Goal: Task Accomplishment & Management: Complete application form

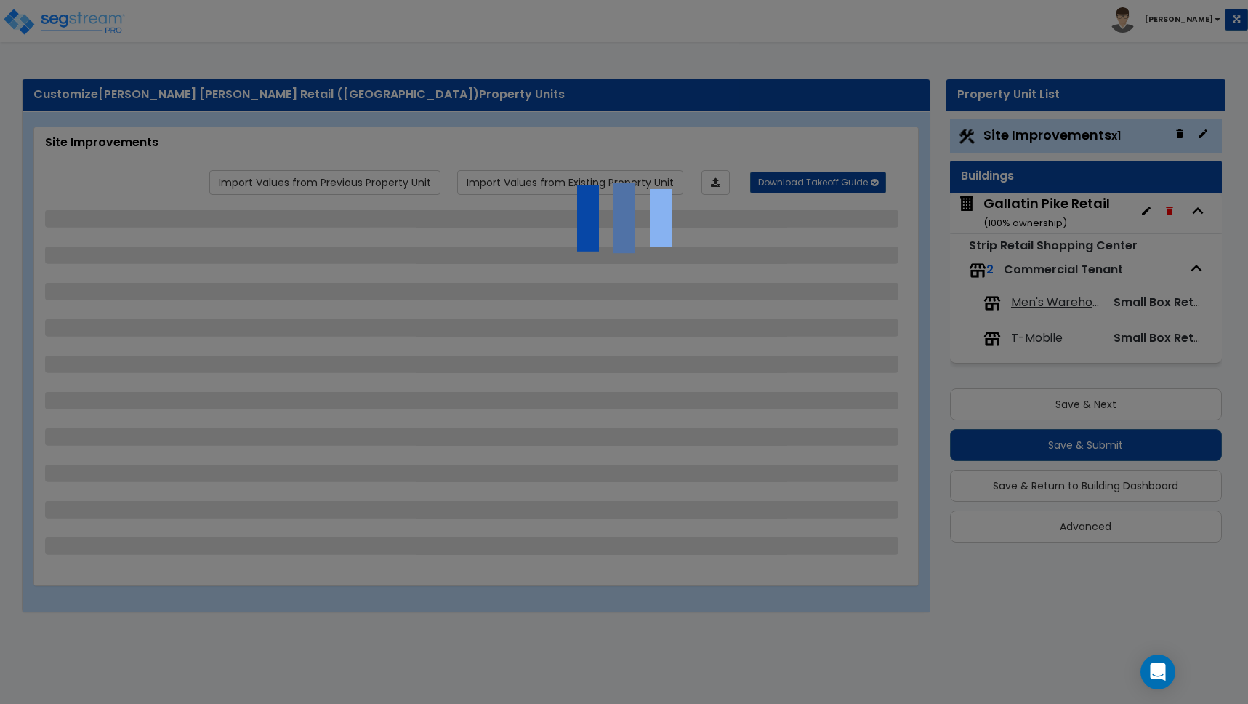
select select "2"
select select "1"
select select "2"
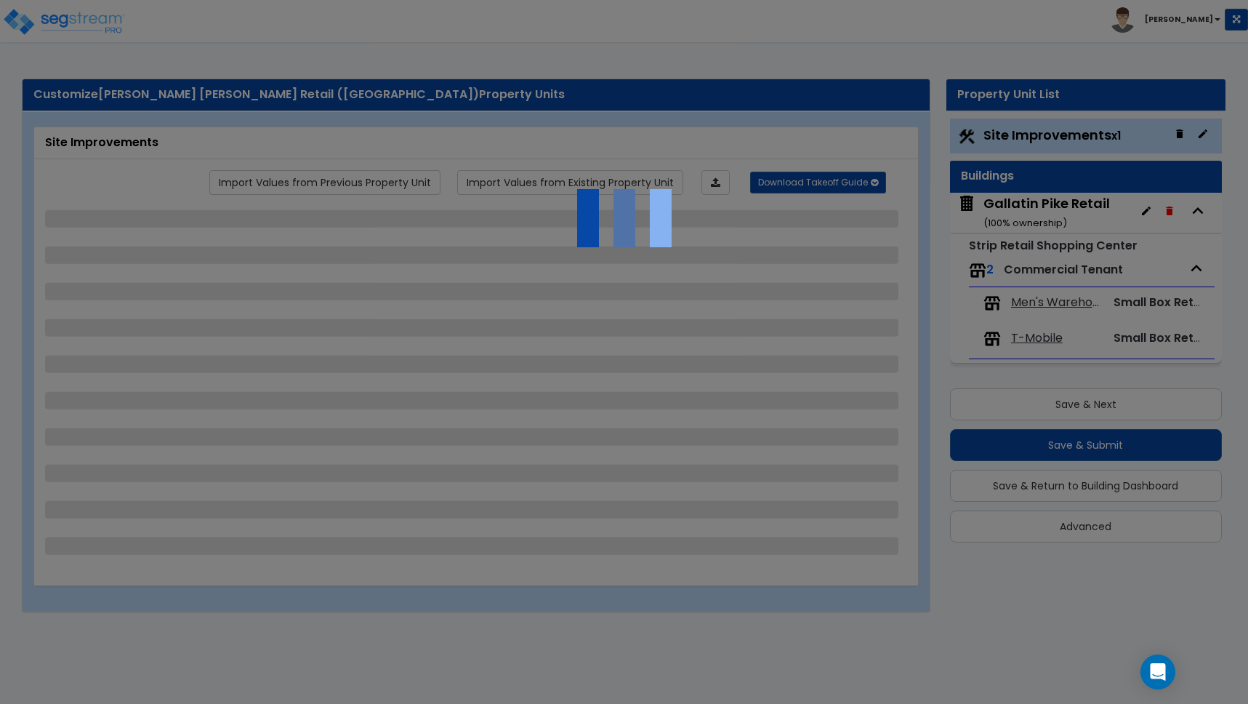
select select "1"
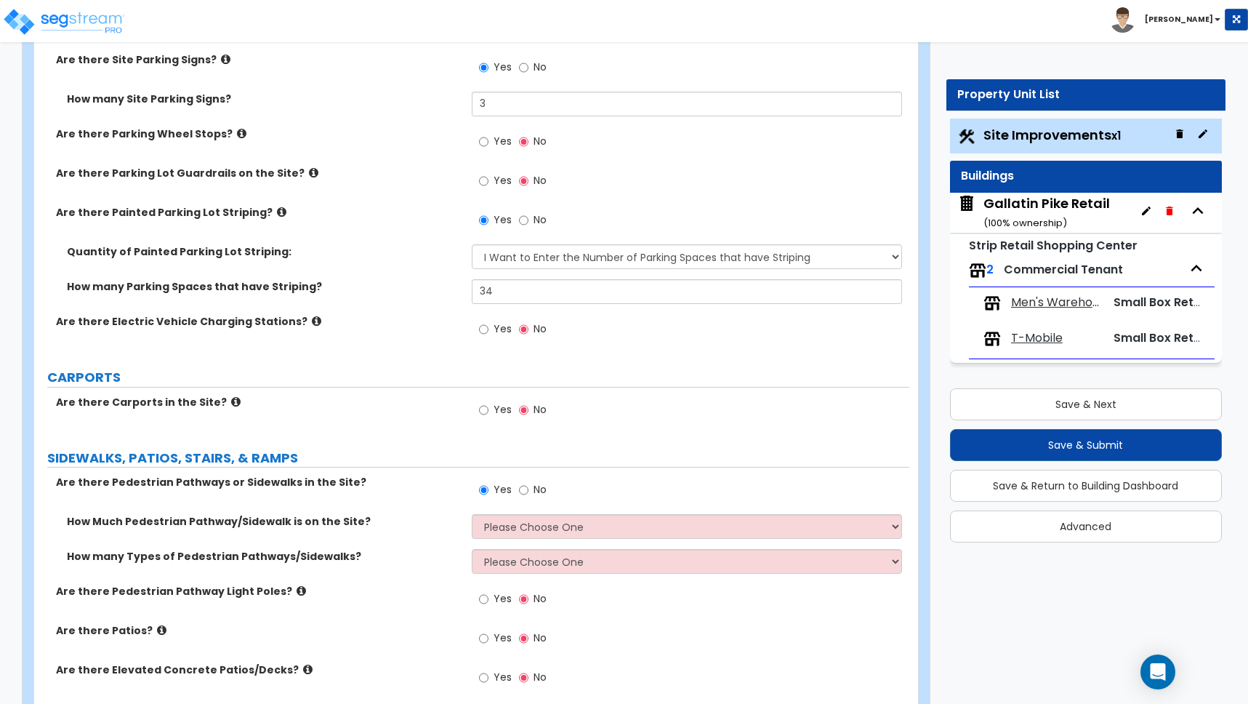
scroll to position [1323, 0]
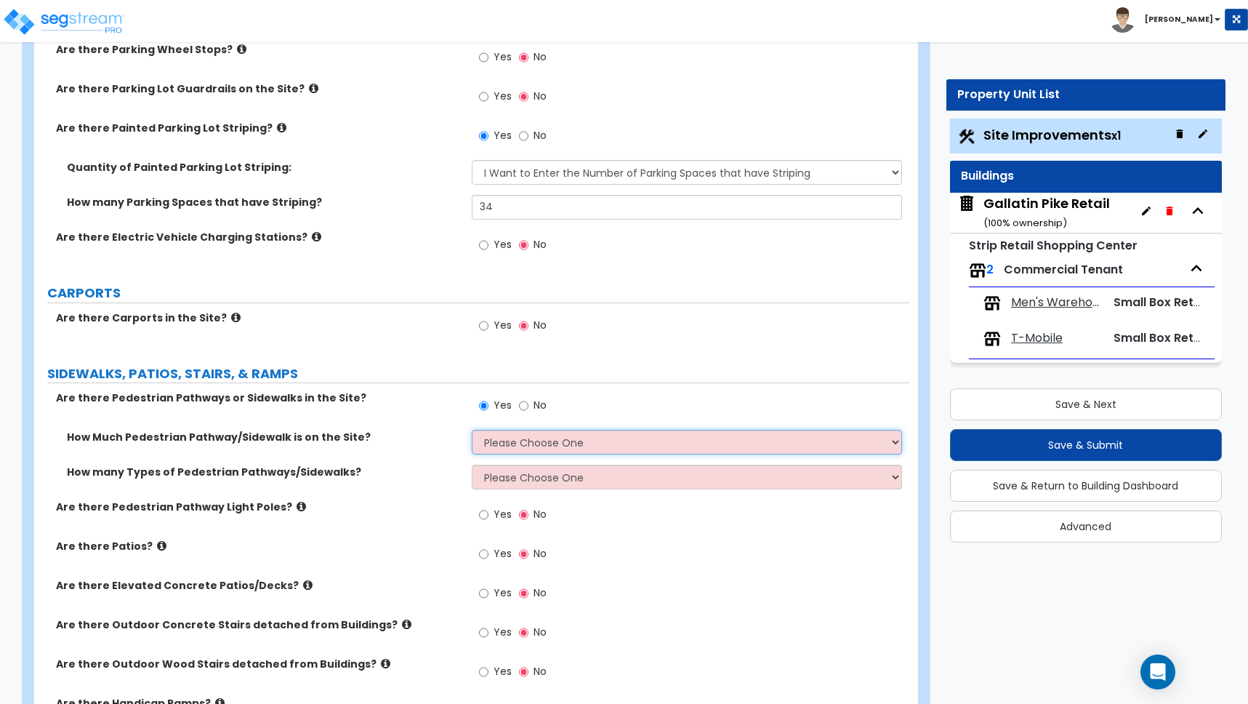
click at [515, 441] on select "Please Choose One I Don't Know, Please Estimate For Me Enter Linear Footage" at bounding box center [687, 442] width 430 height 25
select select "2"
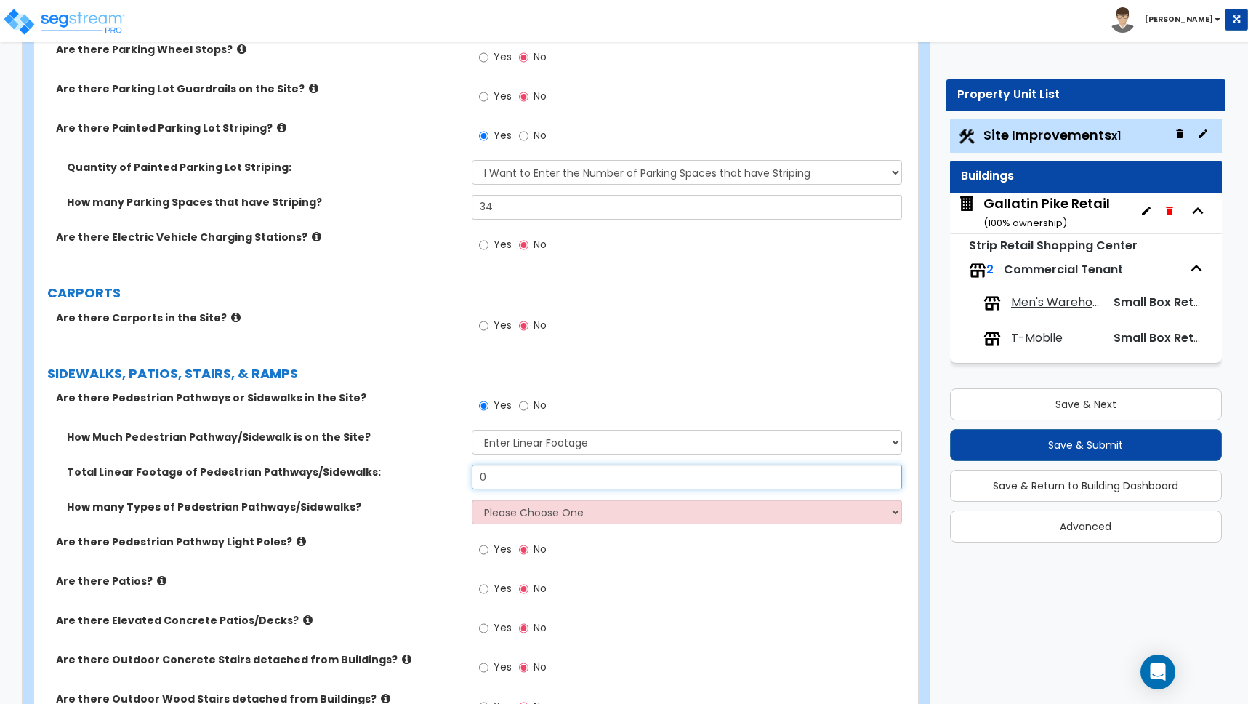
drag, startPoint x: 485, startPoint y: 475, endPoint x: 414, endPoint y: 476, distance: 71.2
click at [414, 476] on div "Total Linear Footage of Pedestrian Pathways/Sidewalks: 0" at bounding box center [471, 481] width 875 height 35
type input "113"
click at [547, 514] on select "Please Choose One 1 2 3" at bounding box center [687, 511] width 430 height 25
select select "1"
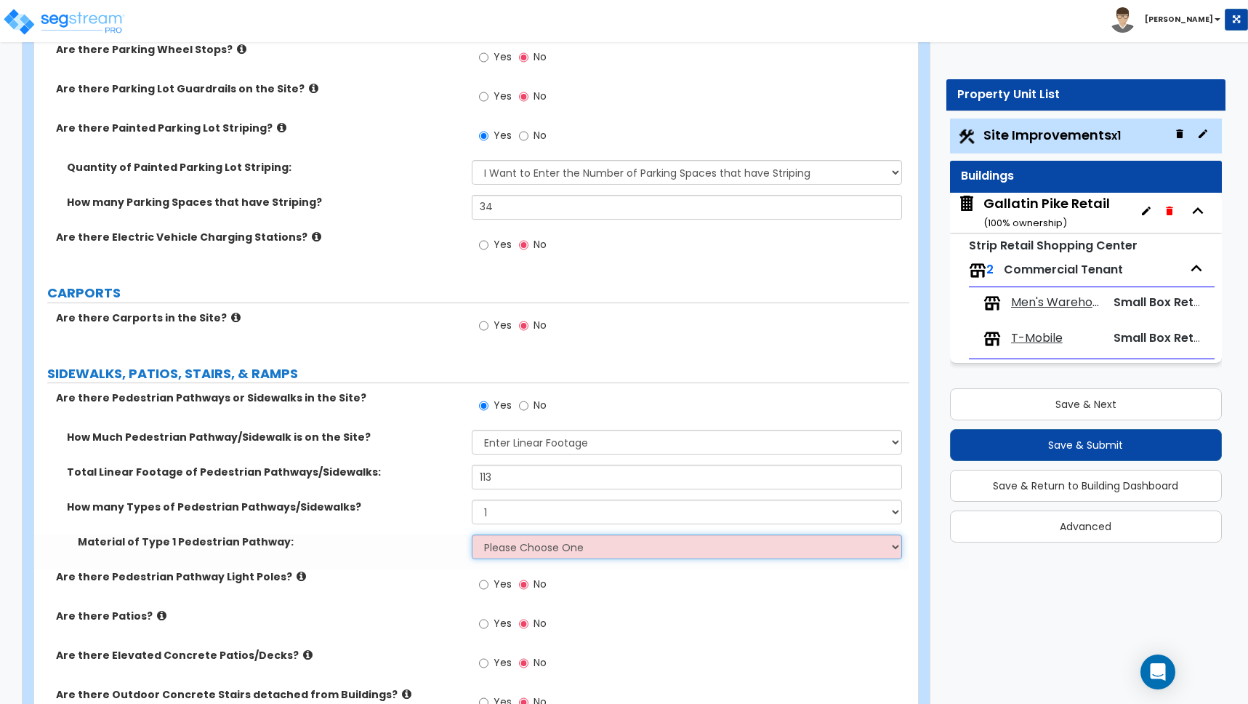
click at [515, 541] on select "Please Choose One Bare Concrete Stamped Concrete Brick Pavers Stone Pavers Wood…" at bounding box center [687, 546] width 430 height 25
select select "1"
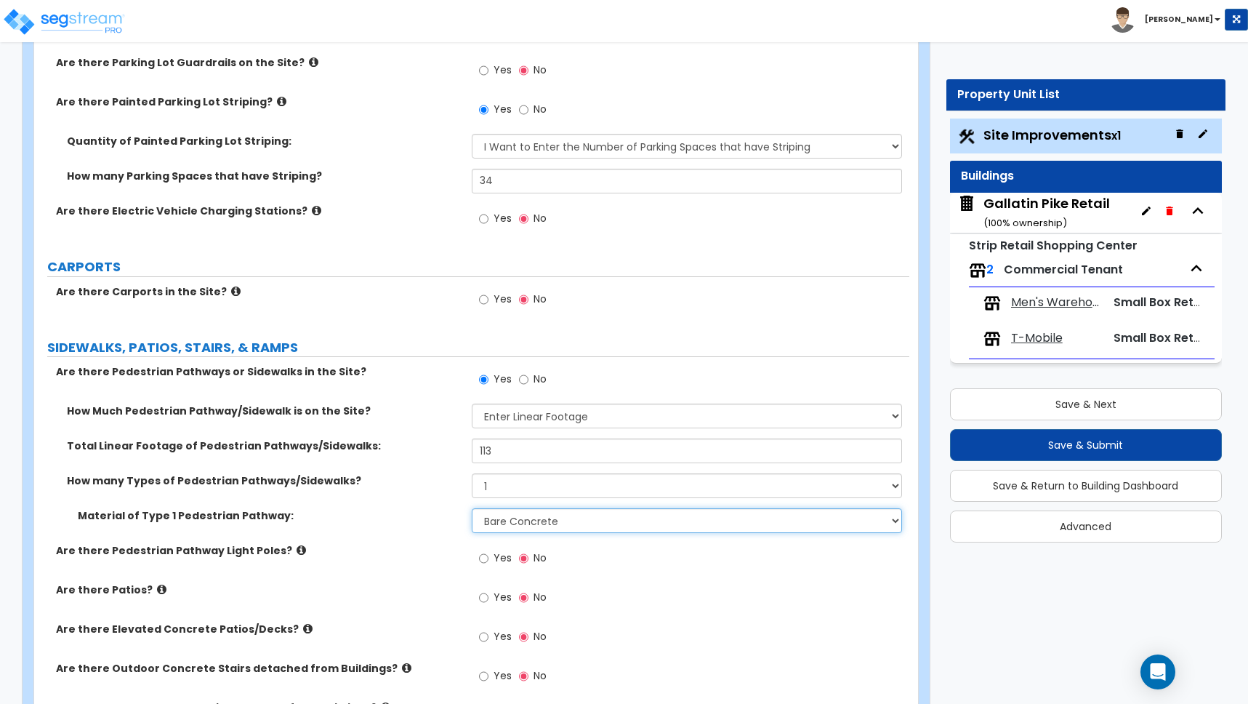
scroll to position [1418, 0]
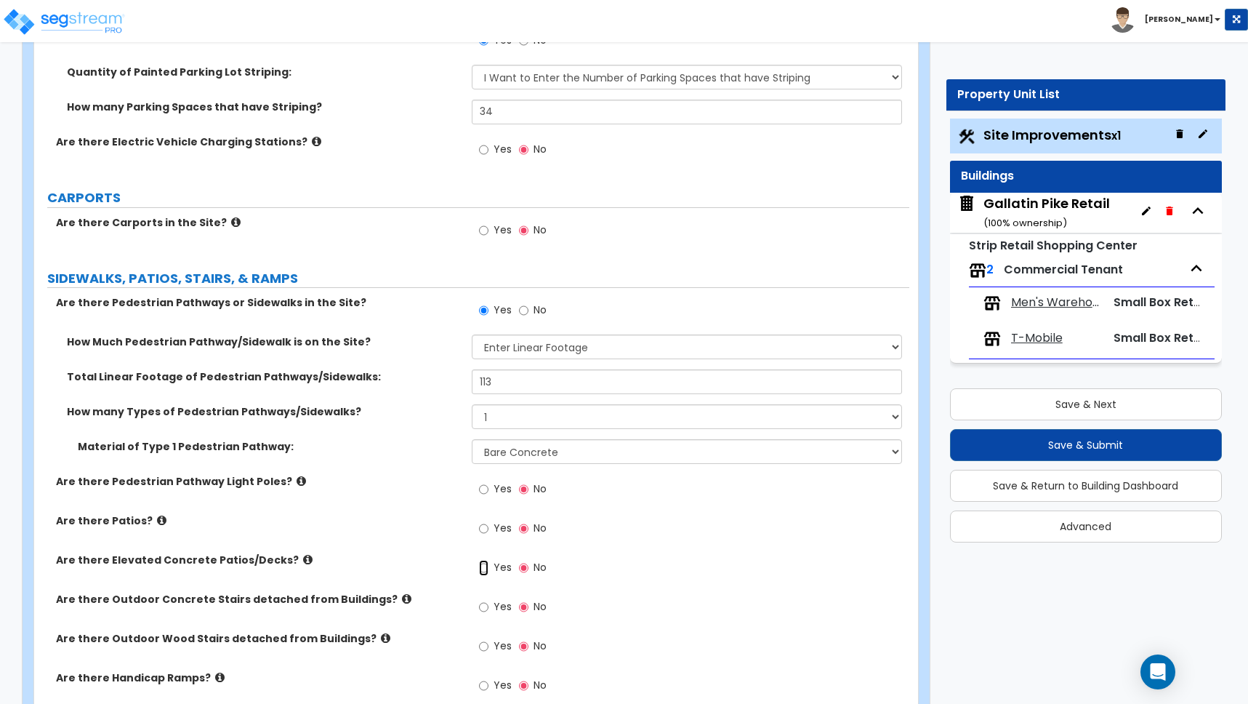
click at [483, 567] on input "Yes" at bounding box center [483, 568] width 9 height 16
radio input "true"
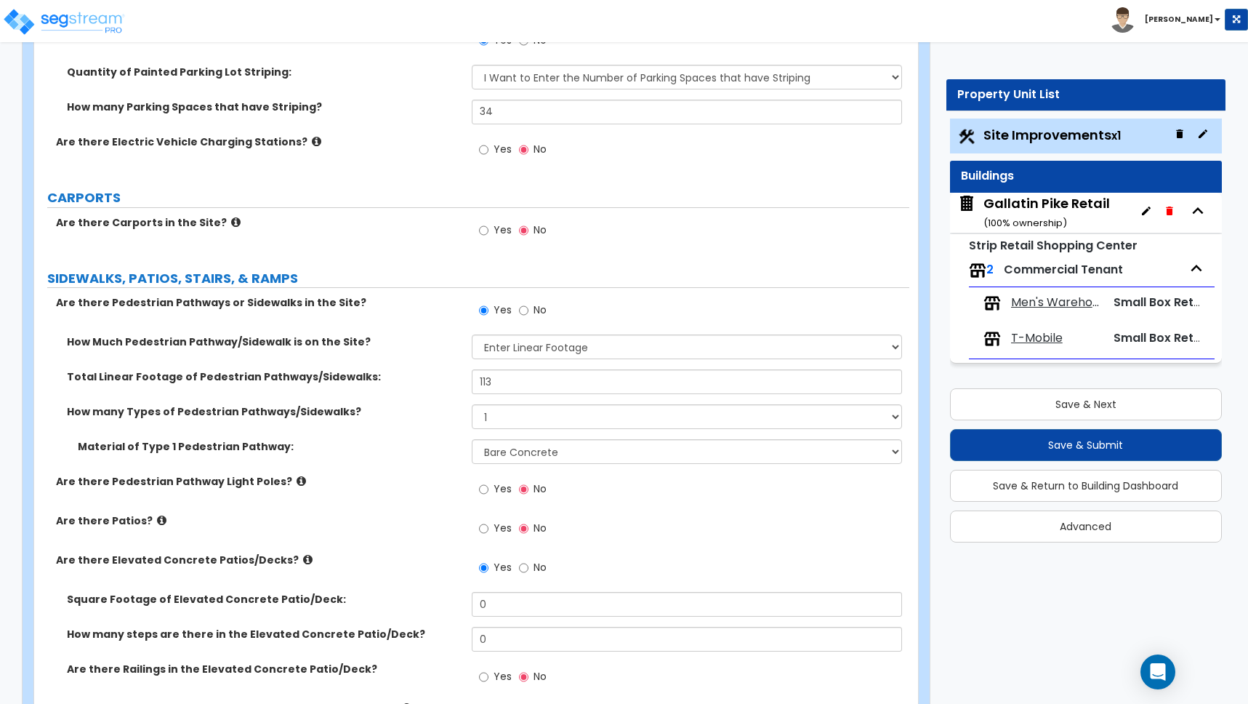
click at [303, 558] on icon at bounding box center [307, 559] width 9 height 11
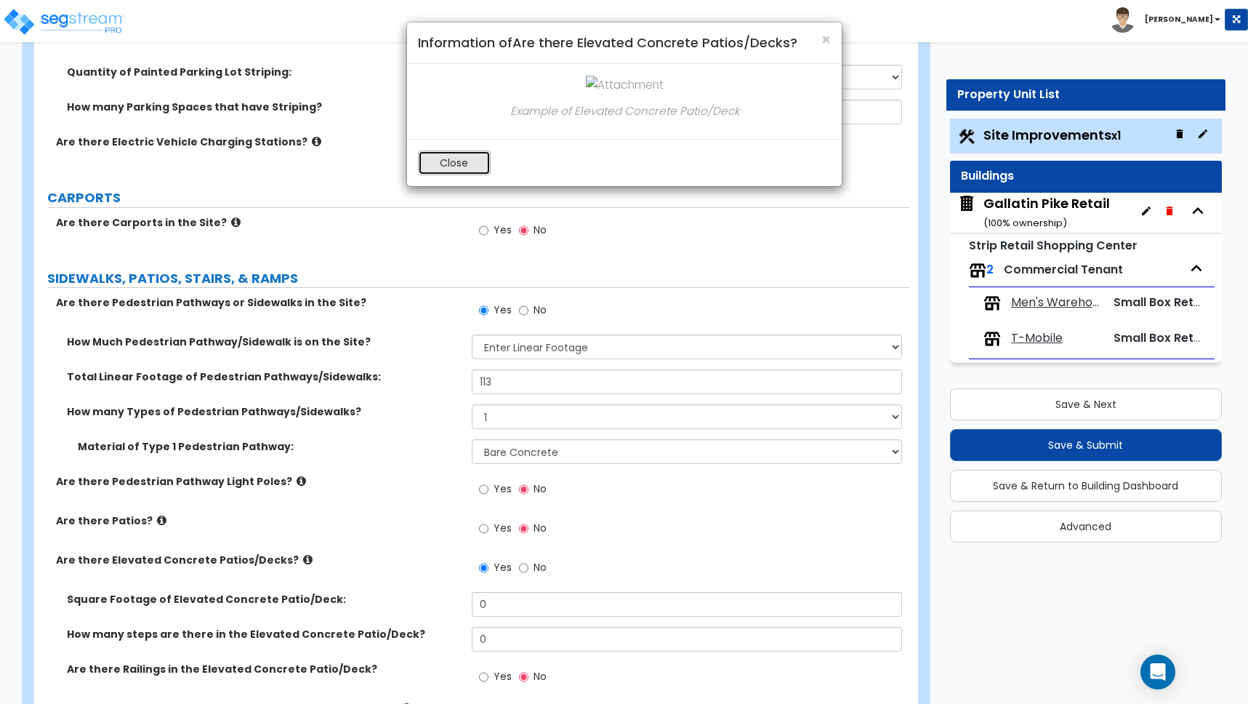
click at [470, 166] on button "Close" at bounding box center [454, 162] width 73 height 25
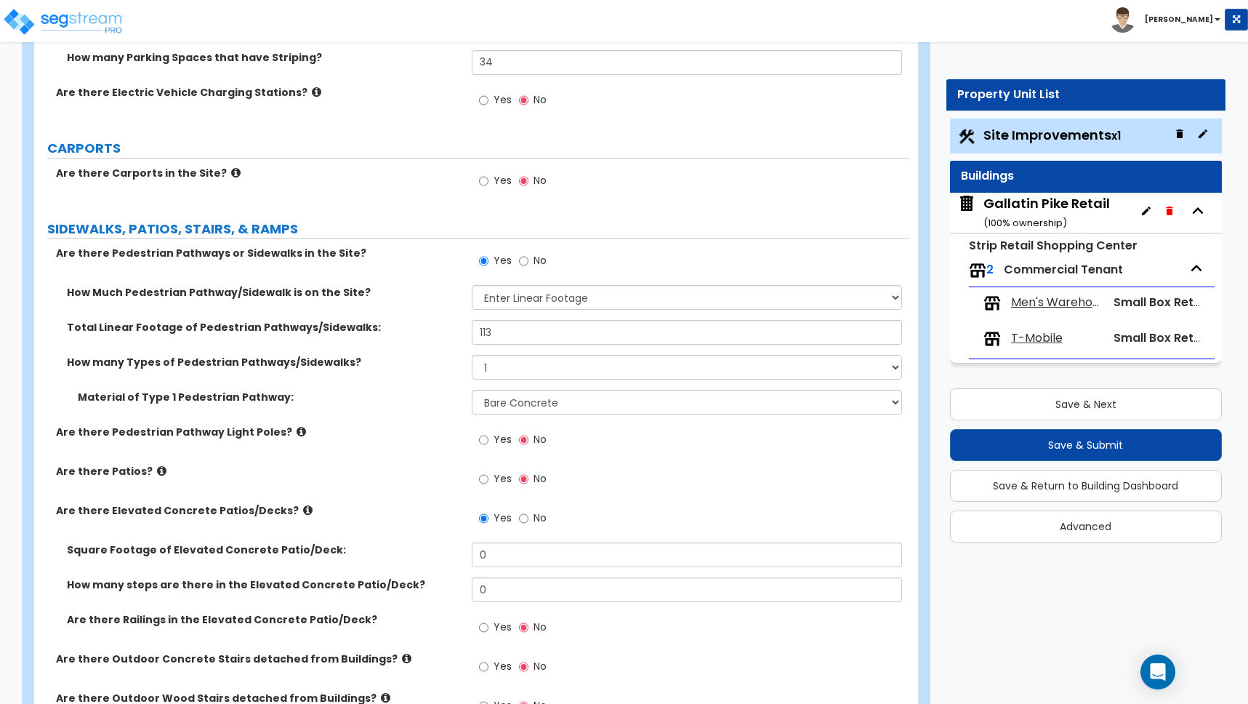
scroll to position [1476, 0]
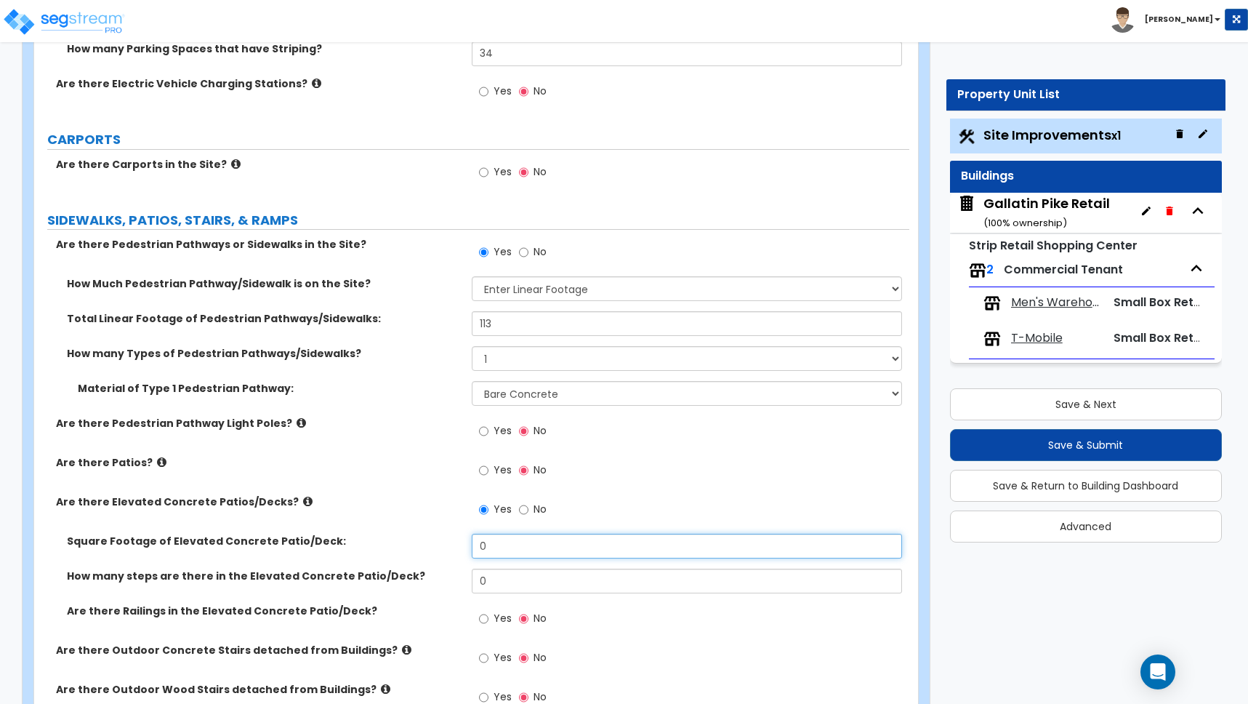
click at [499, 555] on input "0" at bounding box center [687, 545] width 430 height 25
drag, startPoint x: 500, startPoint y: 552, endPoint x: 452, endPoint y: 549, distance: 48.1
click at [452, 549] on div "Square Footage of Elevated Concrete Patio/Deck: 0" at bounding box center [471, 550] width 875 height 35
type input "48"
drag, startPoint x: 490, startPoint y: 577, endPoint x: 443, endPoint y: 575, distance: 47.3
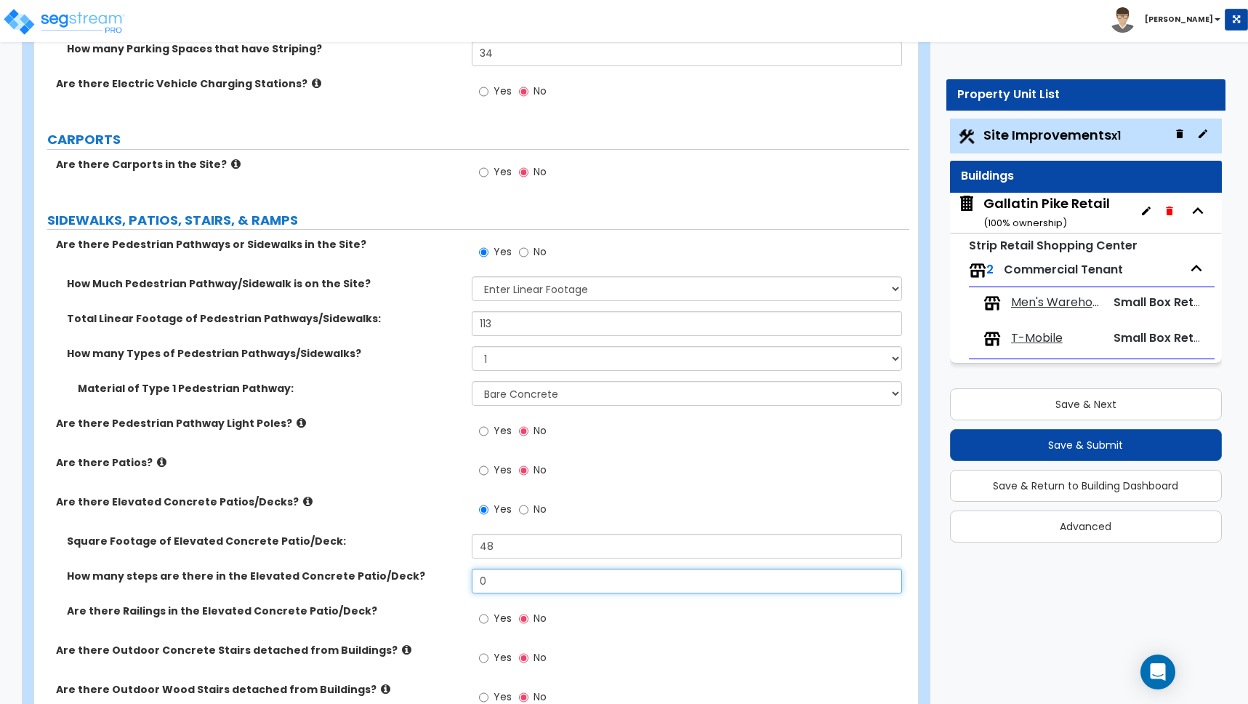
click at [443, 575] on div "How many steps are there in the Elevated Concrete Patio/Deck? 0" at bounding box center [471, 585] width 875 height 35
type input "1"
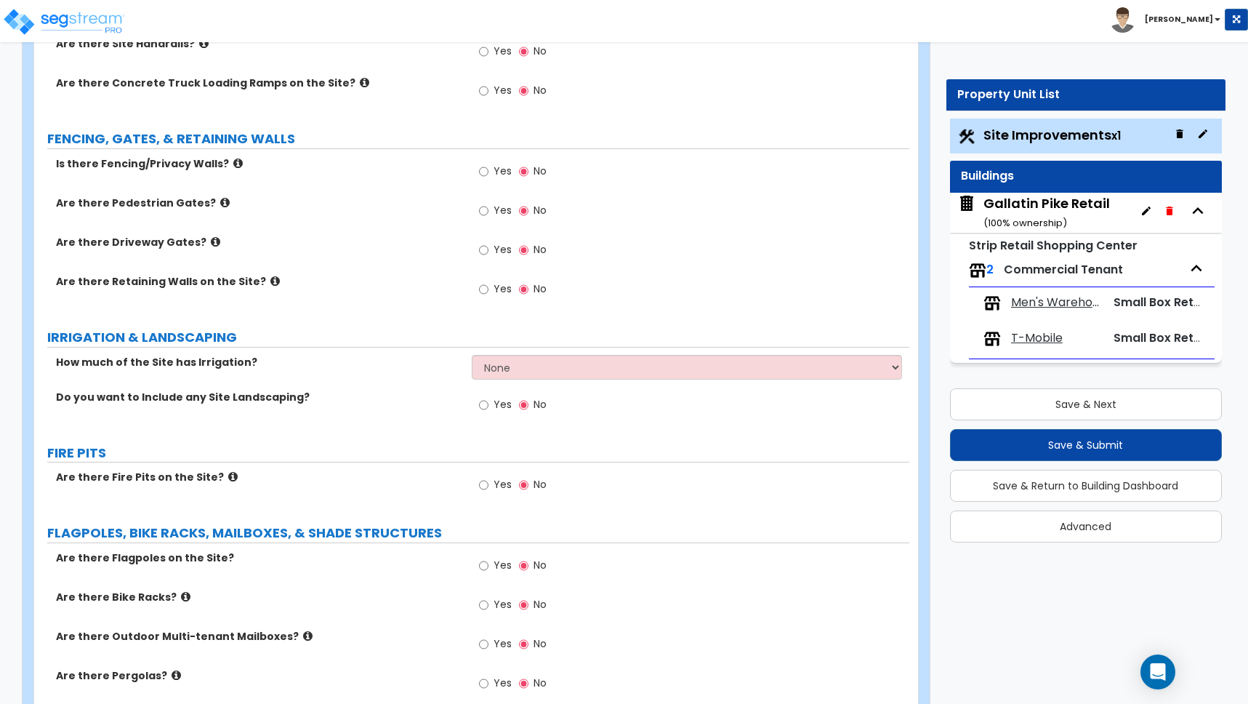
scroll to position [2202, 0]
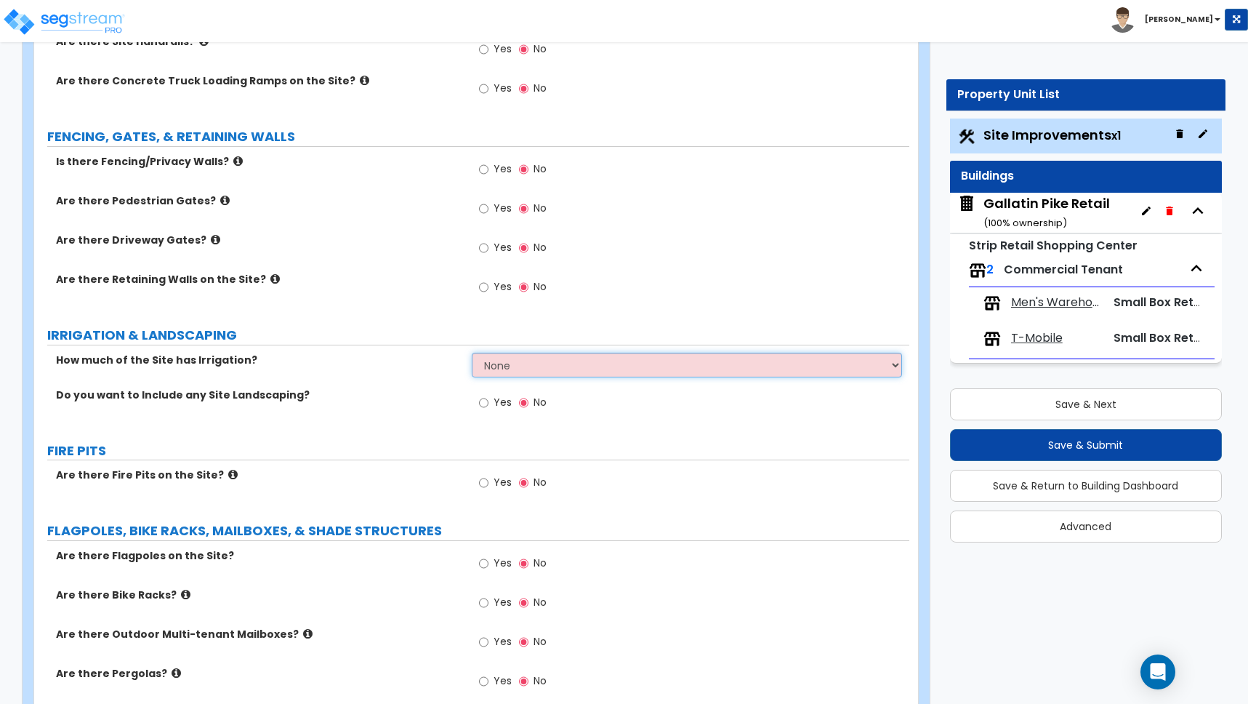
click at [512, 366] on select "None I want to Enter an Approximate Percentage I want to Enter the Square Foota…" at bounding box center [687, 365] width 430 height 25
select select "2"
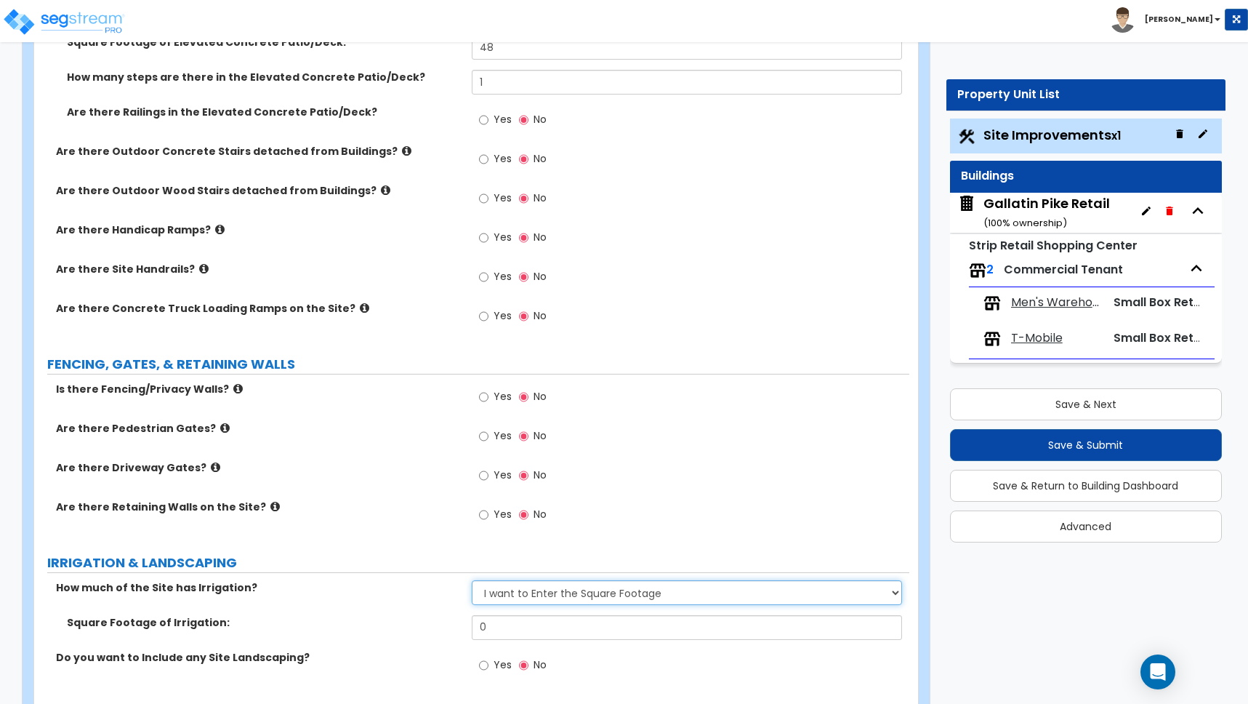
scroll to position [1892, 0]
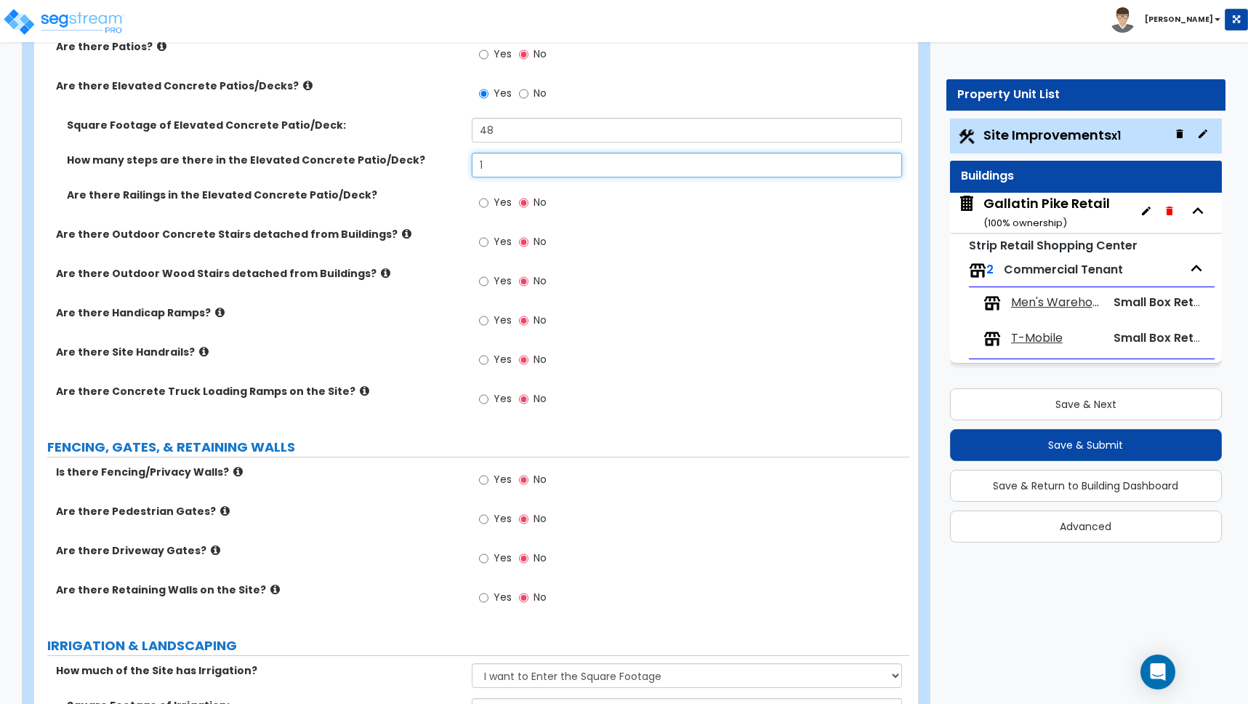
click at [489, 166] on input "1" at bounding box center [687, 165] width 430 height 25
drag, startPoint x: 480, startPoint y: 166, endPoint x: 464, endPoint y: 164, distance: 16.1
click at [464, 164] on div "How many steps are there in the Elevated Concrete Patio/Deck? 1" at bounding box center [471, 170] width 875 height 35
type input "0"
click at [453, 214] on div "Are there Railings in the Elevated Concrete Patio/Deck? Yes No" at bounding box center [471, 207] width 875 height 39
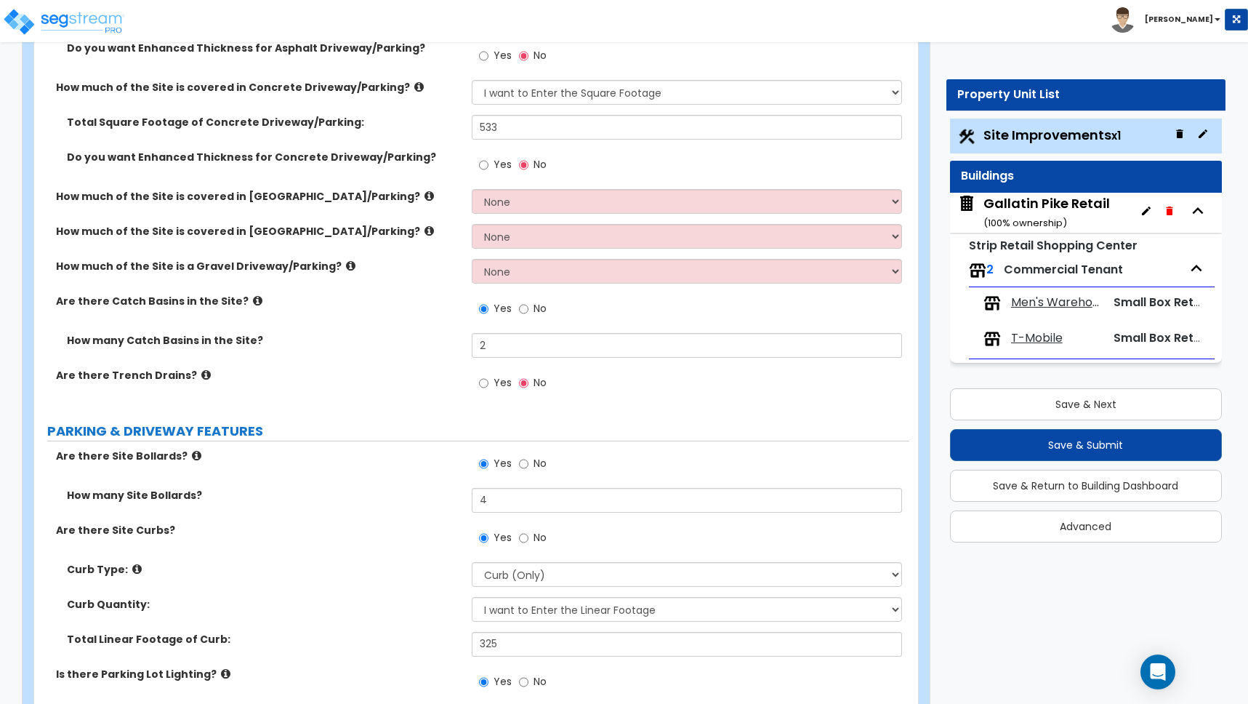
scroll to position [72, 0]
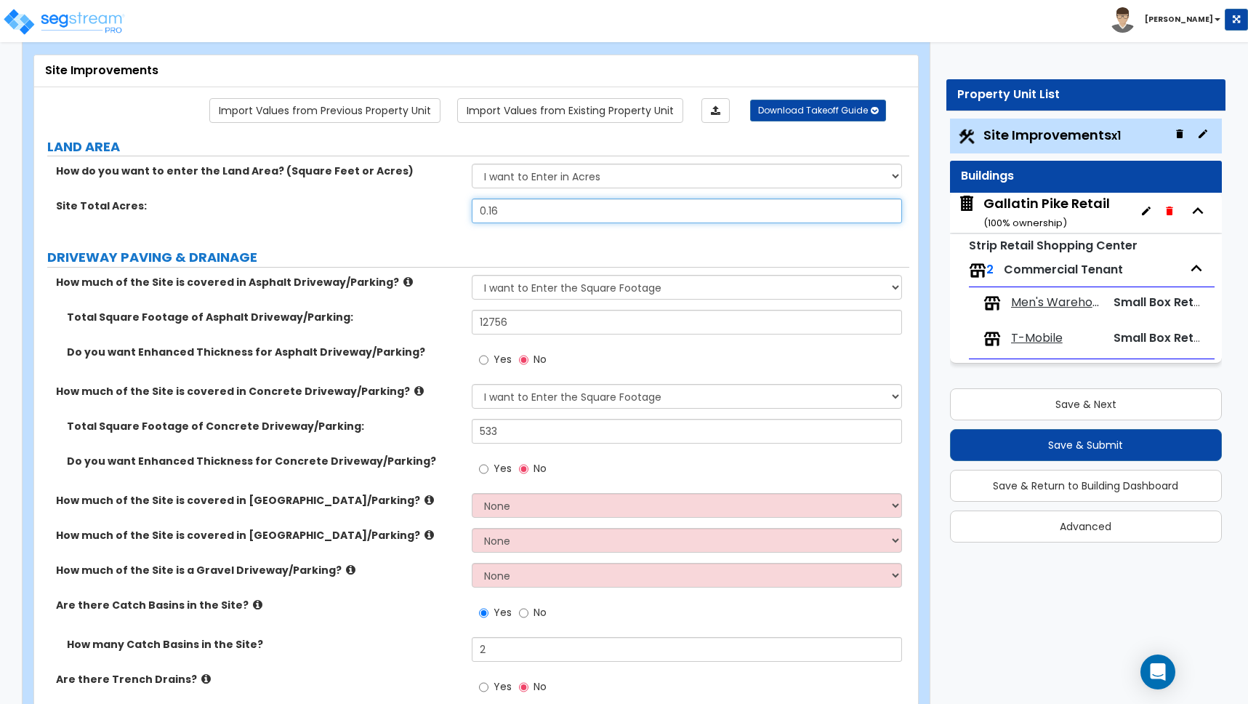
click at [499, 209] on input "0.16" at bounding box center [687, 210] width 430 height 25
type input "0.64"
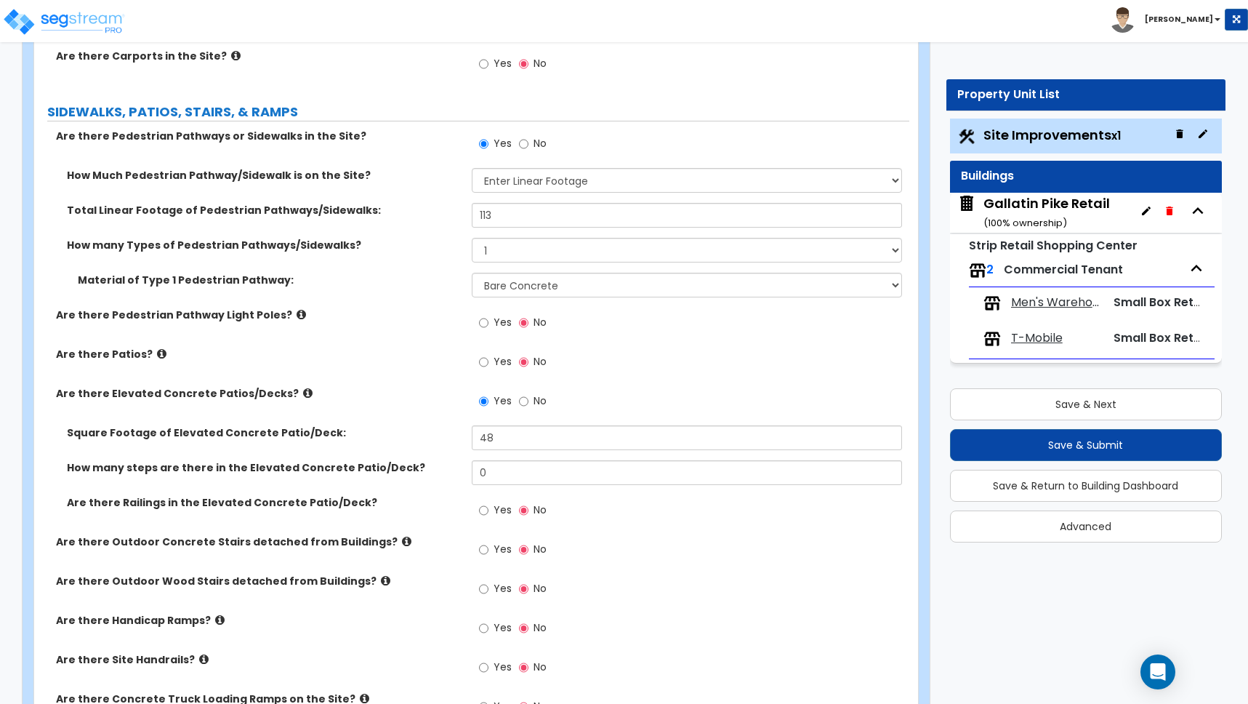
scroll to position [1517, 0]
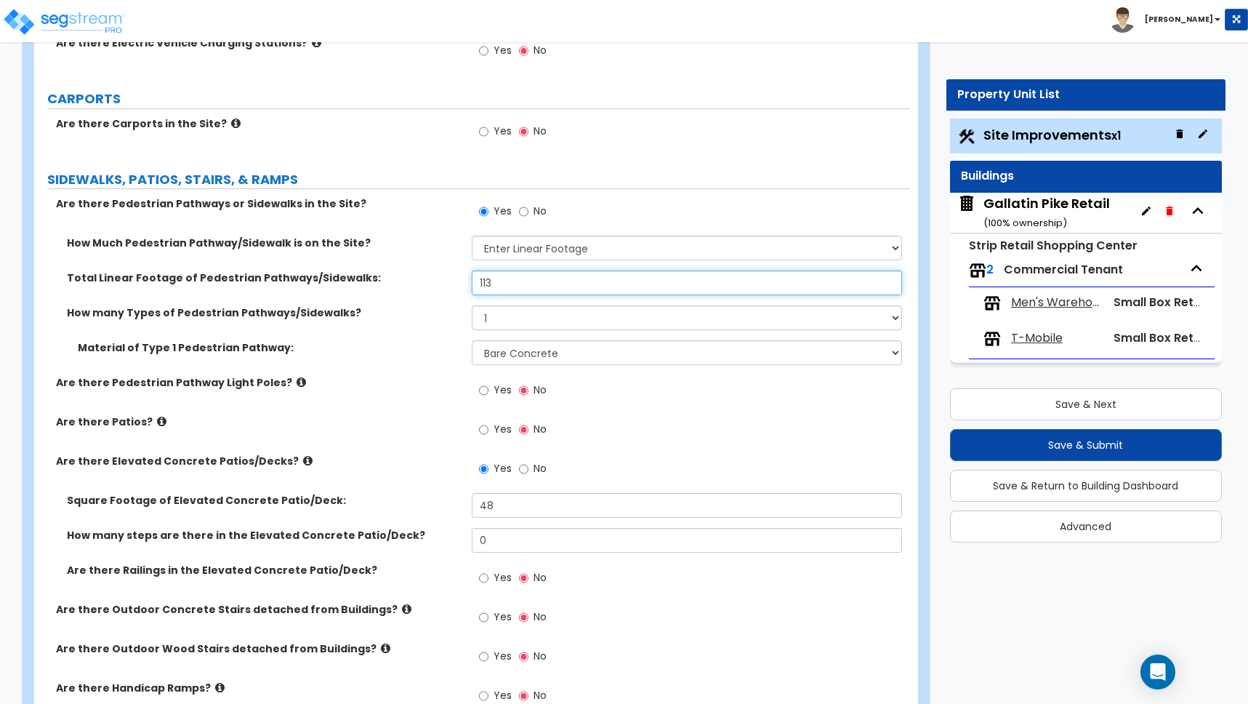
click at [501, 283] on input "113" at bounding box center [687, 282] width 430 height 25
click at [499, 283] on input "113" at bounding box center [687, 282] width 430 height 25
type input "140"
click at [636, 212] on div "Yes No" at bounding box center [691, 215] width 438 height 39
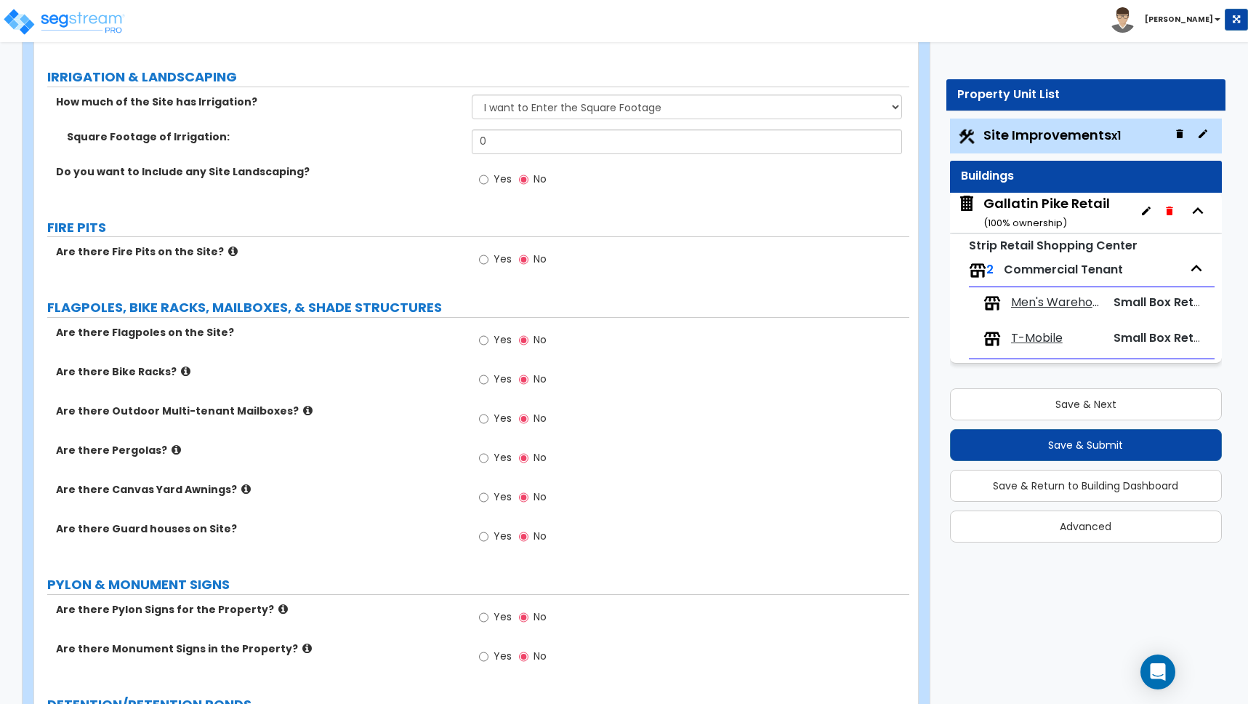
scroll to position [2251, 0]
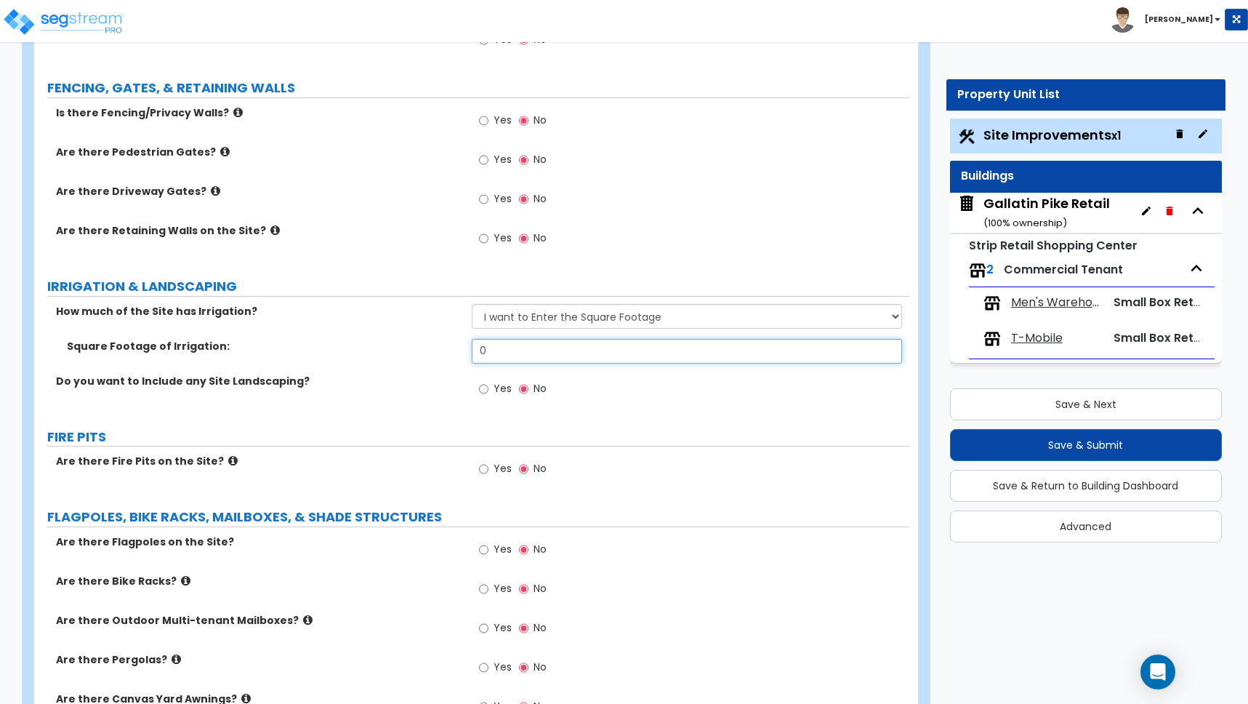
drag, startPoint x: 501, startPoint y: 345, endPoint x: 477, endPoint y: 343, distance: 24.1
click at [478, 343] on input "0" at bounding box center [687, 351] width 430 height 25
type input "18,405"
click at [483, 388] on input "Yes" at bounding box center [483, 389] width 9 height 16
radio input "true"
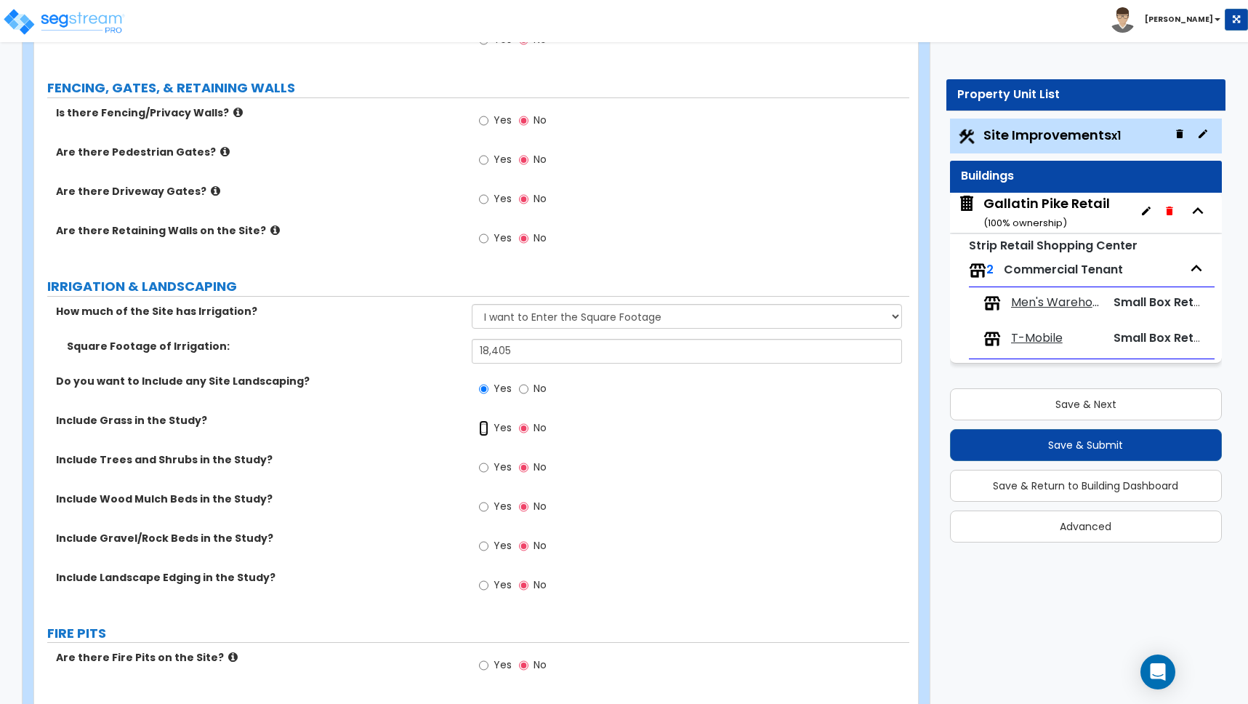
click at [482, 428] on input "Yes" at bounding box center [483, 428] width 9 height 16
radio input "true"
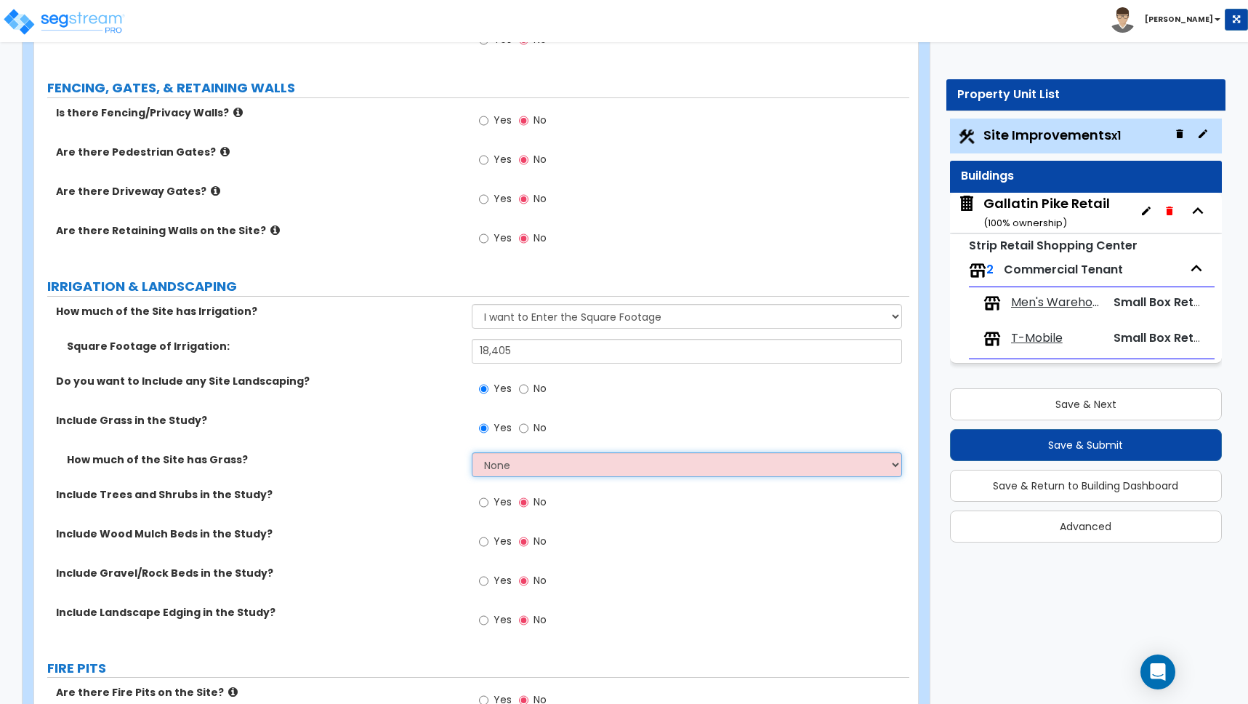
click at [499, 459] on select "None I want to Enter an Approximate Percentage I want to Enter the Square Foota…" at bounding box center [687, 464] width 430 height 25
select select "2"
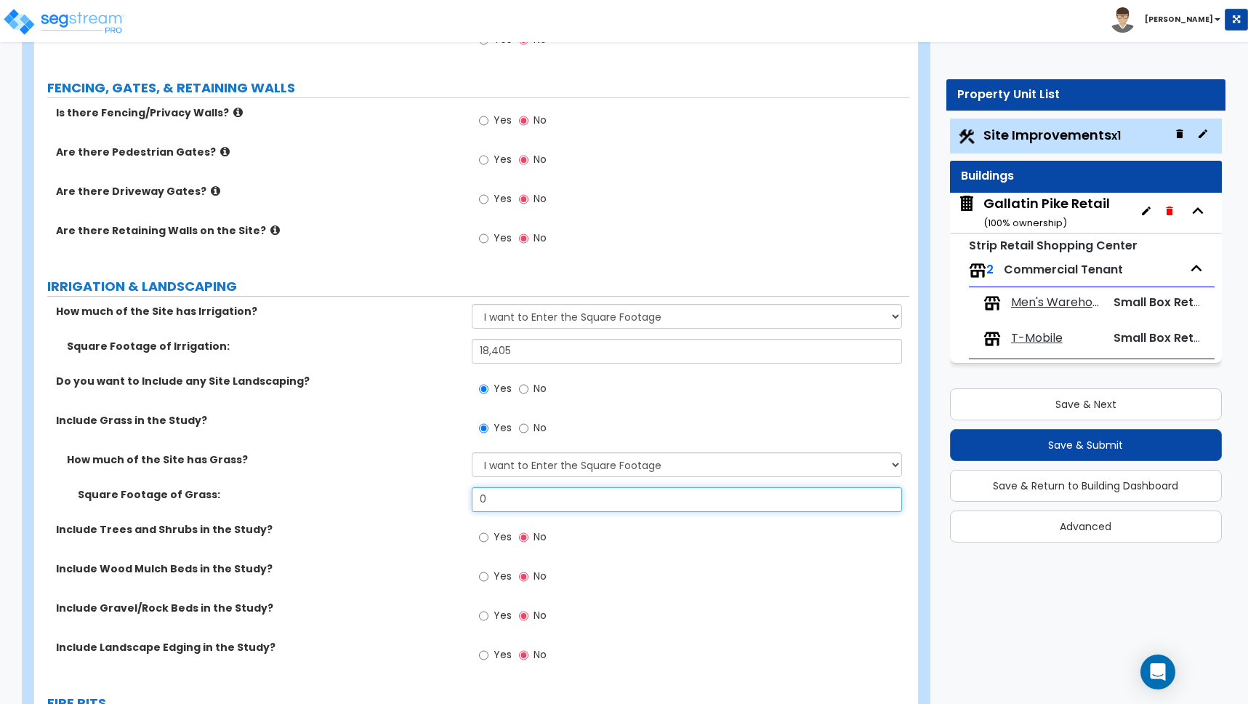
drag, startPoint x: 523, startPoint y: 502, endPoint x: 451, endPoint y: 490, distance: 73.7
click at [451, 490] on div "Square Footage of Grass: 0" at bounding box center [471, 504] width 875 height 35
type input "18,000"
click at [486, 537] on input "Yes" at bounding box center [483, 537] width 9 height 16
radio input "true"
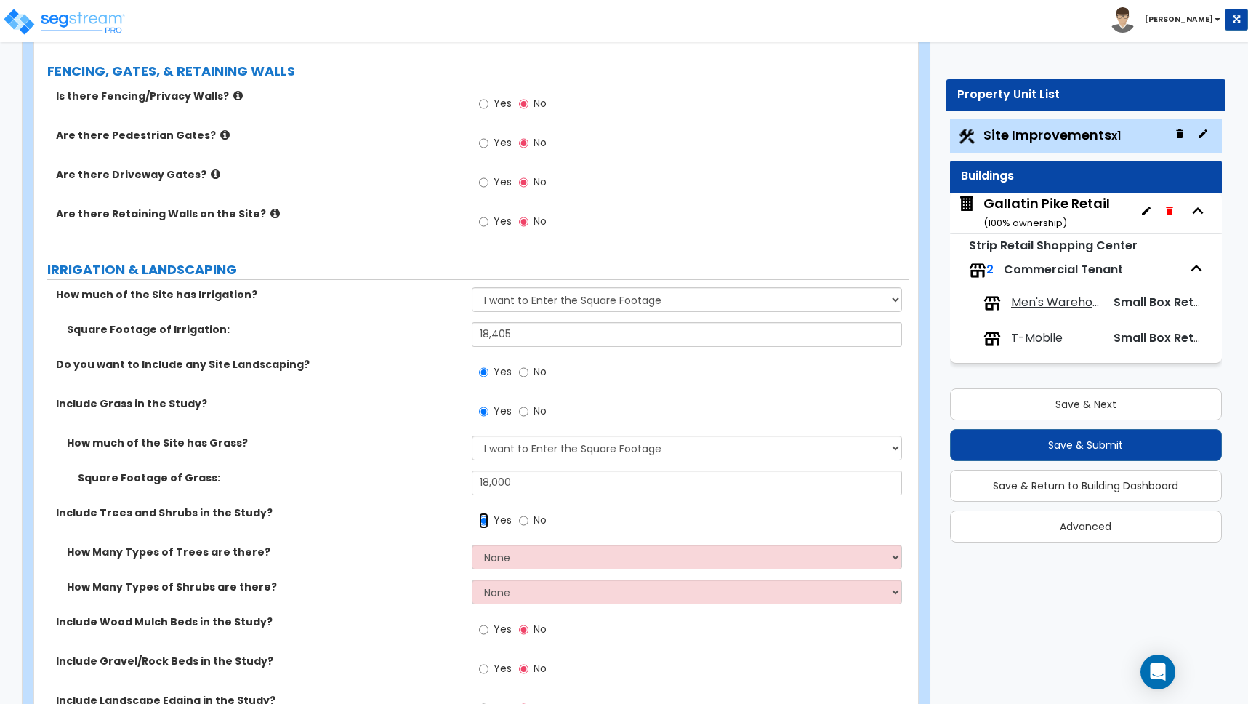
scroll to position [2349, 0]
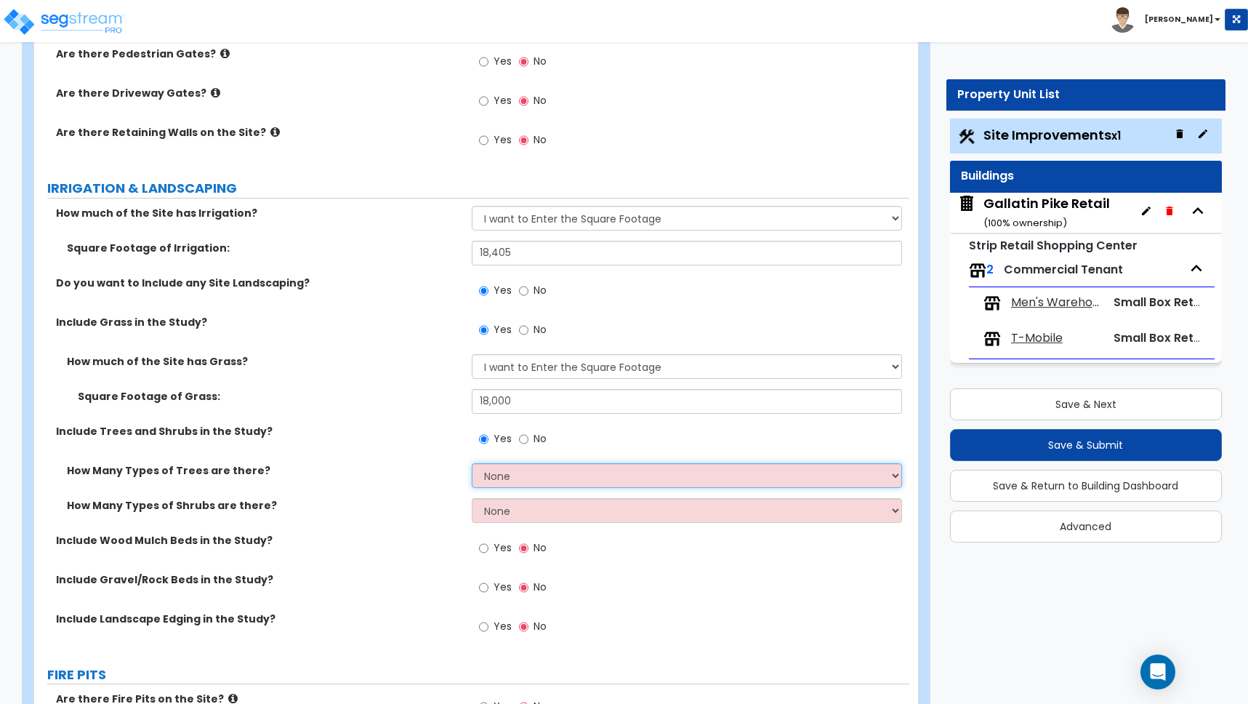
click at [497, 476] on select "None 1 2 3" at bounding box center [687, 475] width 430 height 25
click at [529, 469] on select "None 1 2 3" at bounding box center [687, 475] width 430 height 25
select select "1"
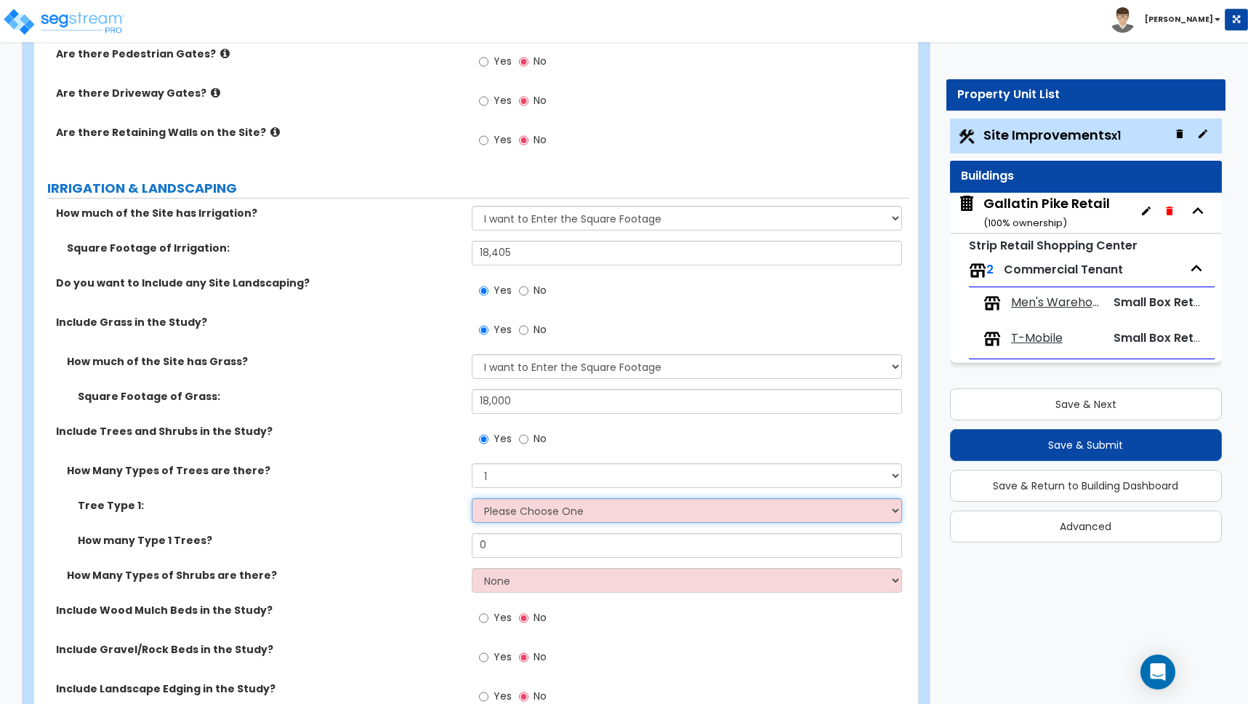
click at [520, 516] on select "Please Choose One Honey Locust Planetree Poplar Elm Hawthorn Linden Maple Red M…" at bounding box center [687, 510] width 430 height 25
select select "1"
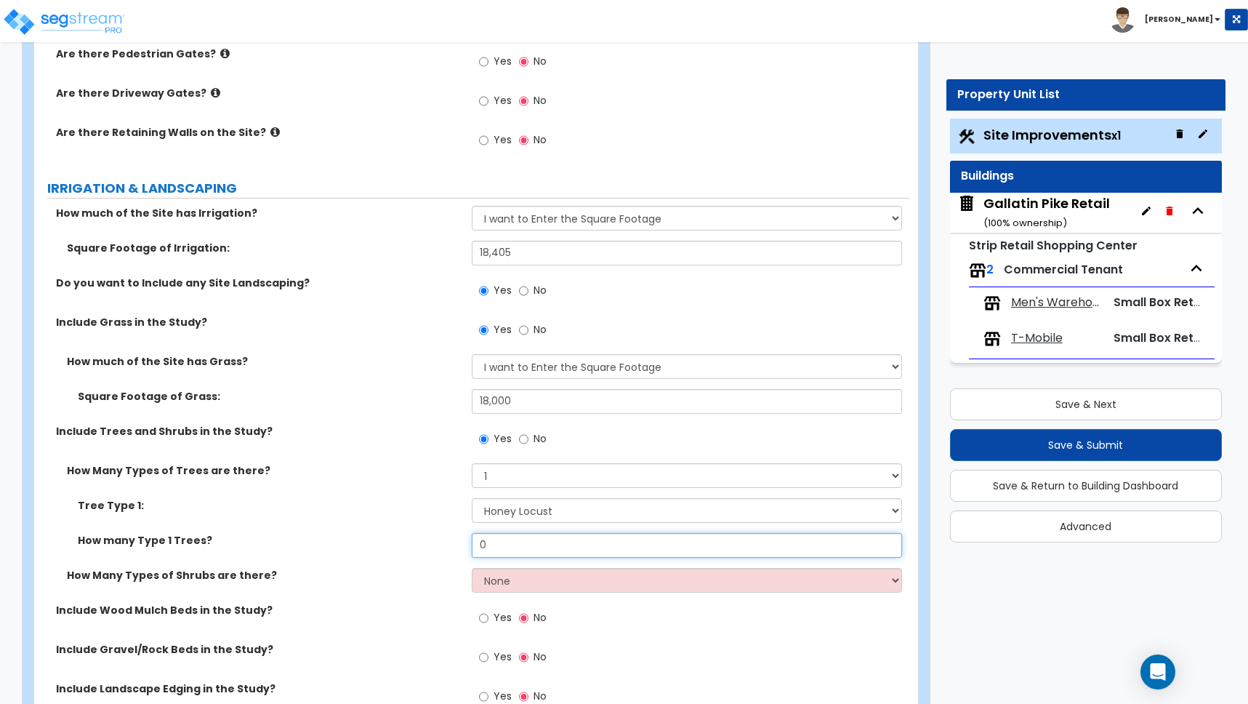
drag, startPoint x: 494, startPoint y: 542, endPoint x: 437, endPoint y: 539, distance: 56.8
click at [437, 539] on div "How many Type 1 Trees? 0" at bounding box center [471, 550] width 875 height 35
type input "15"
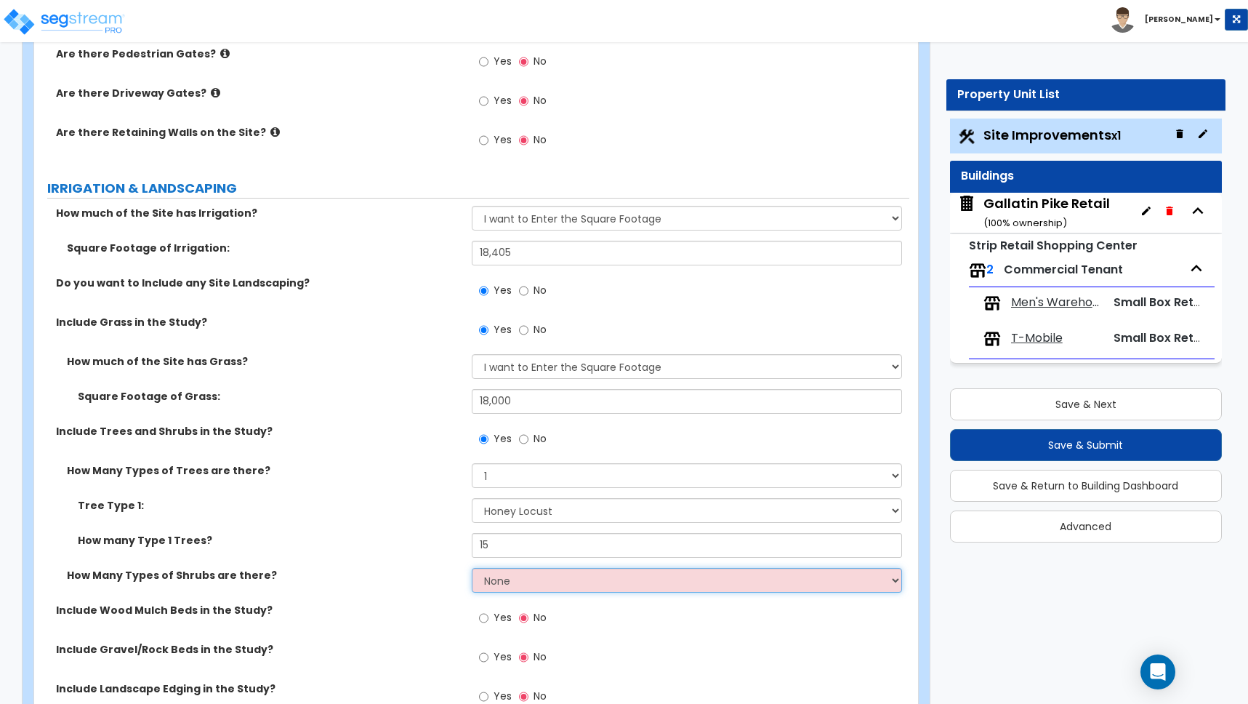
click at [486, 578] on select "None 1 2 3" at bounding box center [687, 580] width 430 height 25
select select "2"
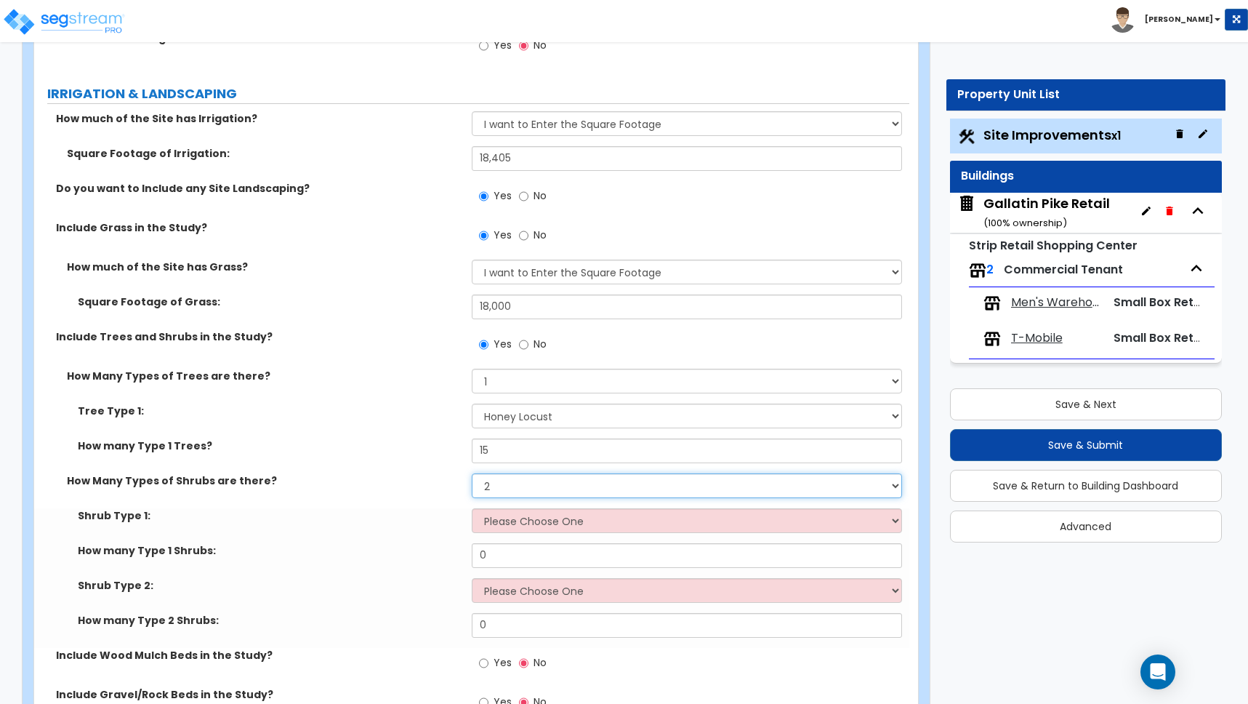
scroll to position [2448, 0]
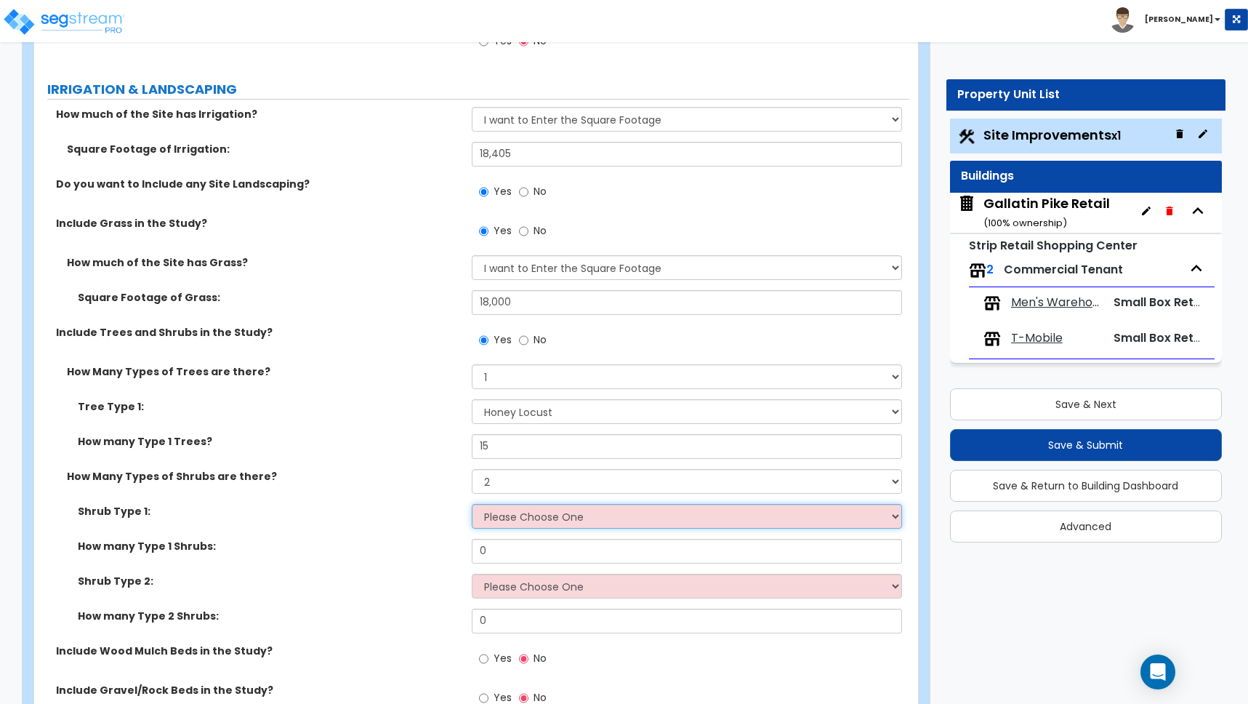
click at [500, 516] on select "Please Choose One Arborvitae Azalea Yew Boxwood Juniper [PERSON_NAME] Cotoneast…" at bounding box center [687, 516] width 430 height 25
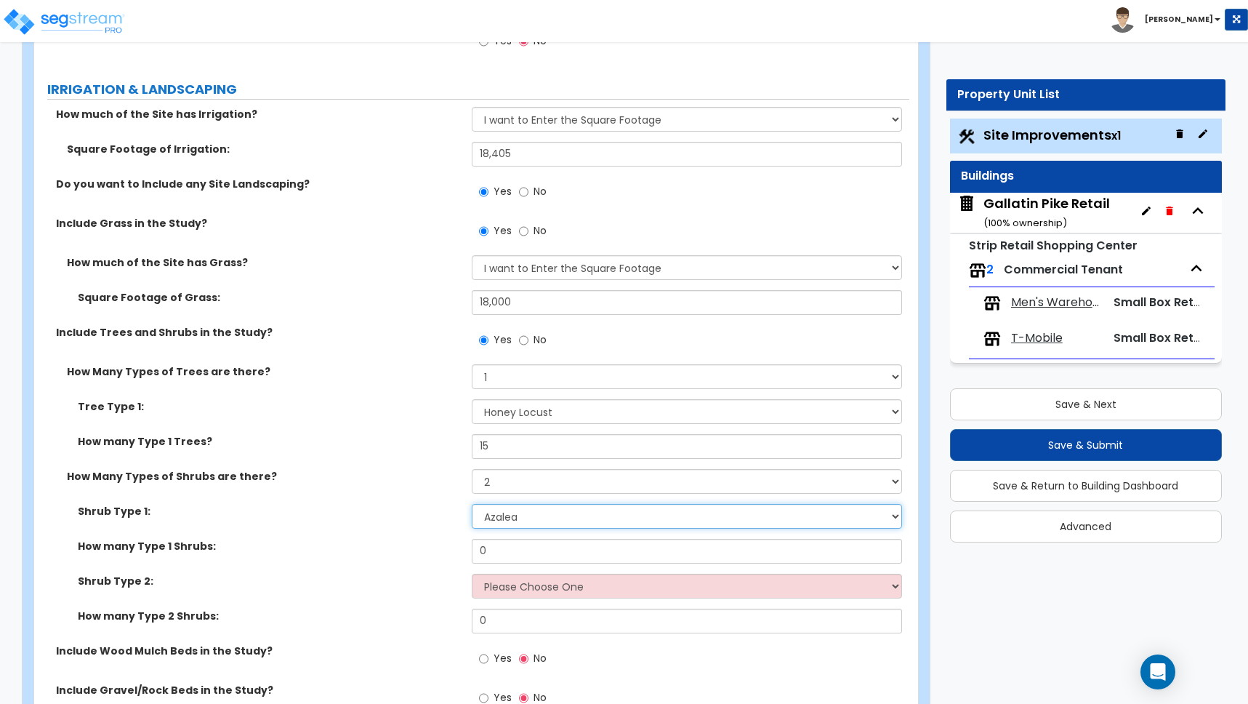
click at [495, 513] on select "Please Choose One Arborvitae Azalea Yew Boxwood Juniper [PERSON_NAME] Cotoneast…" at bounding box center [687, 516] width 430 height 25
select select "4"
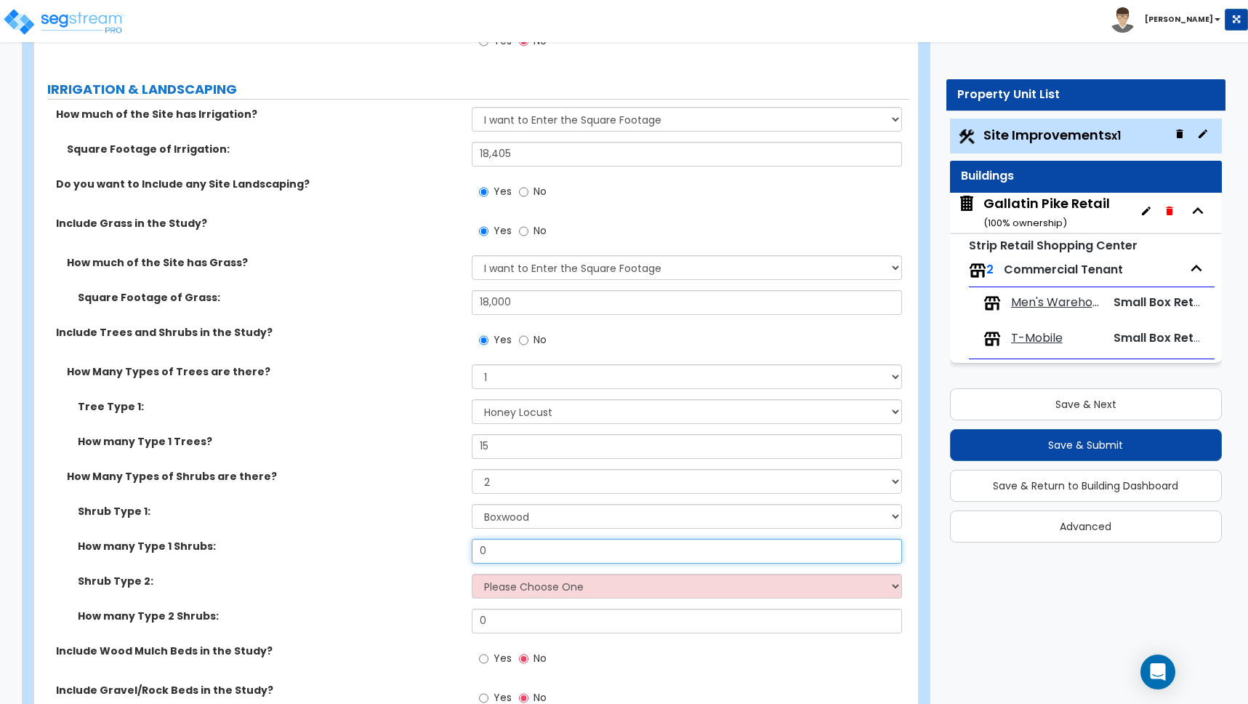
drag, startPoint x: 492, startPoint y: 557, endPoint x: 482, endPoint y: 555, distance: 10.4
click at [482, 555] on input "0" at bounding box center [687, 551] width 430 height 25
type input "30"
click at [526, 583] on select "Please Choose One Arborvitae Azalea Yew Boxwood Juniper [PERSON_NAME] Cotoneast…" at bounding box center [687, 585] width 430 height 25
select select "2"
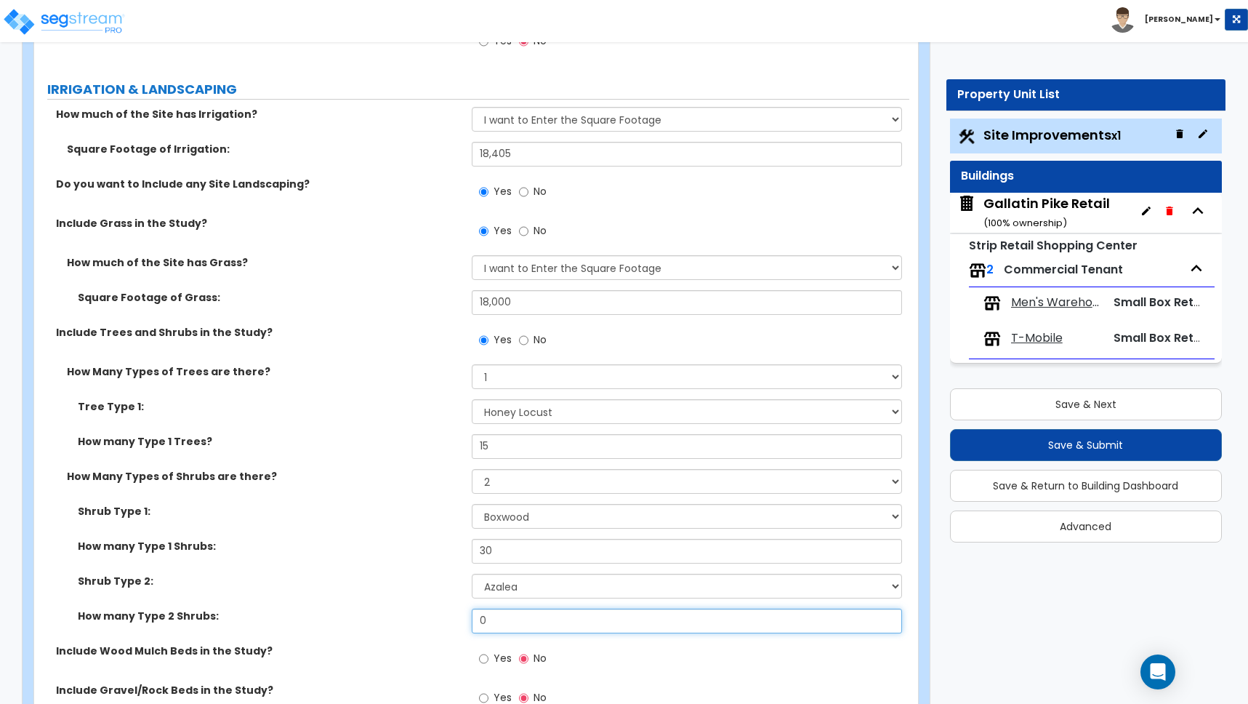
drag, startPoint x: 496, startPoint y: 618, endPoint x: 454, endPoint y: 612, distance: 42.6
click at [456, 612] on div "How many Type 2 Shrubs: 0" at bounding box center [471, 625] width 875 height 35
type input "10"
click at [390, 571] on div "How many Type 1 Shrubs: 30" at bounding box center [471, 556] width 875 height 35
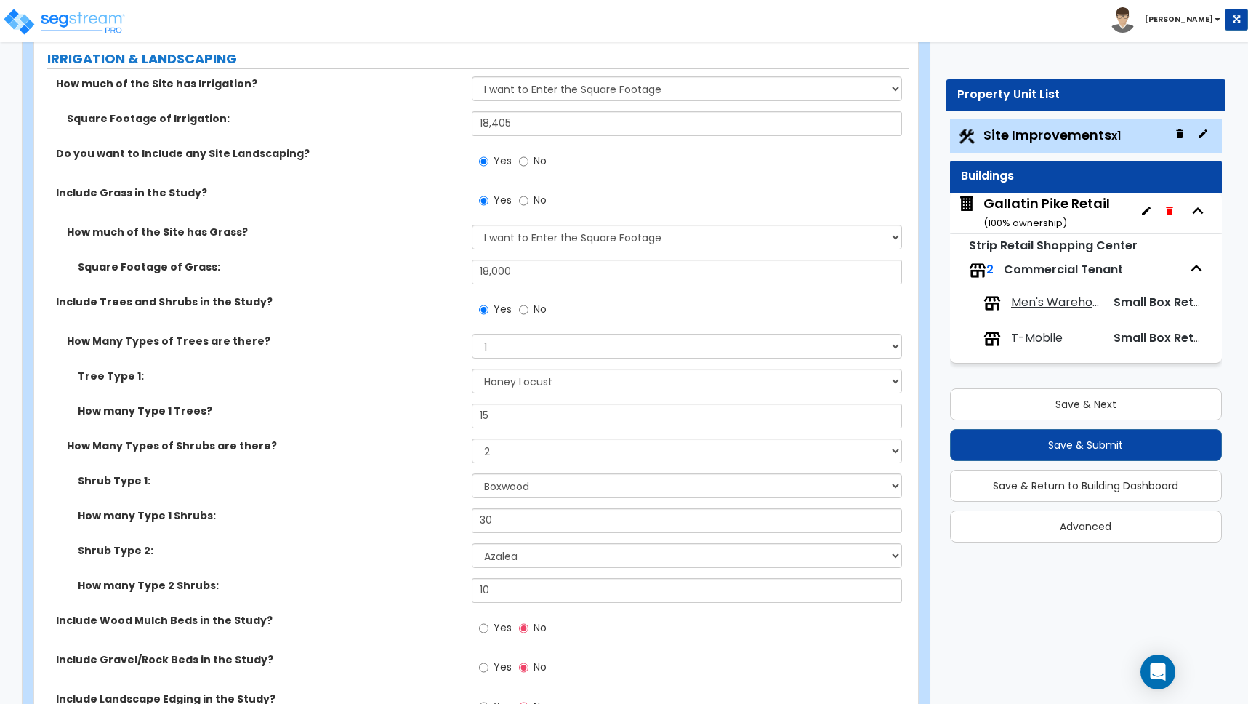
scroll to position [2557, 0]
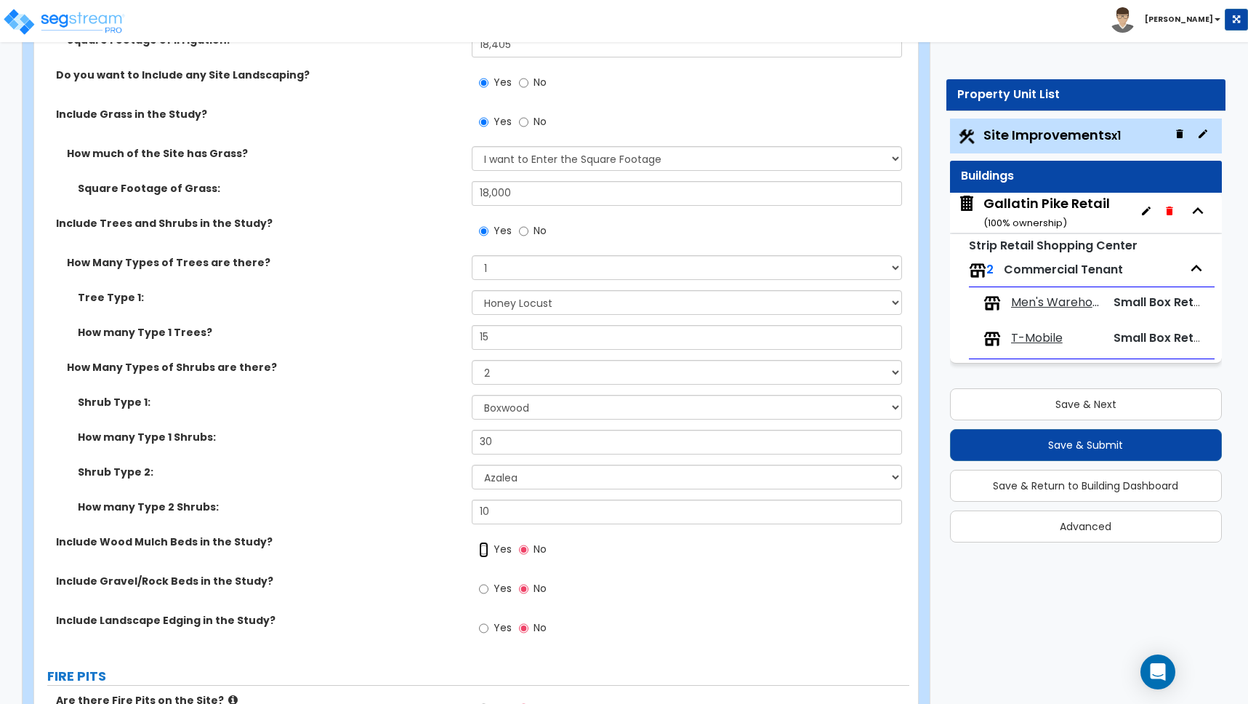
click at [481, 548] on input "Yes" at bounding box center [483, 549] width 9 height 16
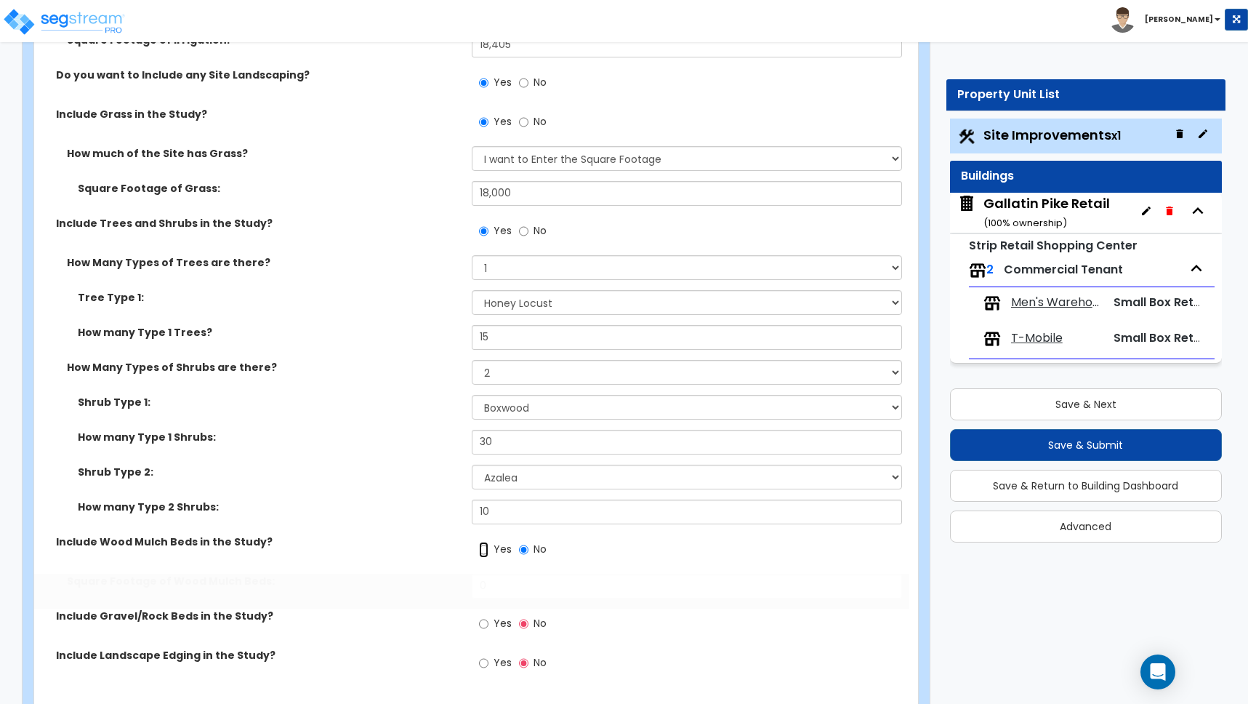
radio input "true"
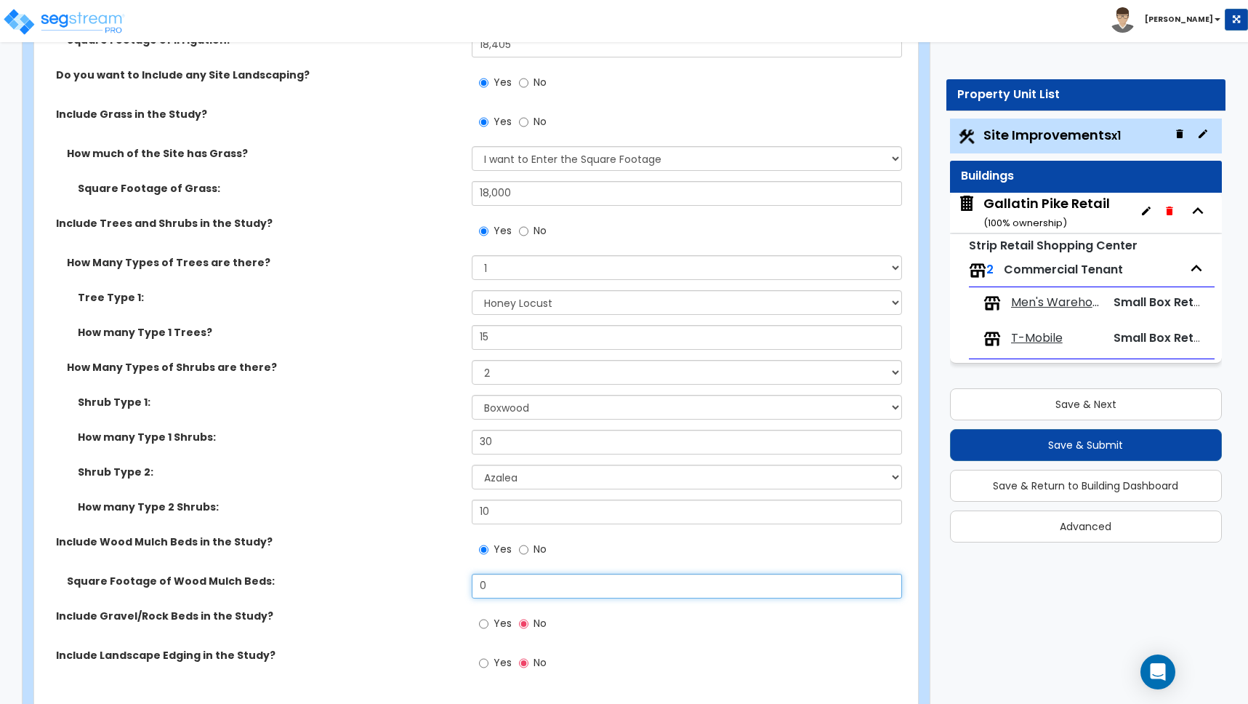
drag, startPoint x: 490, startPoint y: 587, endPoint x: 416, endPoint y: 580, distance: 74.4
click at [416, 581] on div "Square Footage of Wood Mulch Beds: 0" at bounding box center [471, 590] width 875 height 35
type input "400"
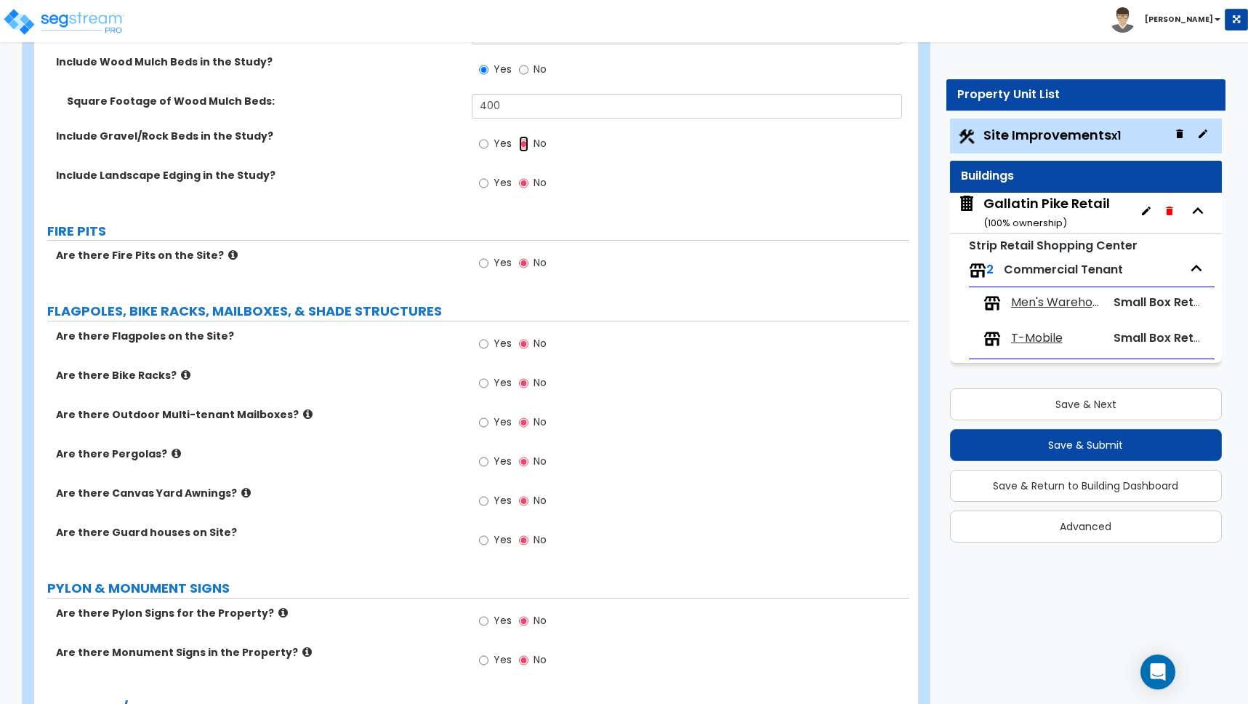
scroll to position [3066, 0]
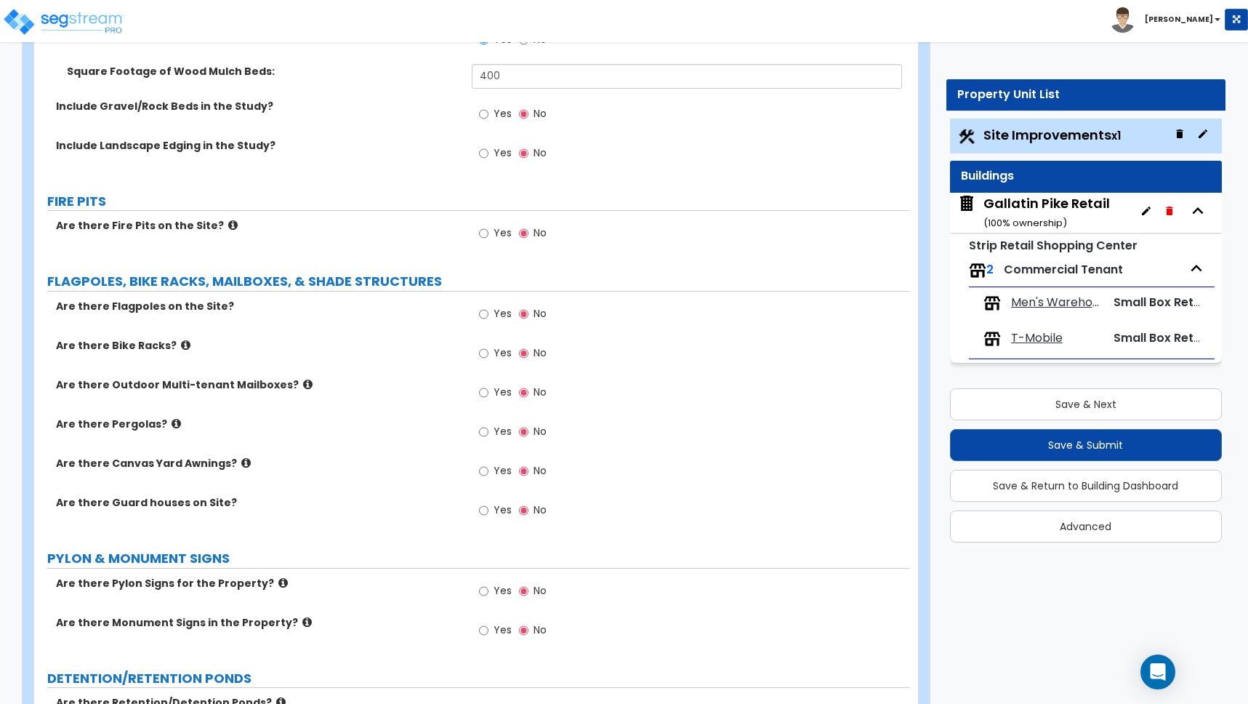
click at [488, 590] on label "Yes" at bounding box center [495, 592] width 33 height 25
click at [488, 590] on input "Yes" at bounding box center [483, 591] width 9 height 16
radio input "true"
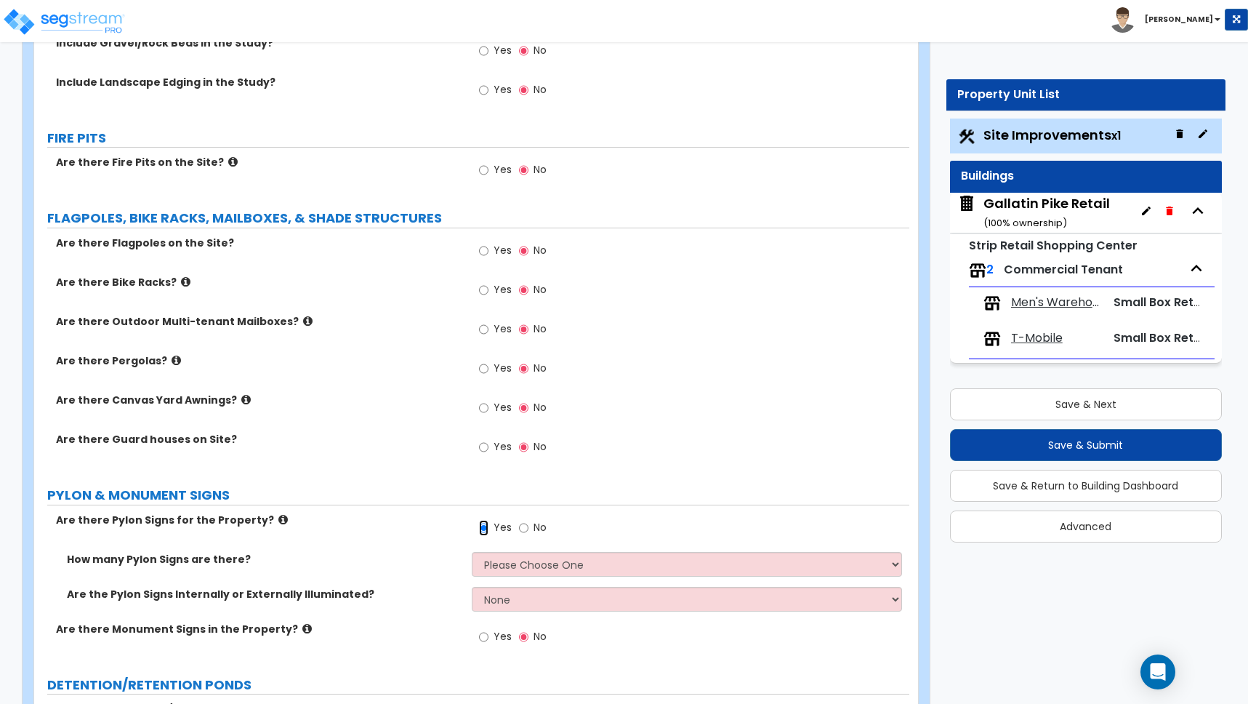
scroll to position [3140, 0]
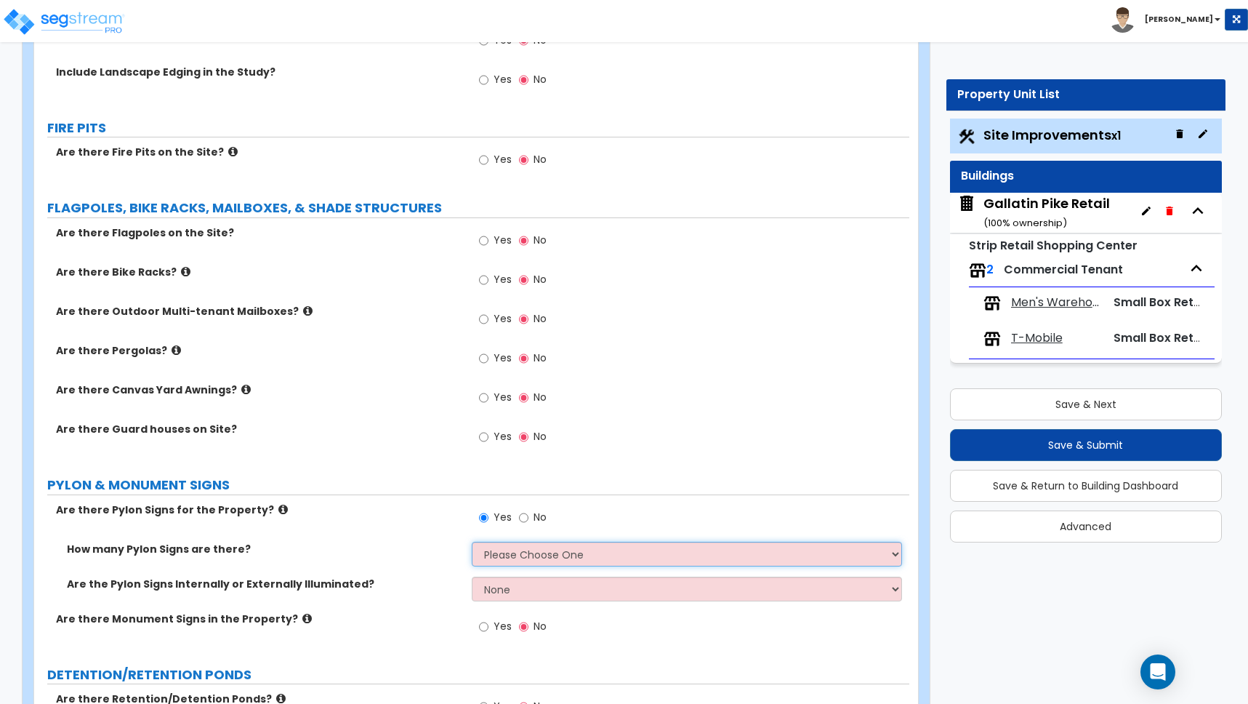
click at [509, 552] on select "Please Choose One 1 2 3" at bounding box center [687, 553] width 430 height 25
select select "1"
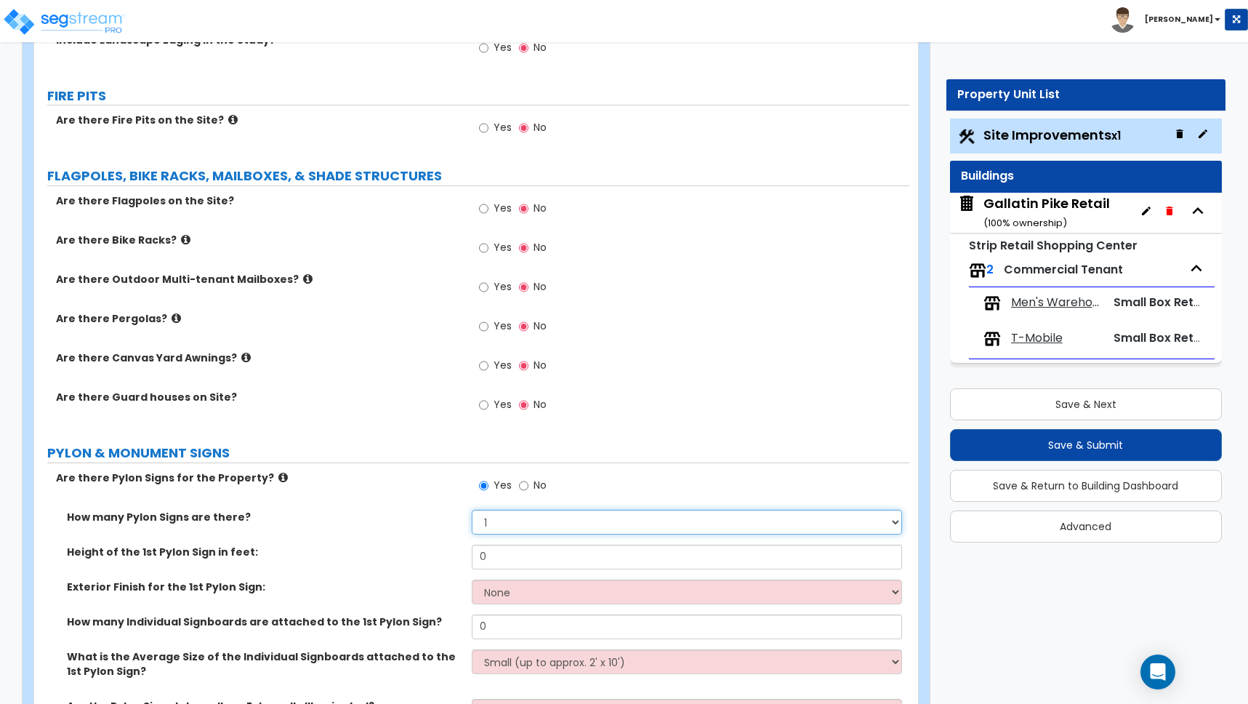
scroll to position [3248, 0]
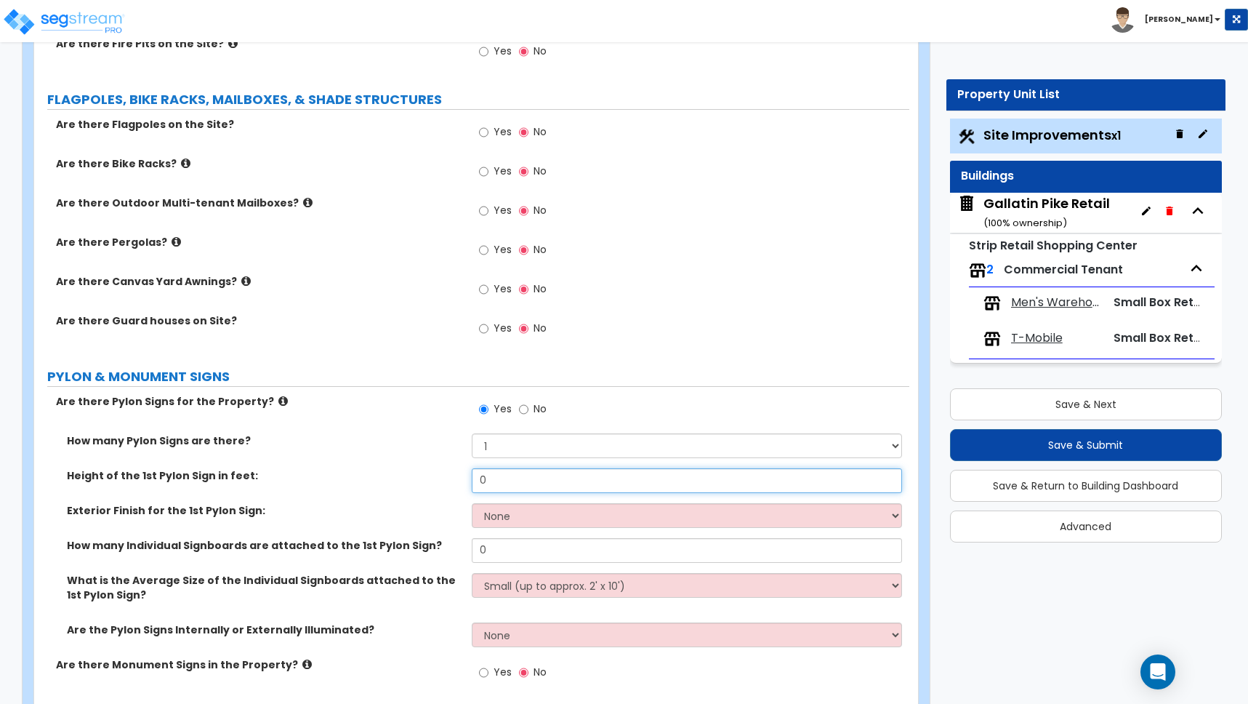
click at [496, 483] on input "0" at bounding box center [687, 480] width 430 height 25
drag, startPoint x: 491, startPoint y: 481, endPoint x: 450, endPoint y: 473, distance: 42.2
click at [450, 473] on div "Height of the 1st Pylon Sign in feet: 0" at bounding box center [471, 485] width 875 height 35
type input "30"
click at [493, 514] on select "None Paint Finish Brick Veneer Finish Stone Veneer Finish Metal Composite Finis…" at bounding box center [687, 515] width 430 height 25
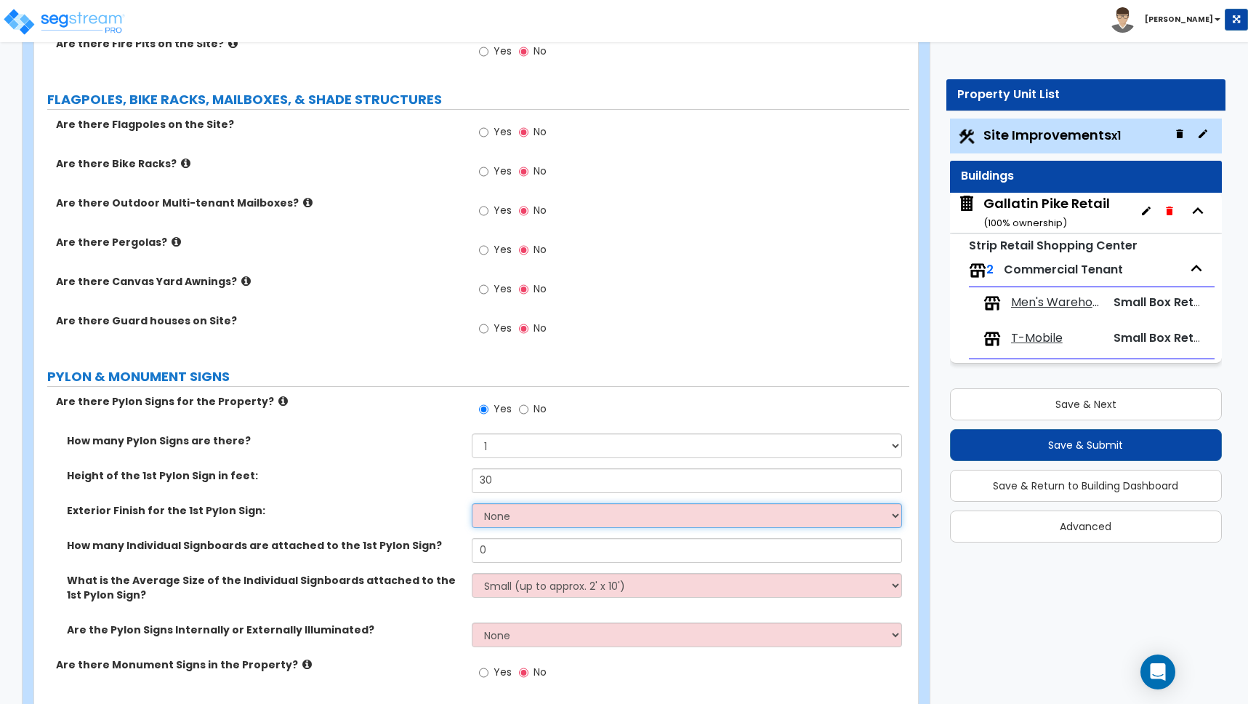
select select "5"
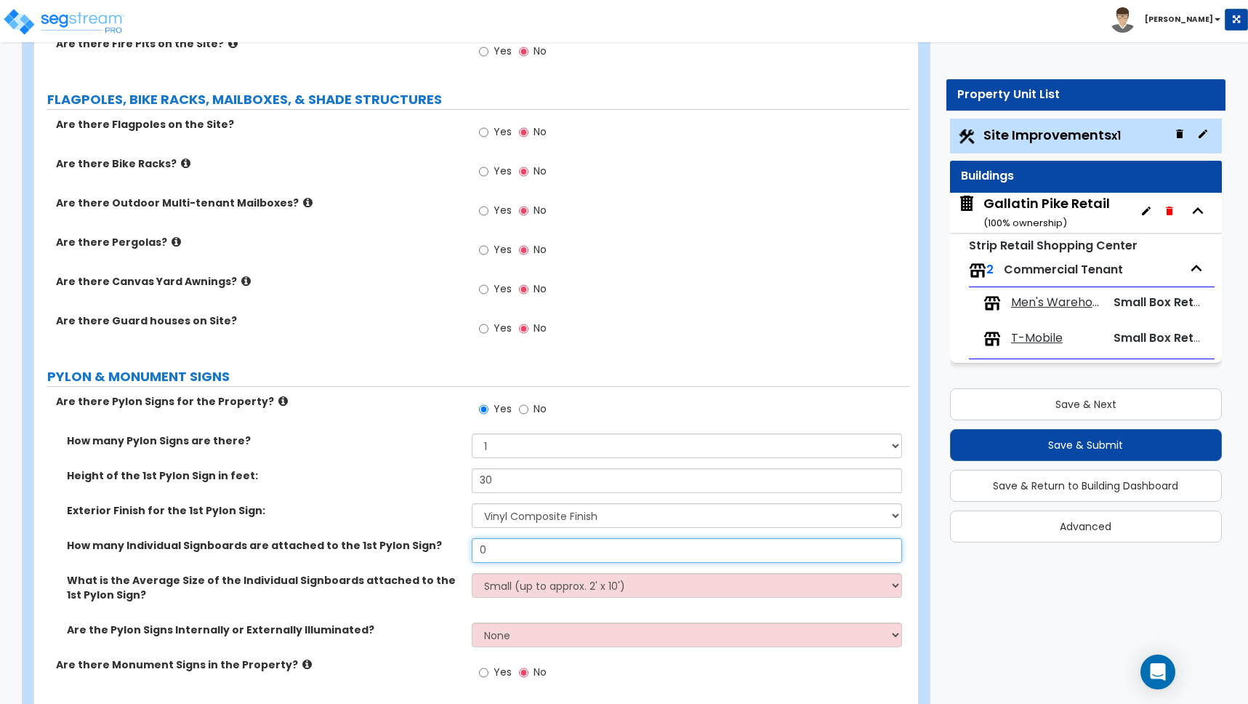
drag, startPoint x: 514, startPoint y: 555, endPoint x: 483, endPoint y: 552, distance: 30.6
click at [483, 552] on input "0" at bounding box center [687, 550] width 430 height 25
type input "2"
click at [519, 587] on select "Small (up to approx. 2' x 10') Medium (up to approx. 4' x 10') Large (up to app…" at bounding box center [687, 585] width 430 height 25
select select "1"
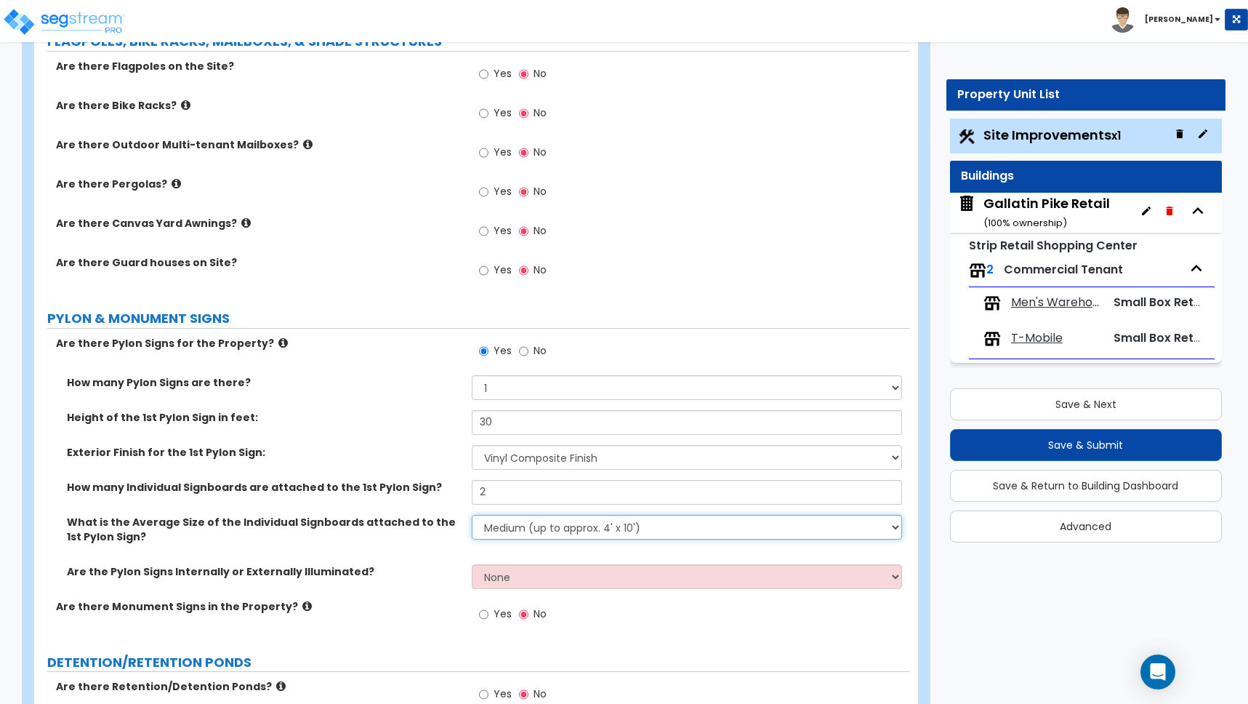
scroll to position [3503, 0]
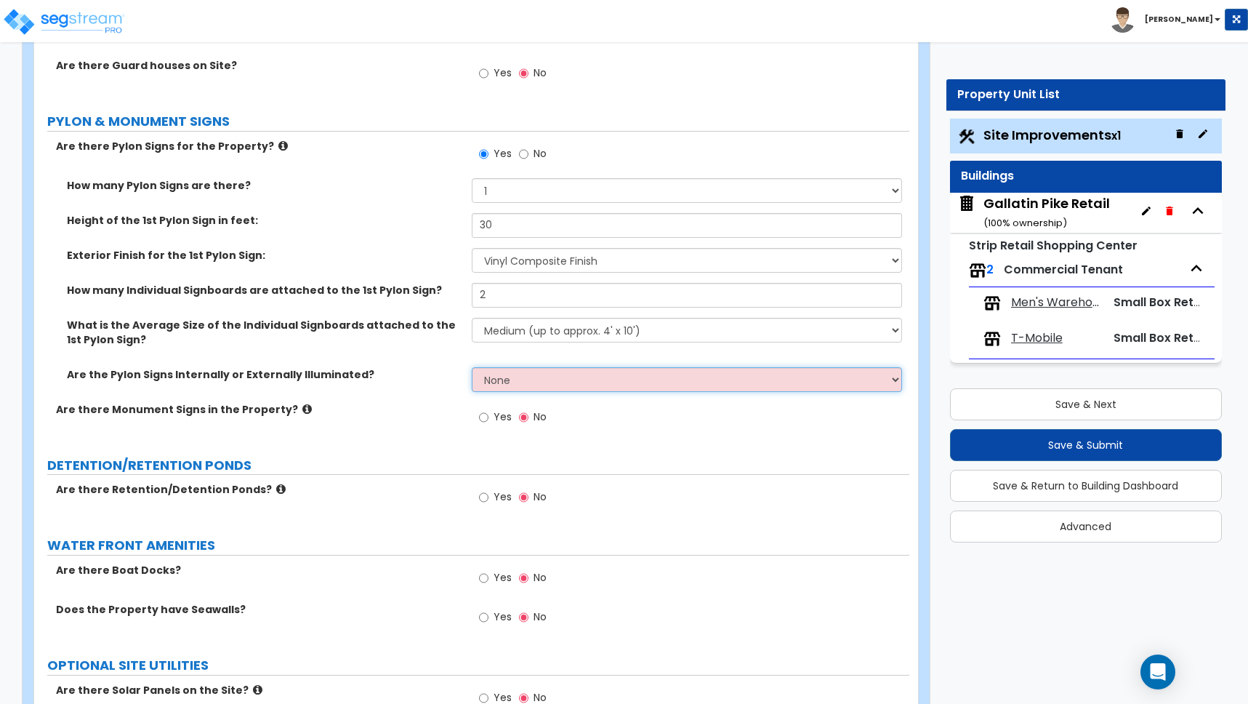
click at [506, 382] on select "None Internally Illuminated Externally Illuminated" at bounding box center [687, 379] width 430 height 25
select select "1"
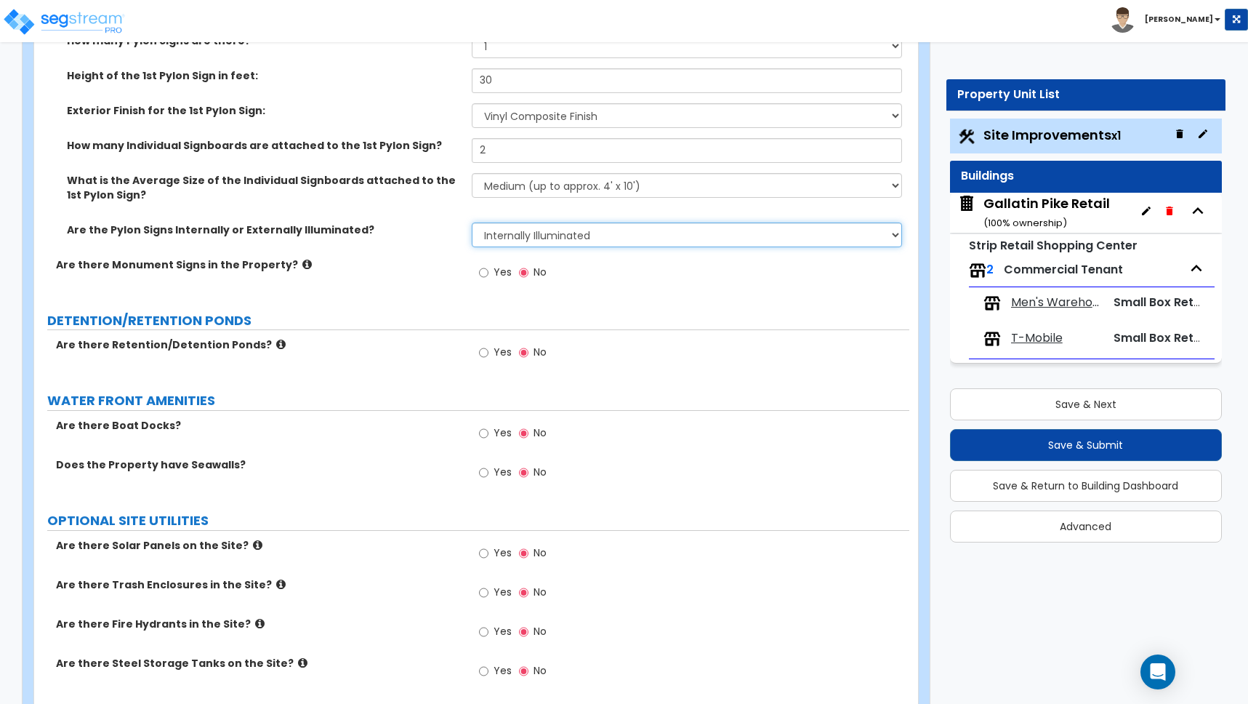
scroll to position [3706, 0]
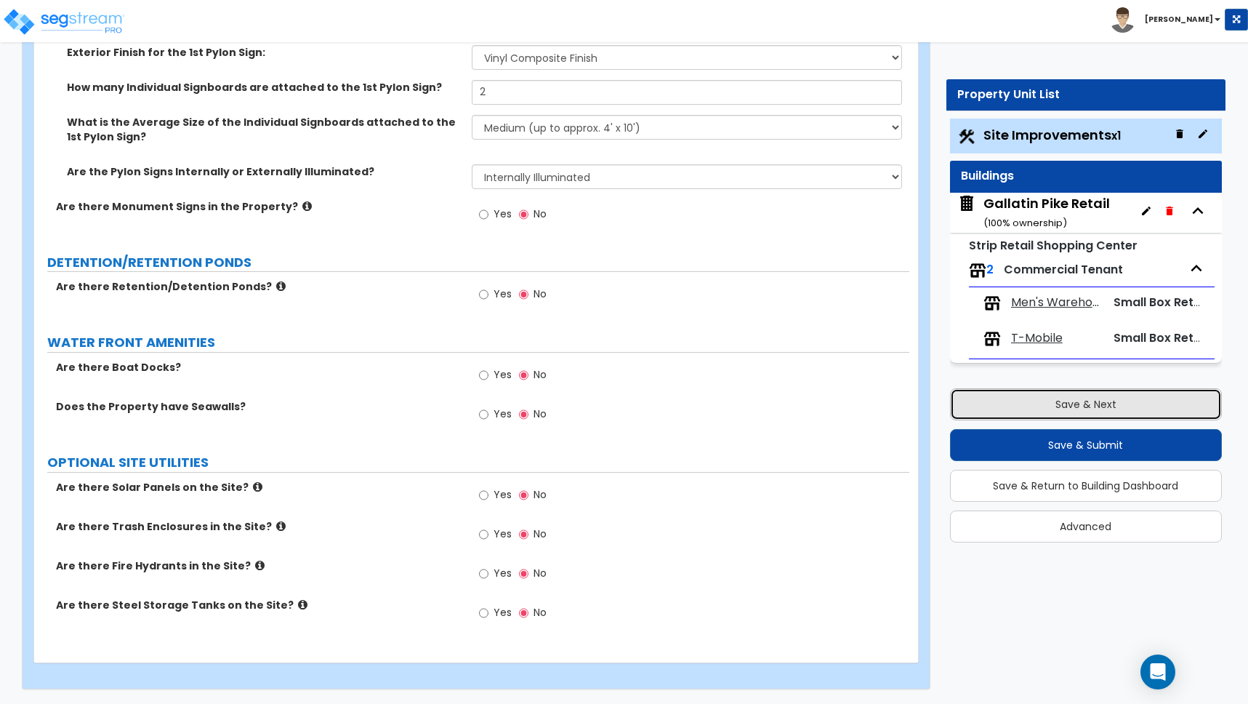
click at [1079, 403] on button "Save & Next" at bounding box center [1086, 404] width 272 height 32
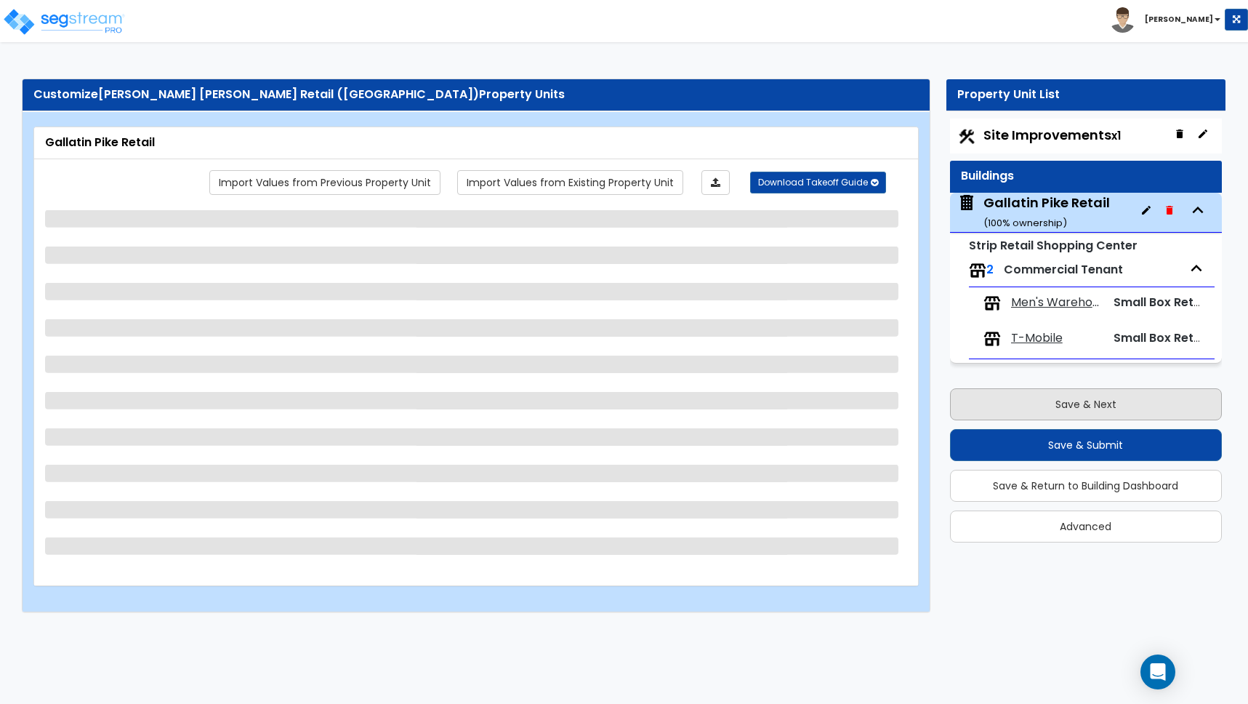
scroll to position [0, 0]
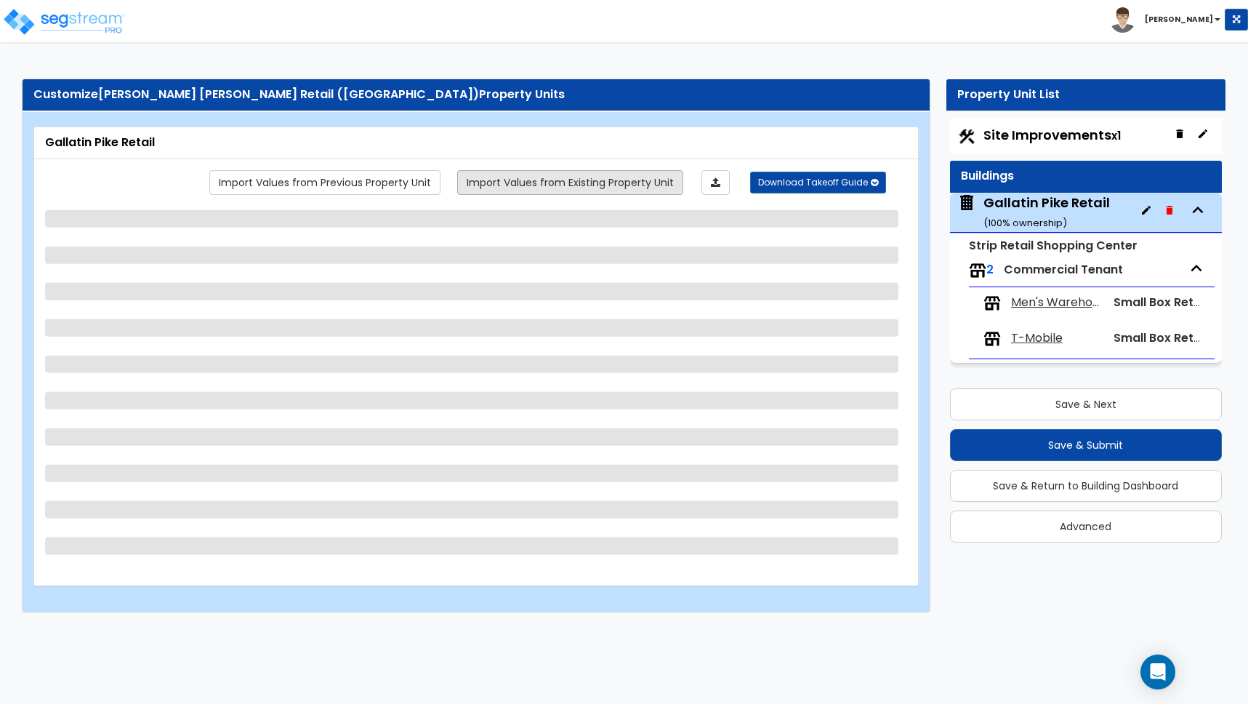
select select "6"
select select "1"
select select "7"
select select "2"
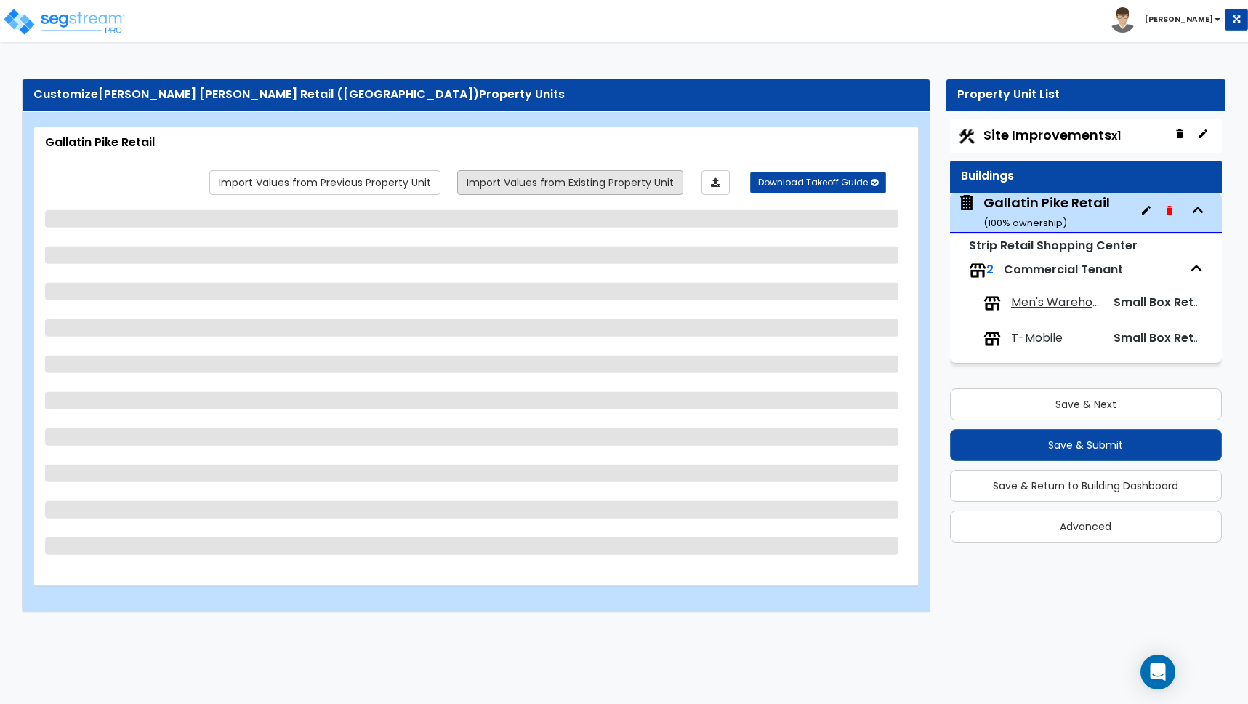
select select "2"
select select "1"
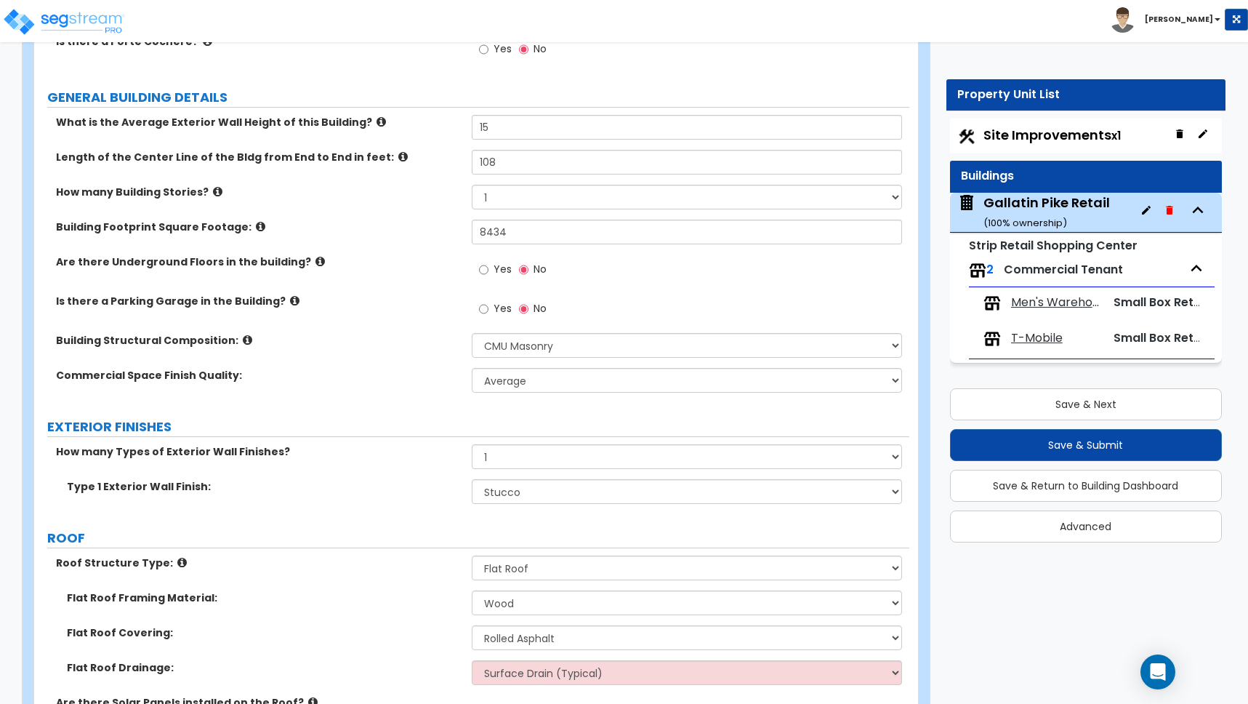
scroll to position [204, 0]
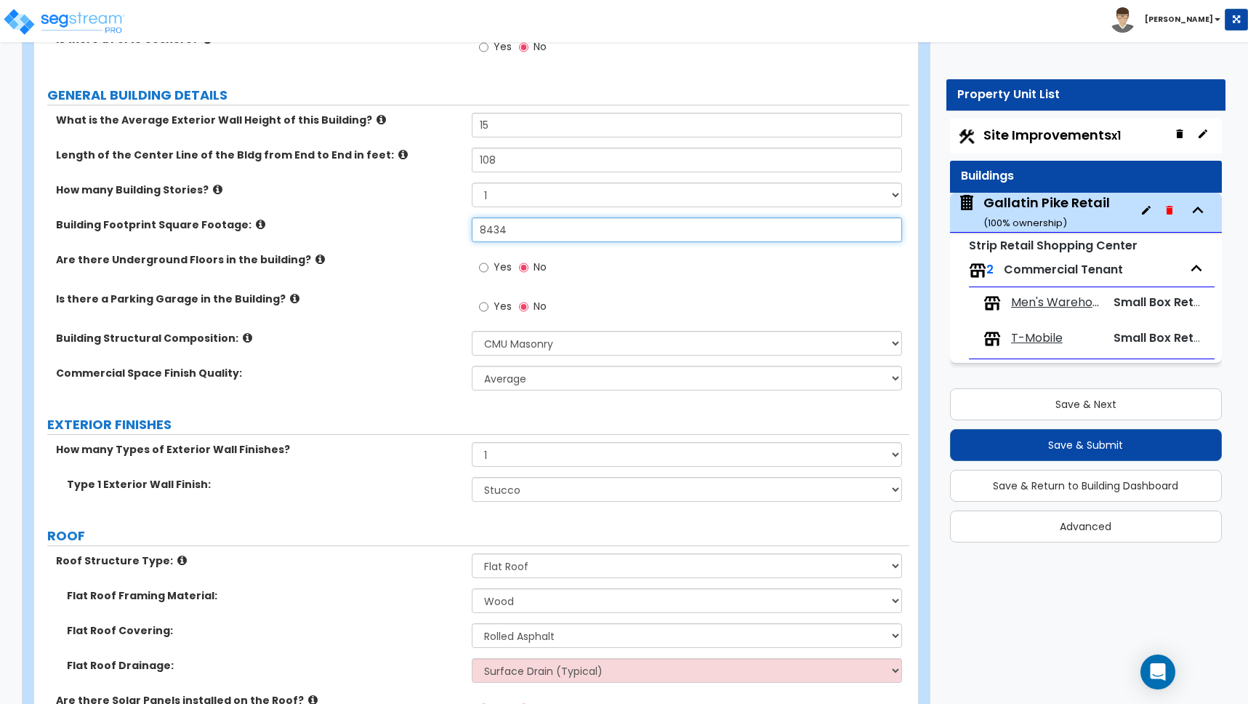
drag, startPoint x: 504, startPoint y: 226, endPoint x: 213, endPoint y: 192, distance: 293.4
click at [241, 207] on div "What is the Average Exterior Wall Height of this Building? 15 Length of the Cen…" at bounding box center [471, 257] width 853 height 288
type input "7,861"
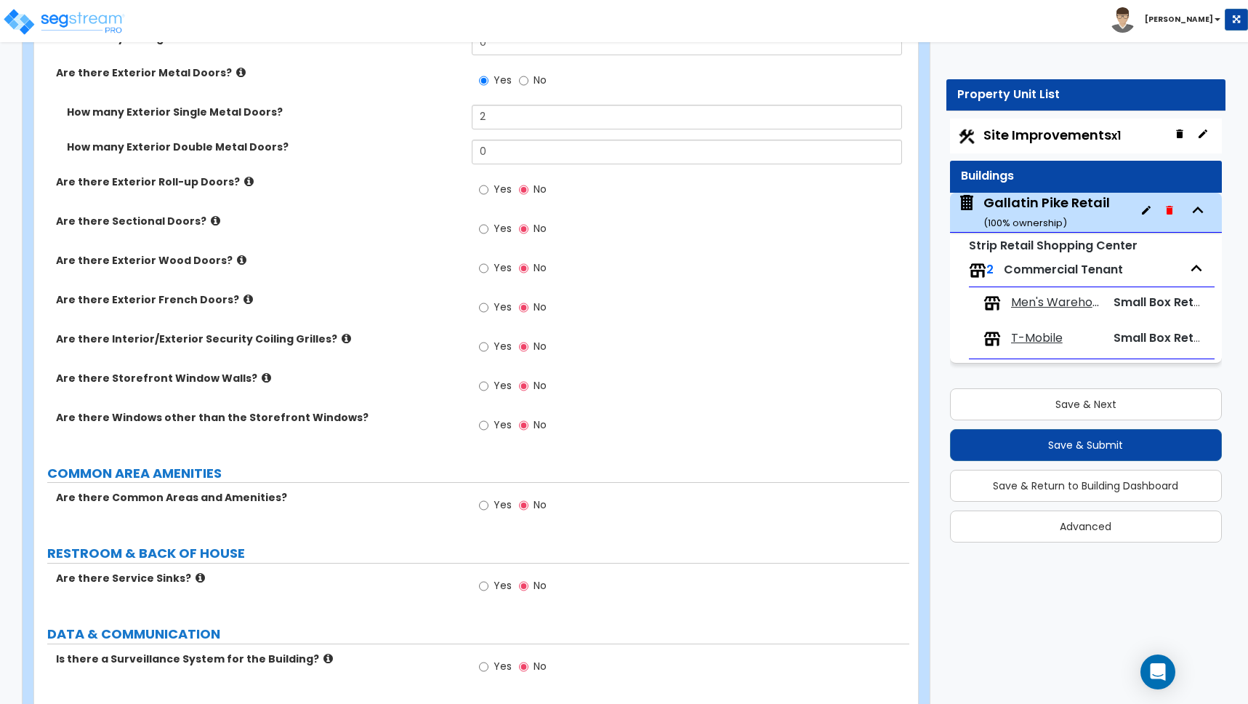
scroll to position [1727, 0]
click at [483, 344] on input "Yes" at bounding box center [483, 346] width 9 height 16
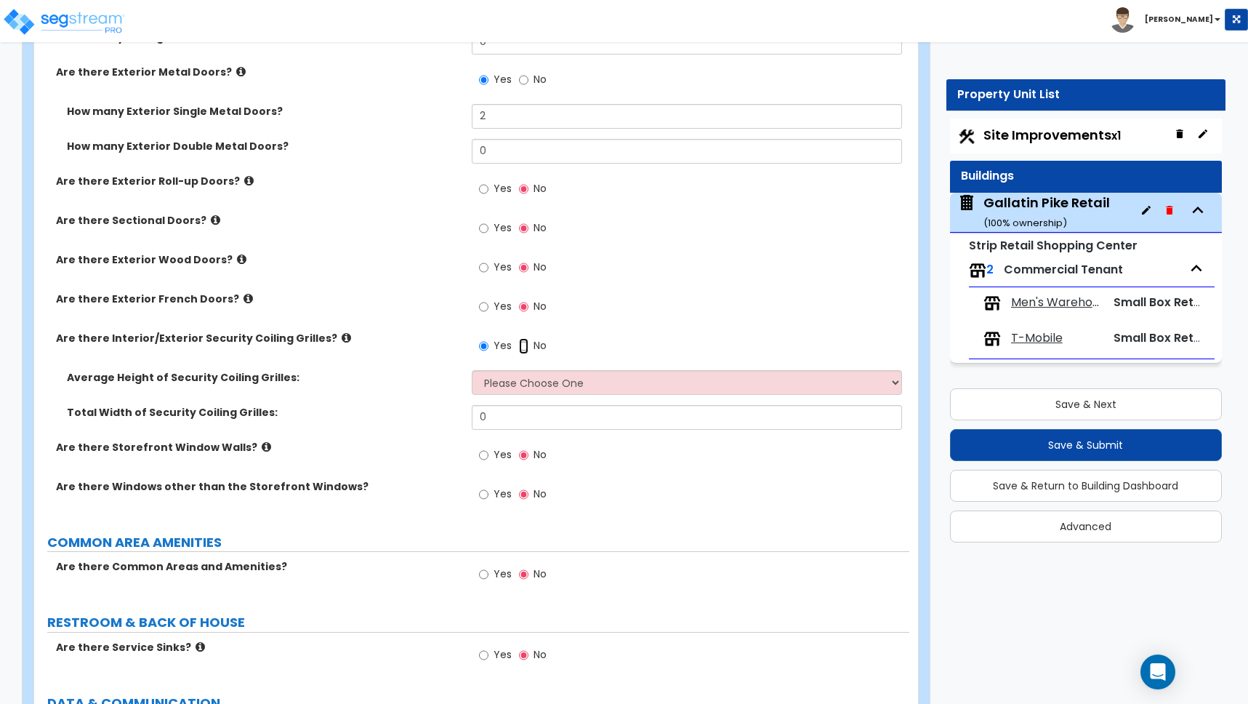
click at [523, 345] on input "No" at bounding box center [523, 346] width 9 height 16
radio input "false"
radio input "true"
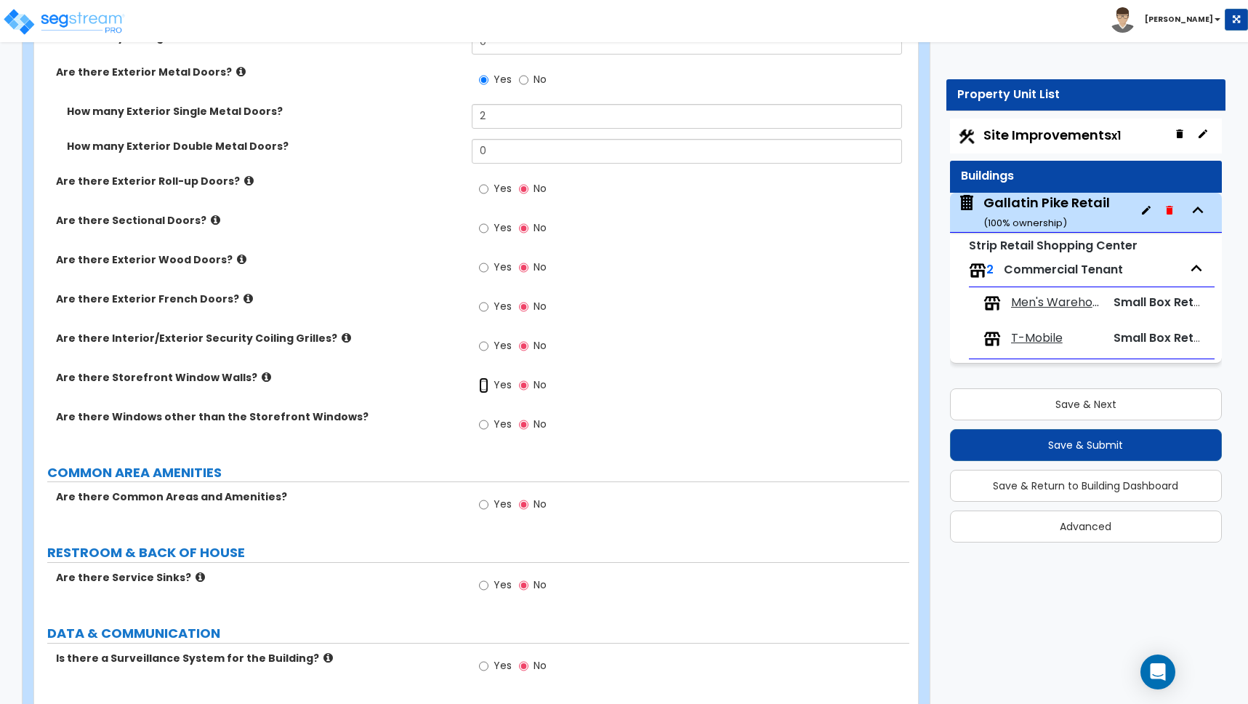
click at [483, 383] on input "Yes" at bounding box center [483, 385] width 9 height 16
radio input "true"
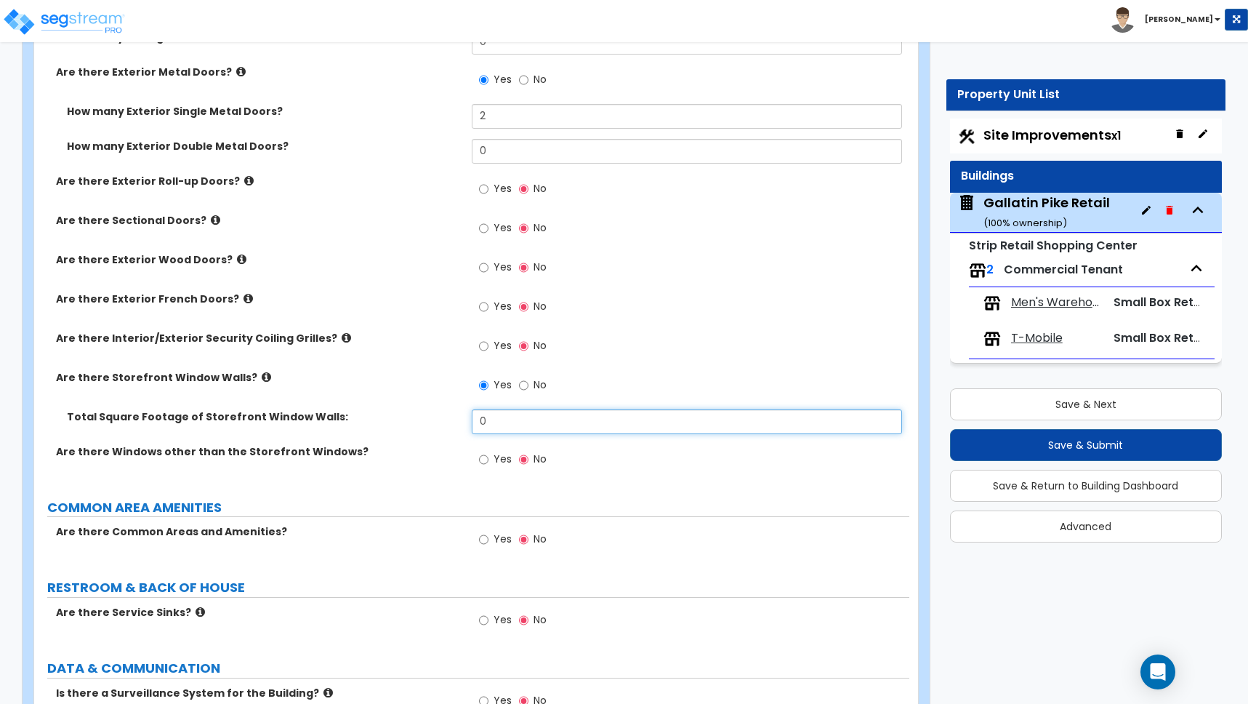
drag, startPoint x: 495, startPoint y: 419, endPoint x: 420, endPoint y: 408, distance: 75.7
click at [420, 408] on div "Are there Exterior Glass Doors? Yes No How many Single, Hinged Glass Doors? 1 H…" at bounding box center [471, 202] width 853 height 563
type input "648"
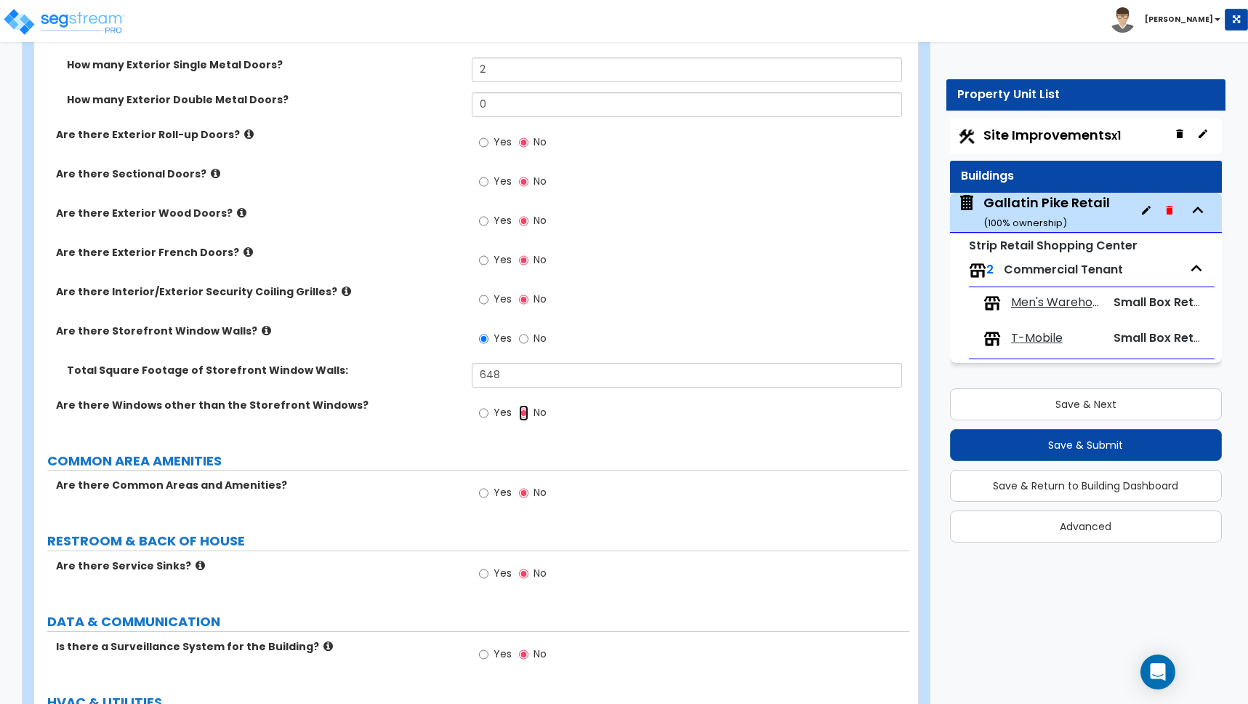
scroll to position [1802, 0]
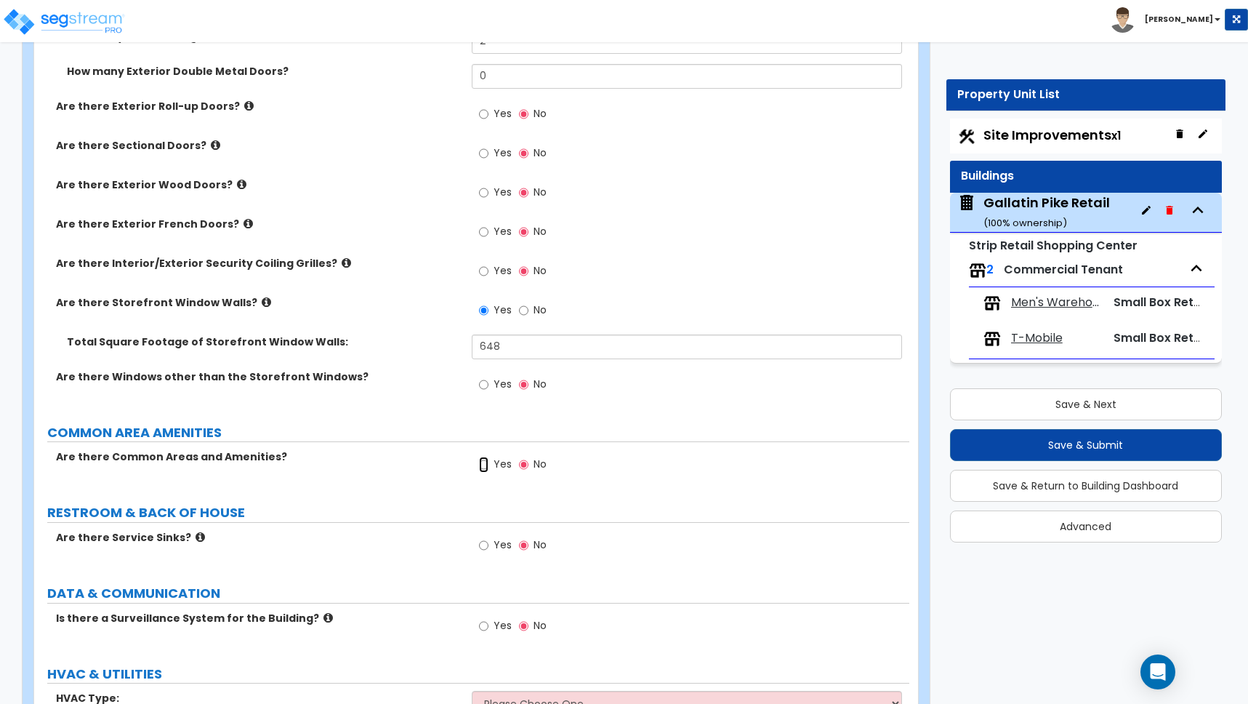
click at [481, 464] on input "Yes" at bounding box center [483, 464] width 9 height 16
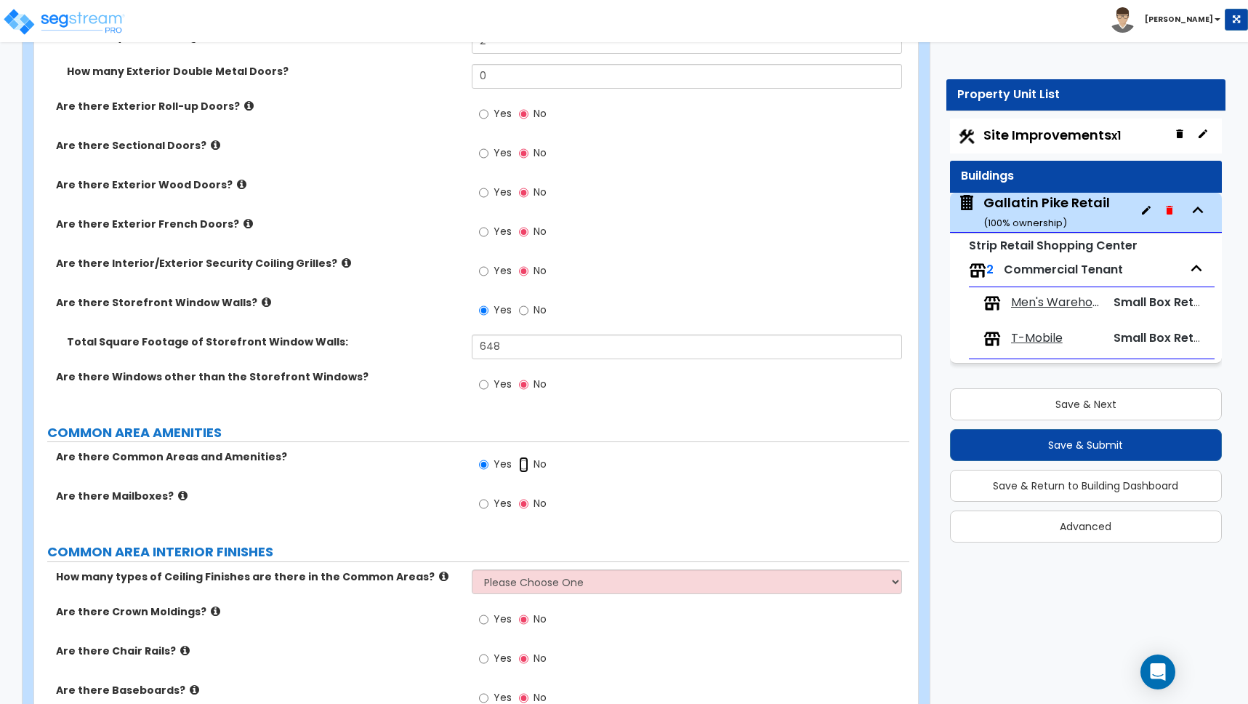
click at [526, 464] on input "No" at bounding box center [523, 464] width 9 height 16
radio input "false"
radio input "true"
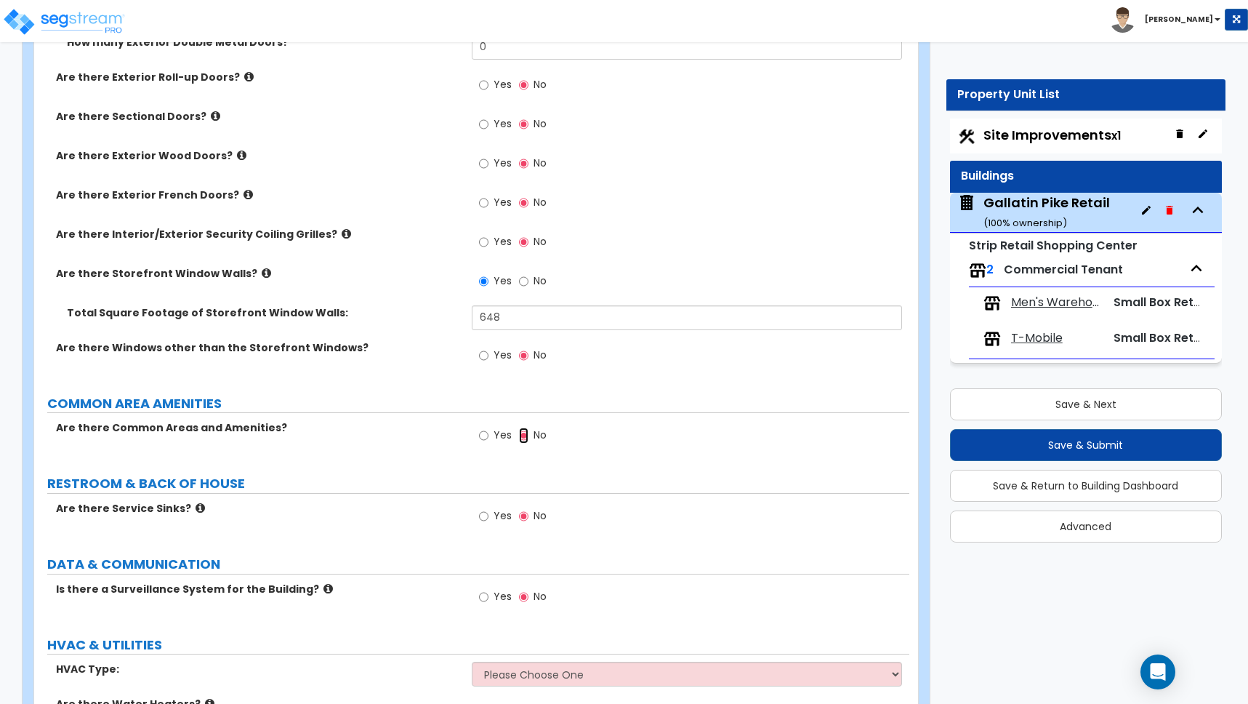
scroll to position [1864, 0]
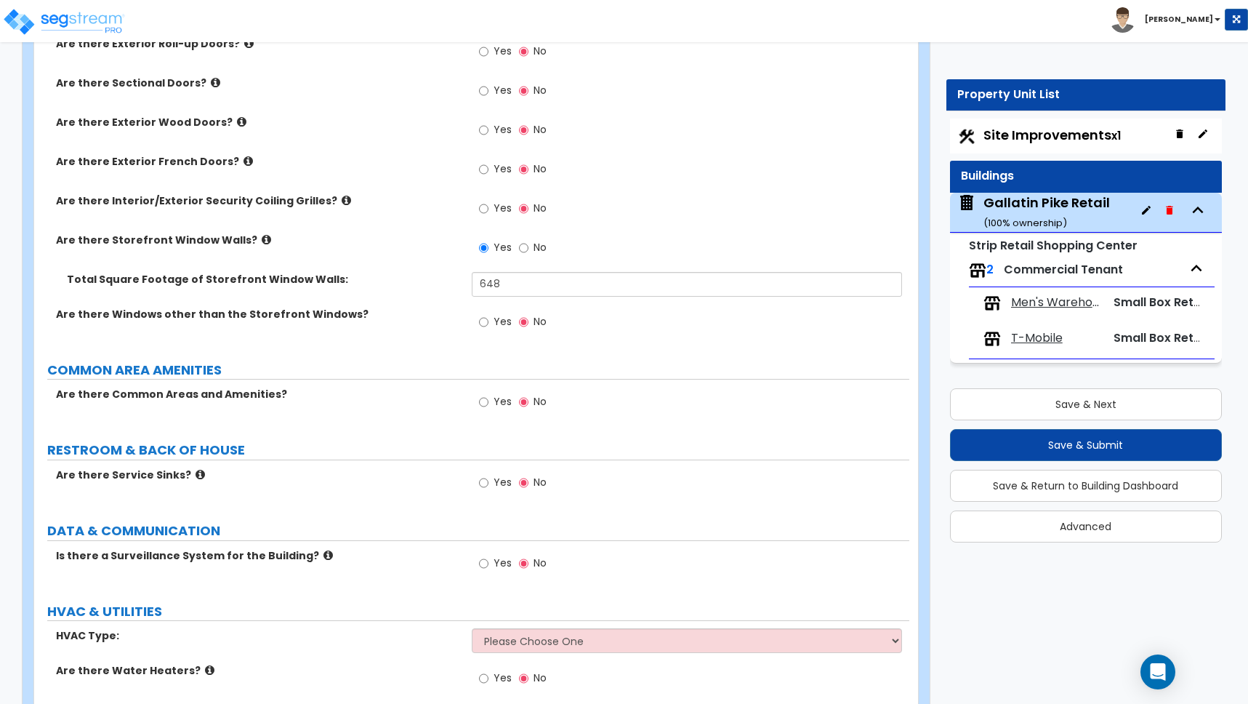
click at [196, 475] on icon at bounding box center [200, 474] width 9 height 11
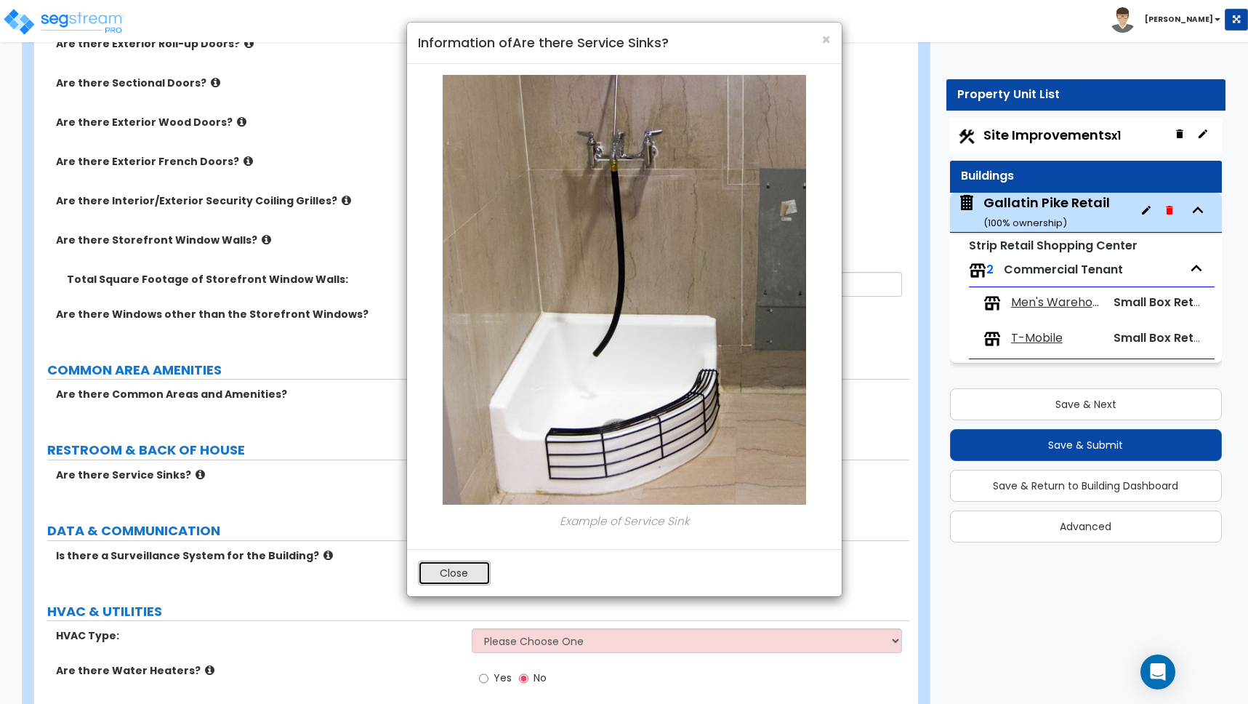
click at [446, 579] on button "Close" at bounding box center [454, 572] width 73 height 25
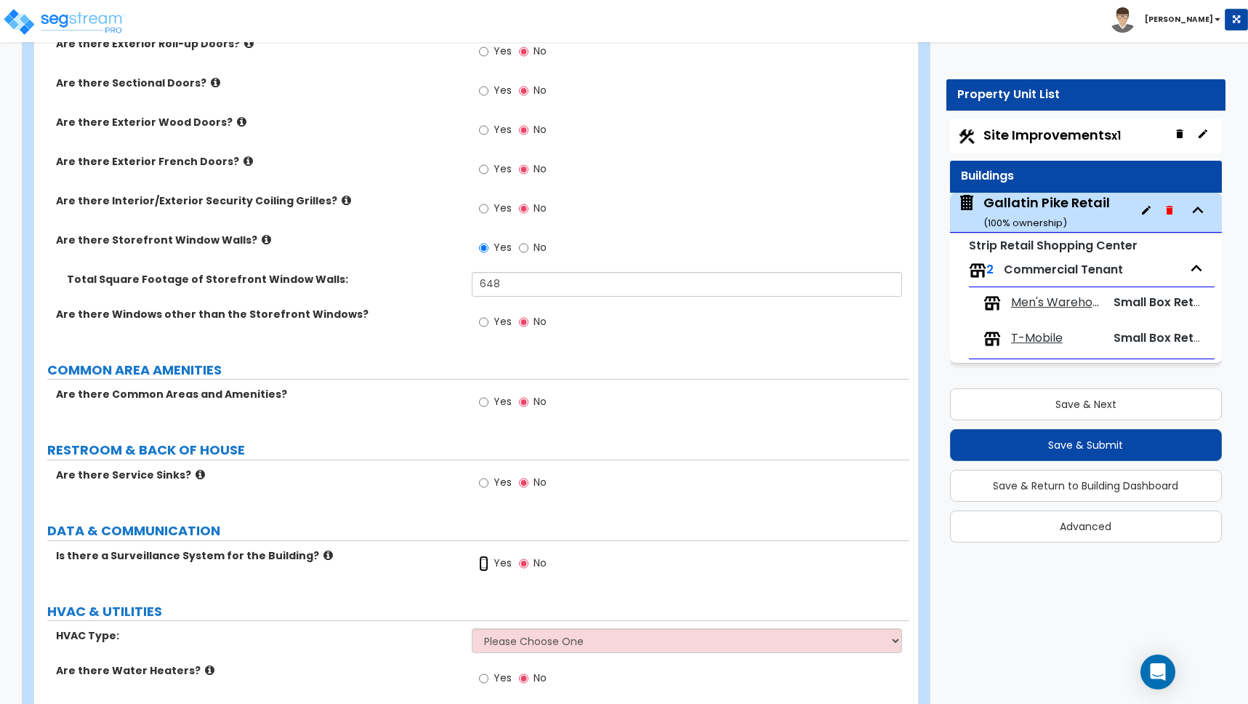
click at [483, 563] on input "Yes" at bounding box center [483, 563] width 9 height 16
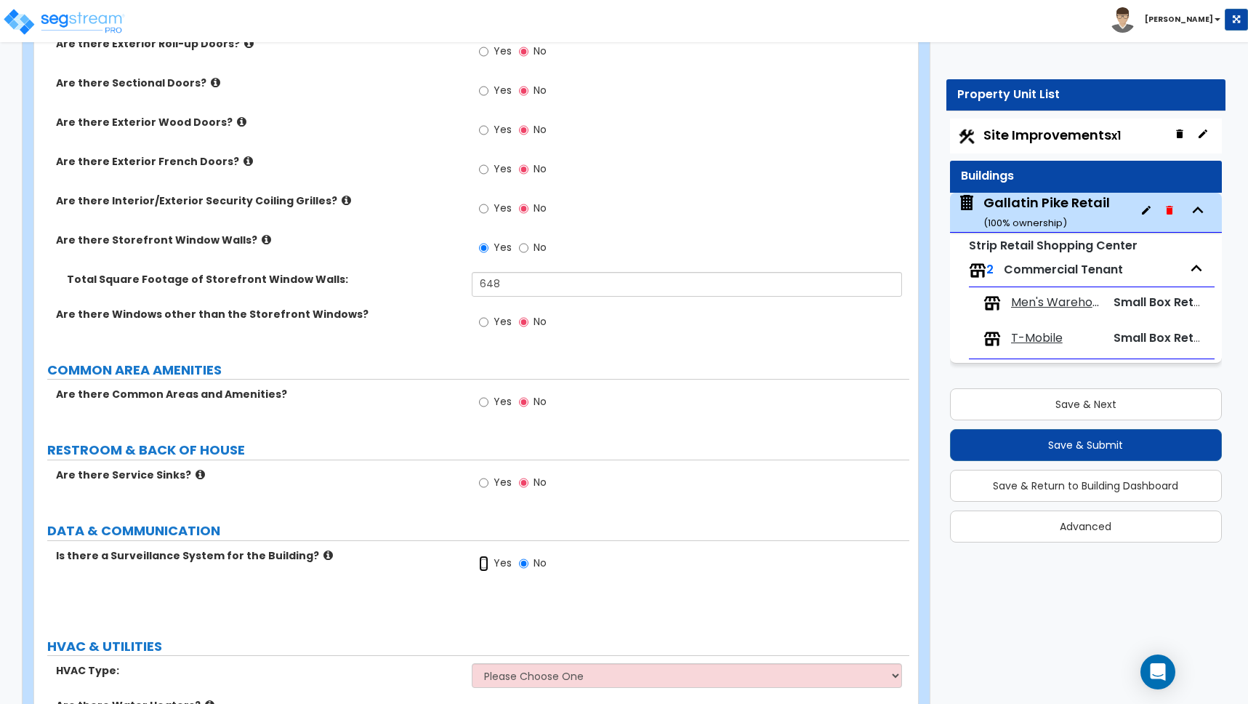
radio input "true"
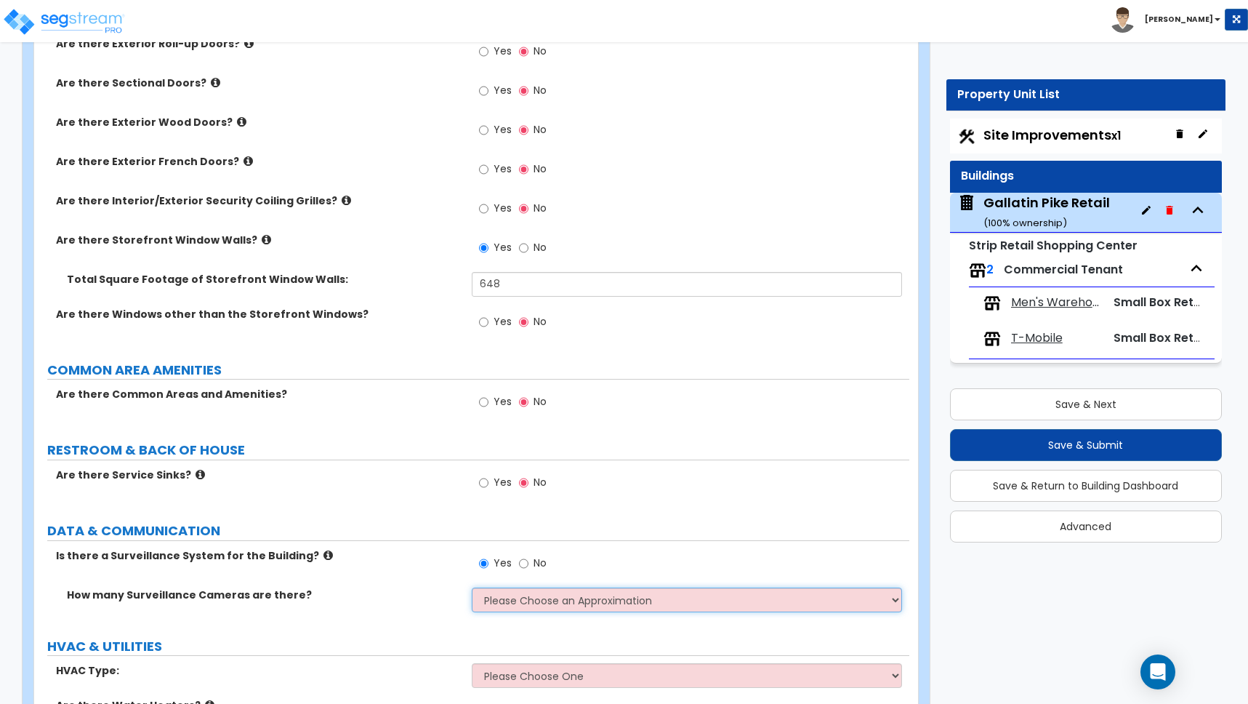
click at [533, 602] on select "Please Choose an Approximation Barely Noticed Any Noticed a Couple Frequently S…" at bounding box center [687, 599] width 430 height 25
select select "2"
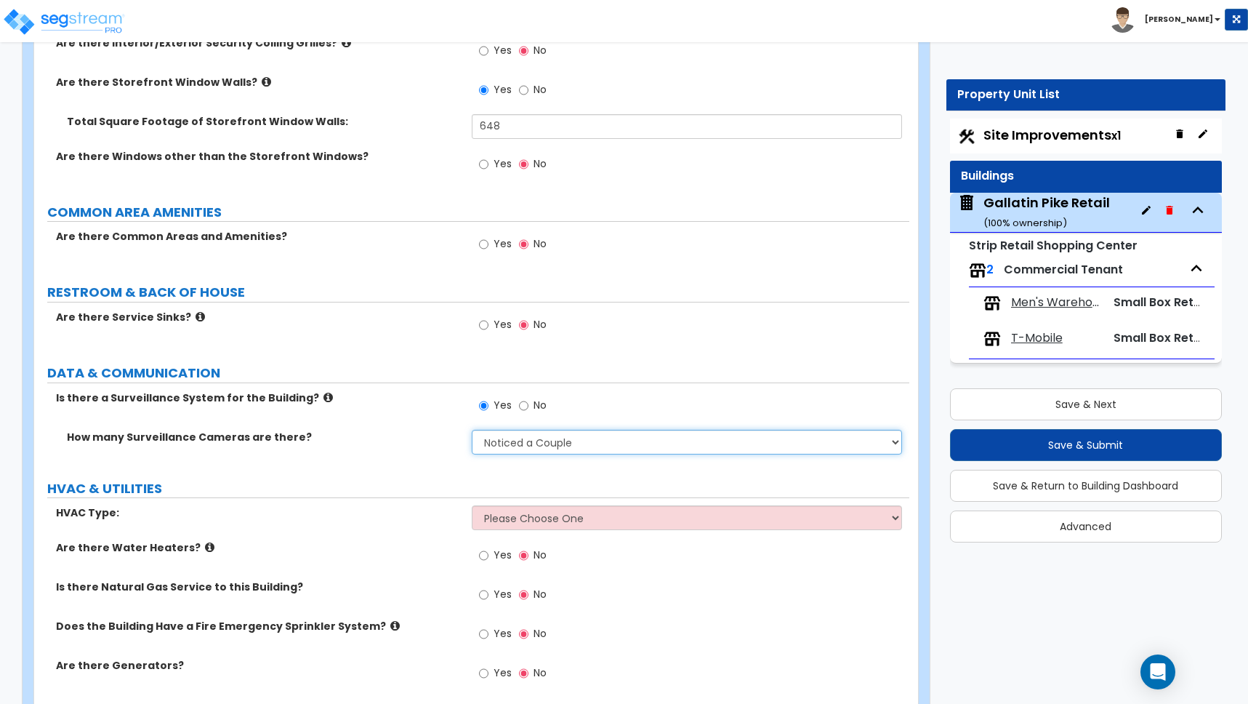
scroll to position [2082, 0]
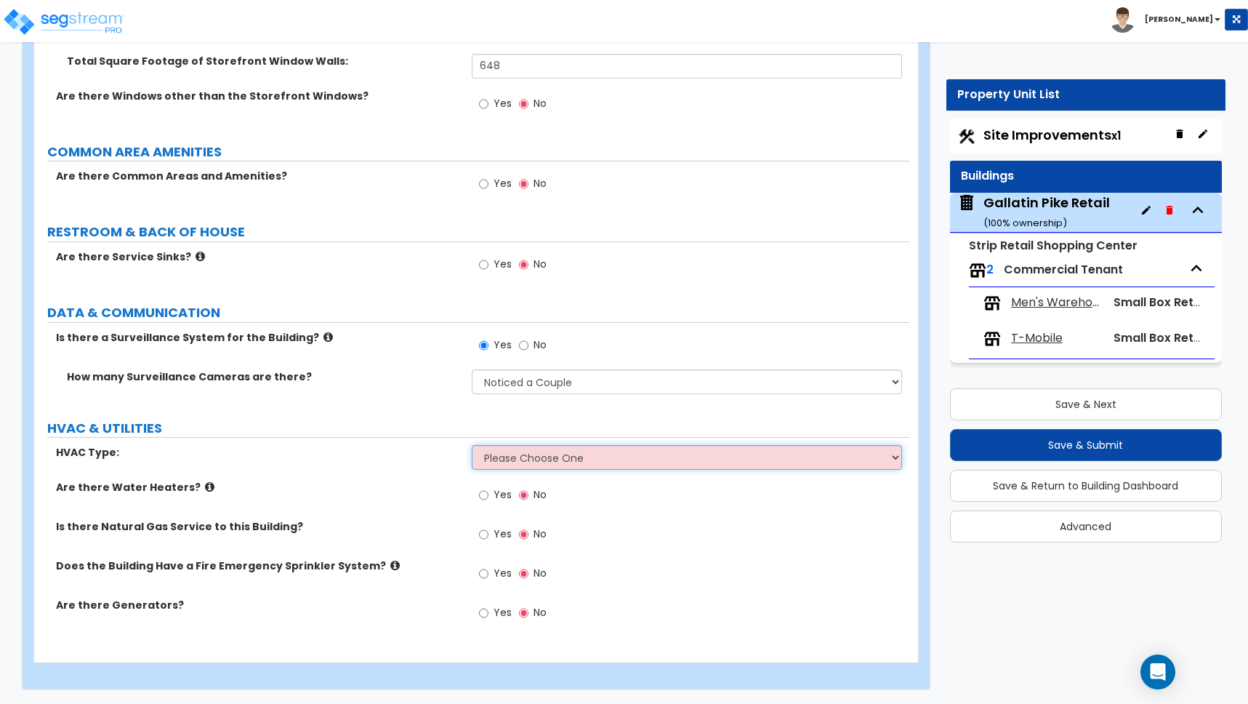
click at [547, 459] on select "Please Choose One Rooftop Unit Furnace-Condenser Forced Air Split Heating/Cooli…" at bounding box center [687, 457] width 430 height 25
select select "1"
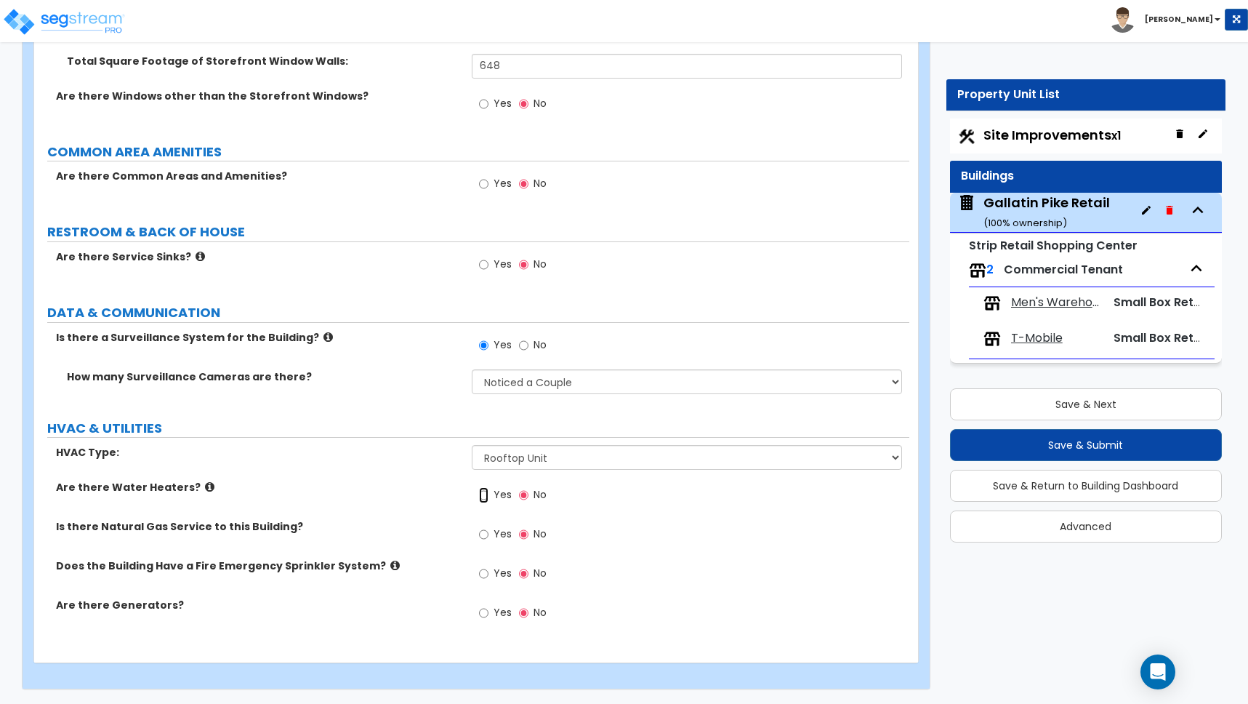
click at [484, 496] on input "Yes" at bounding box center [483, 495] width 9 height 16
radio input "true"
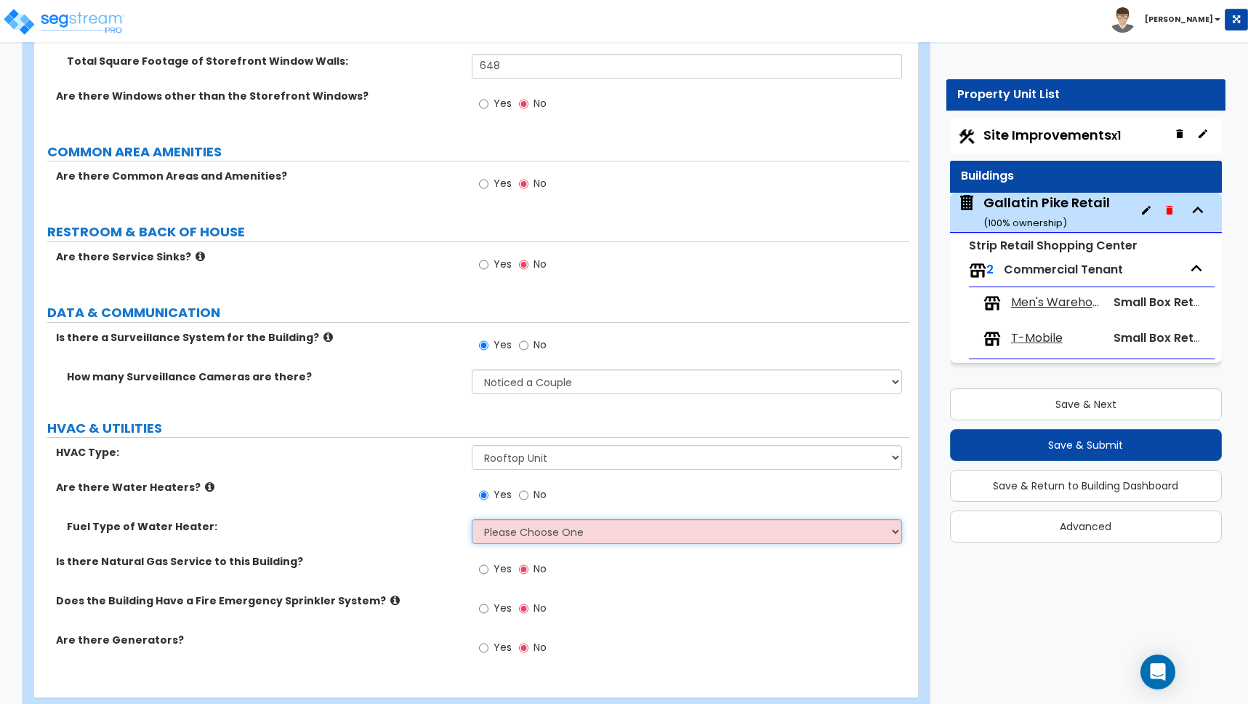
click at [509, 527] on select "Please Choose One Gas Electric" at bounding box center [687, 531] width 430 height 25
select select "1"
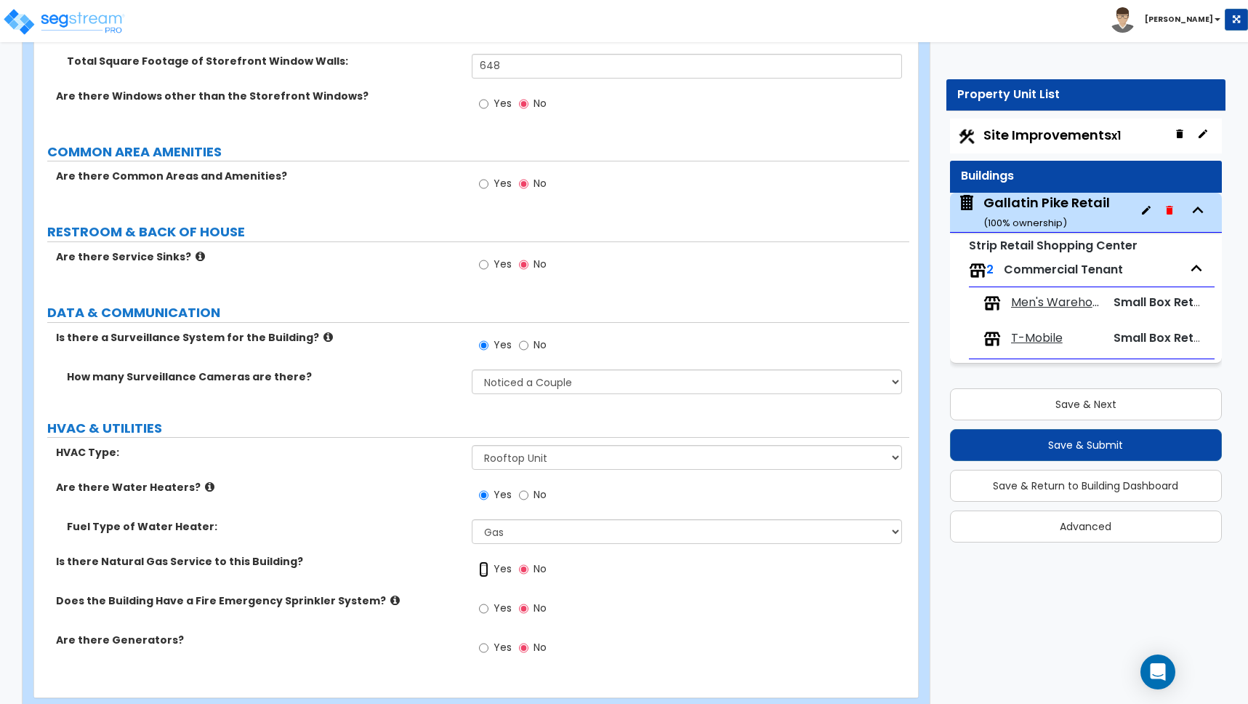
click at [484, 569] on input "Yes" at bounding box center [483, 569] width 9 height 16
radio input "true"
click at [484, 569] on input "Yes" at bounding box center [483, 569] width 9 height 16
click at [526, 379] on select "Please Choose an Approximation Barely Noticed Any Noticed a Couple Frequently S…" at bounding box center [687, 381] width 430 height 25
select select "3"
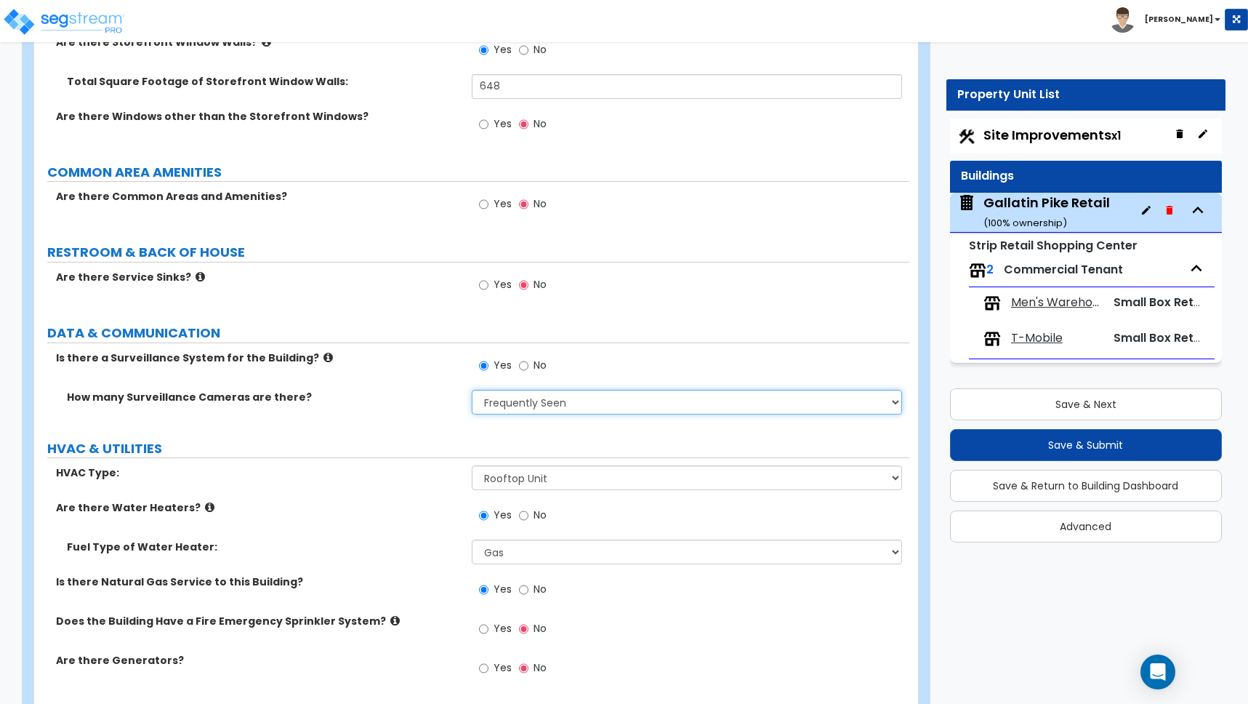
scroll to position [2084, 0]
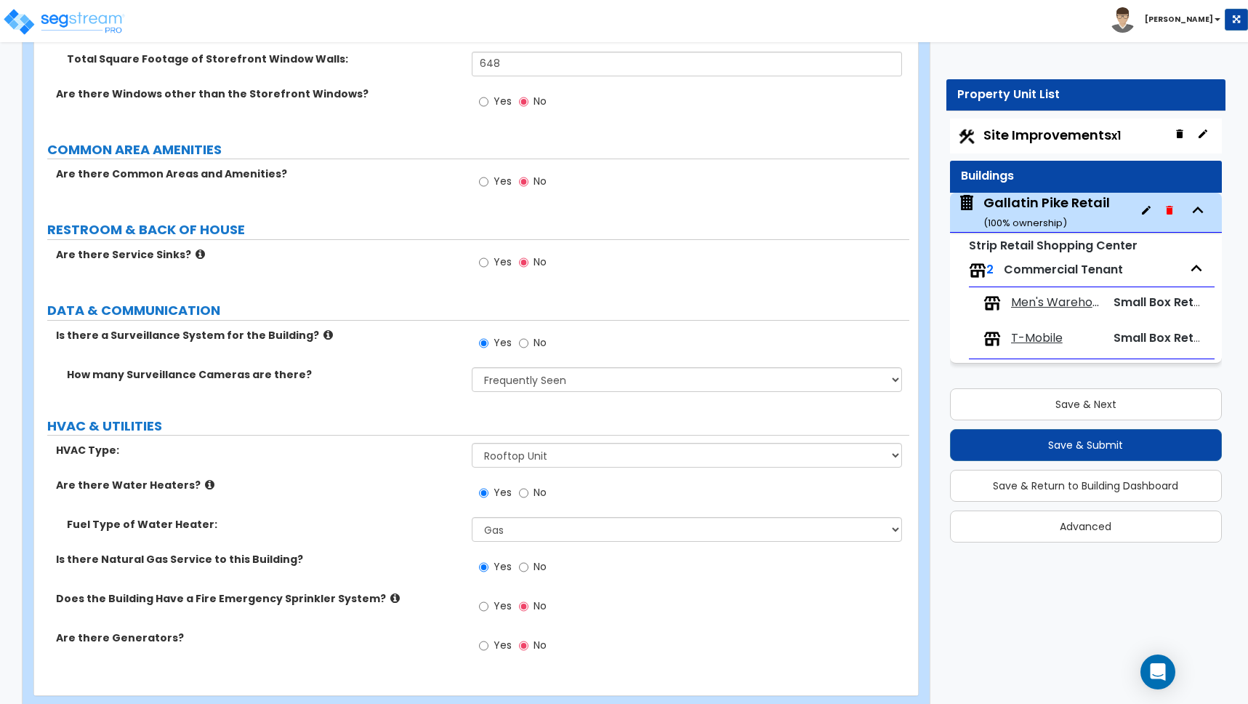
click at [390, 346] on div "Is there a Surveillance System for the Building? Yes No" at bounding box center [471, 347] width 875 height 39
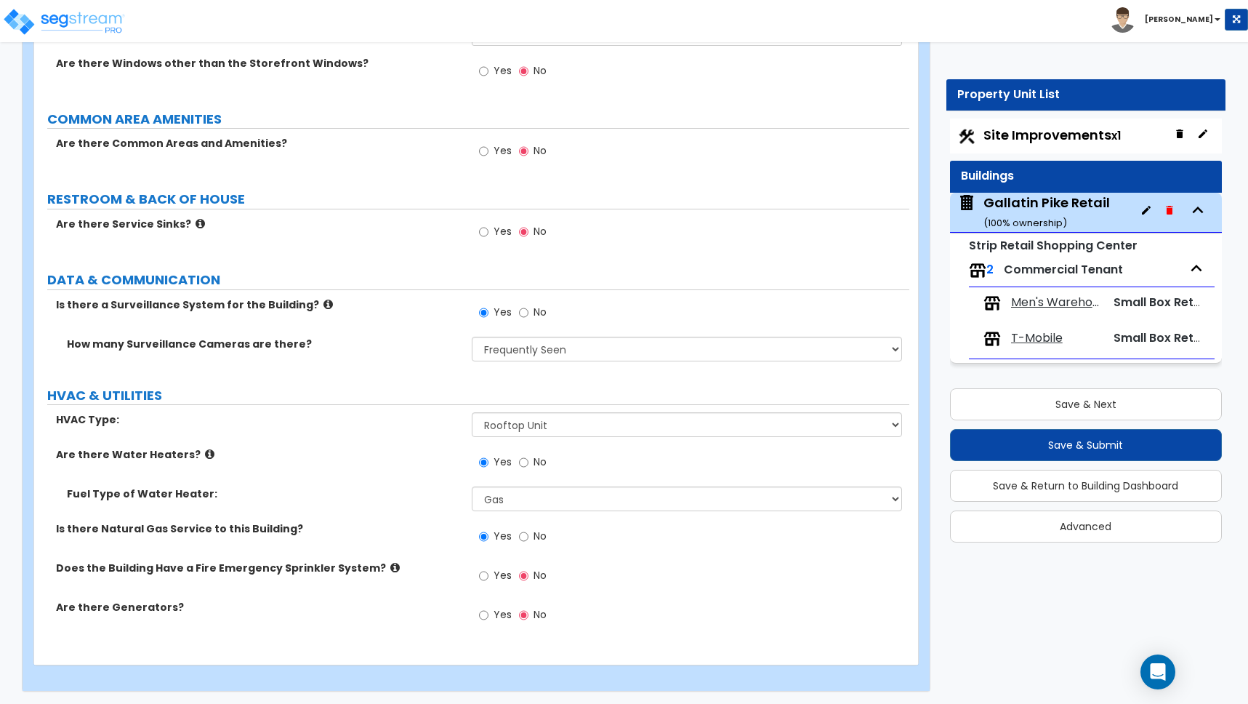
scroll to position [2117, 0]
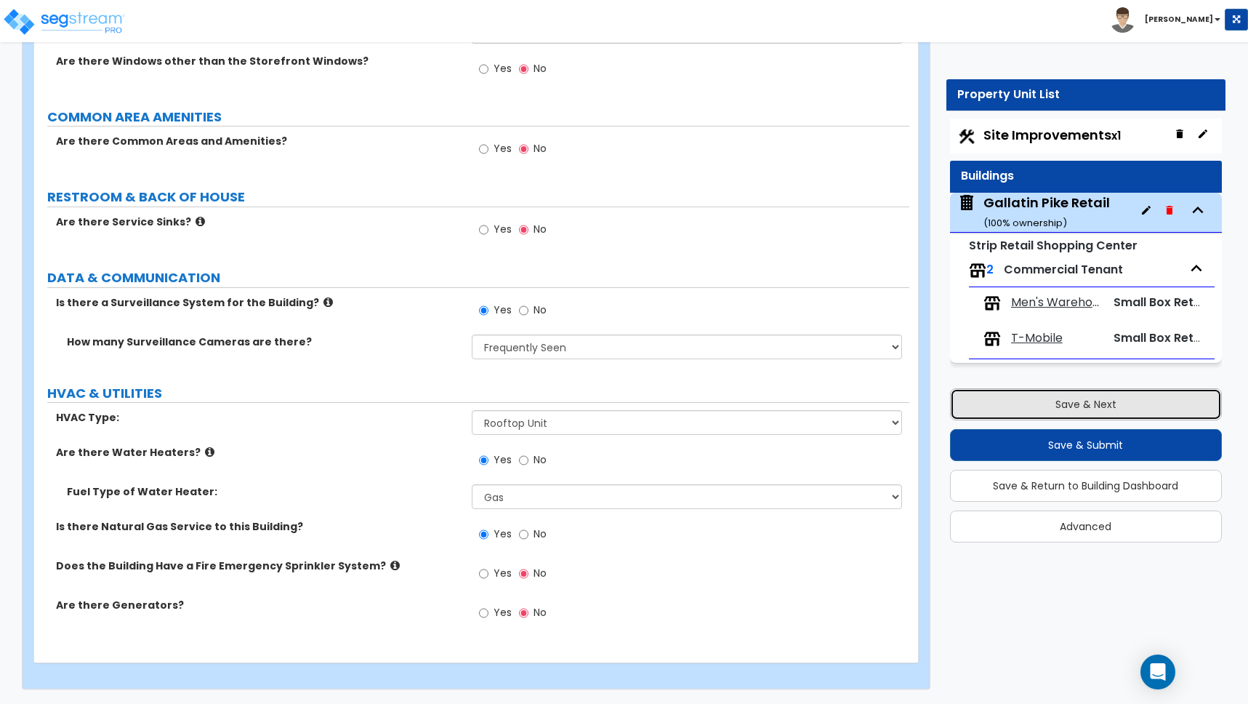
click at [1092, 404] on button "Save & Next" at bounding box center [1086, 404] width 272 height 32
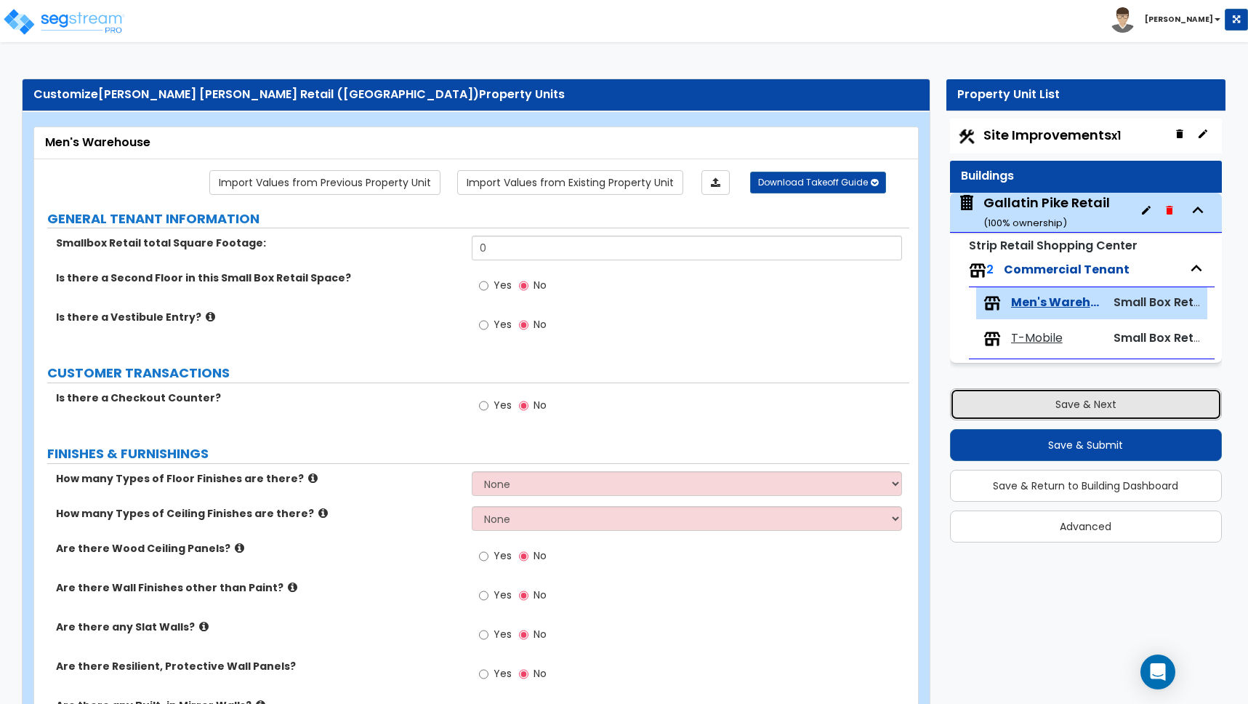
click at [1087, 408] on button "Save & Next" at bounding box center [1086, 404] width 272 height 32
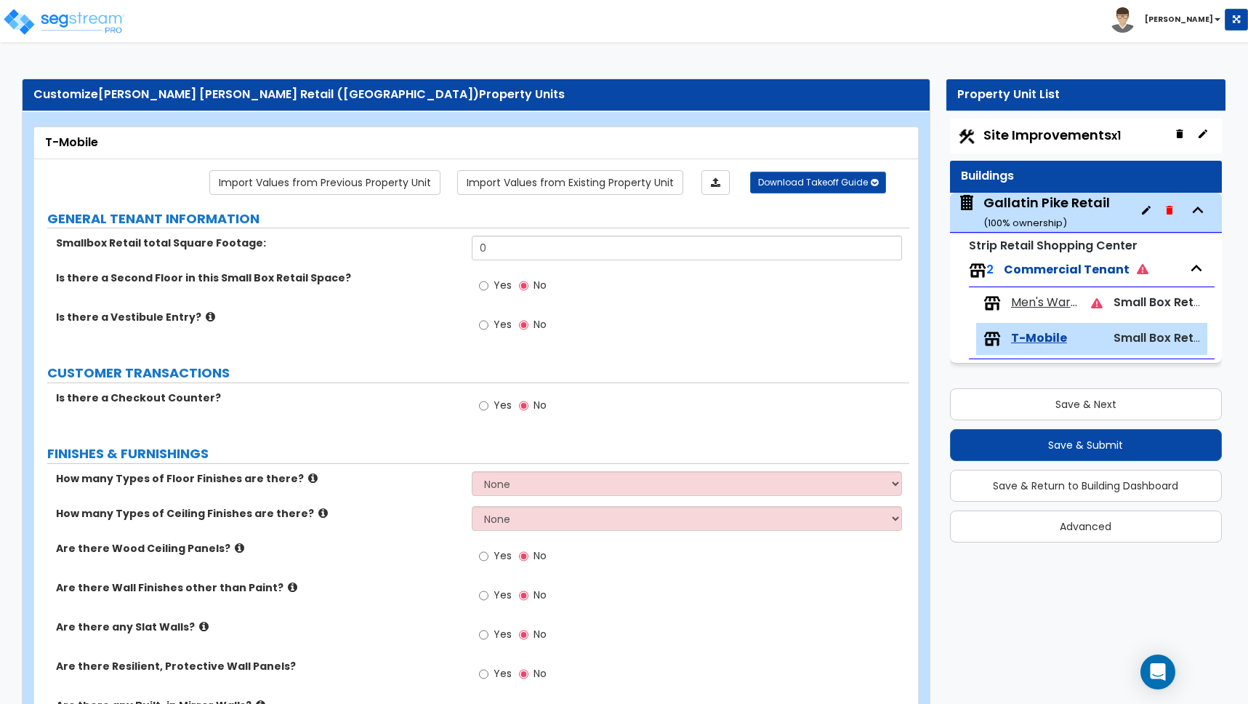
click at [1199, 17] on b "[PERSON_NAME]" at bounding box center [1179, 19] width 68 height 11
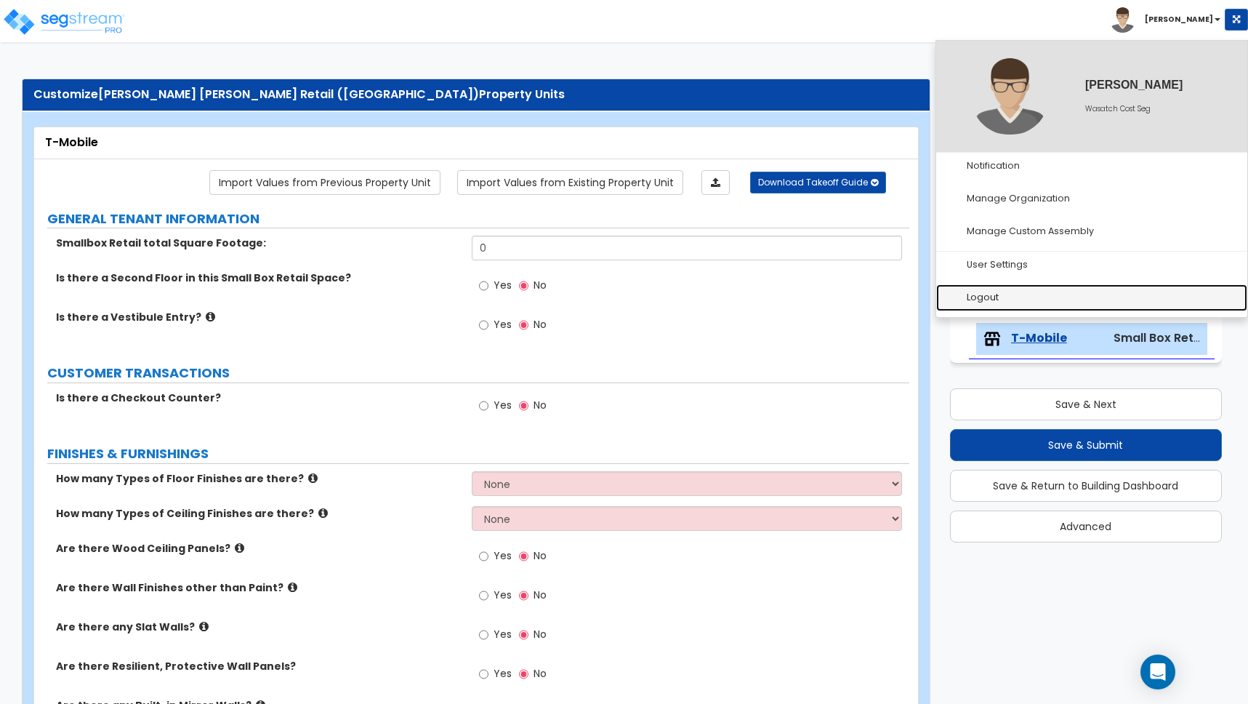
click at [991, 300] on link "Logout" at bounding box center [1091, 297] width 311 height 27
